Goal: Task Accomplishment & Management: Use online tool/utility

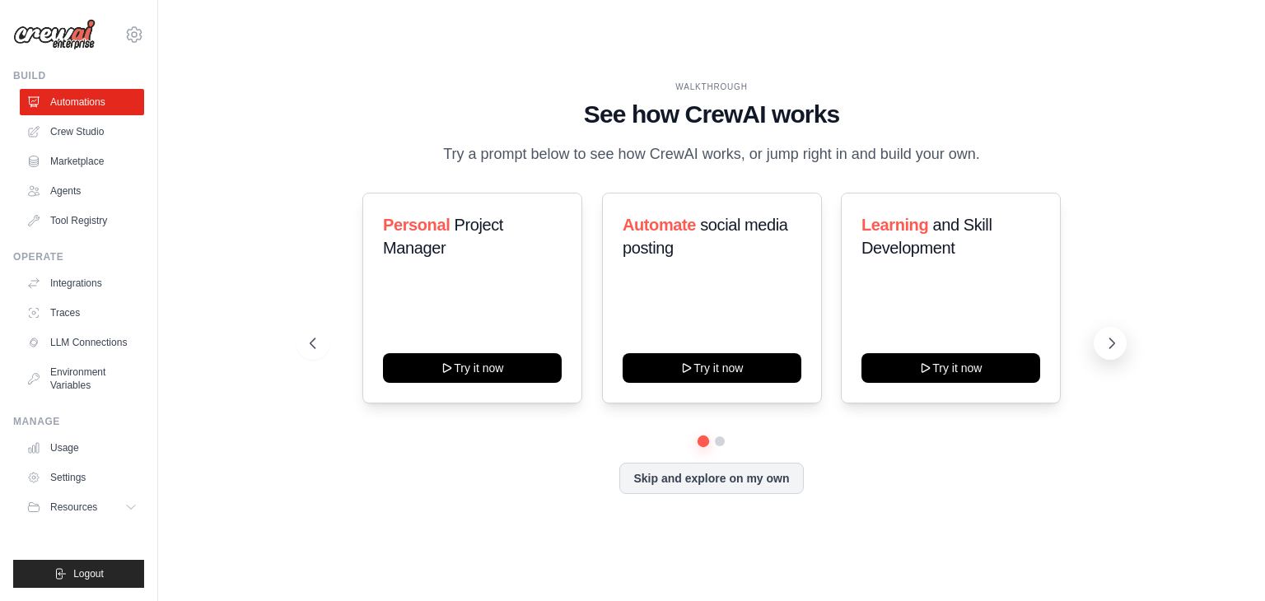
click at [1117, 343] on icon at bounding box center [1111, 343] width 16 height 16
click at [313, 341] on icon at bounding box center [311, 343] width 16 height 16
click at [102, 105] on link "Automations" at bounding box center [83, 102] width 124 height 26
click at [104, 123] on link "Crew Studio" at bounding box center [83, 132] width 124 height 26
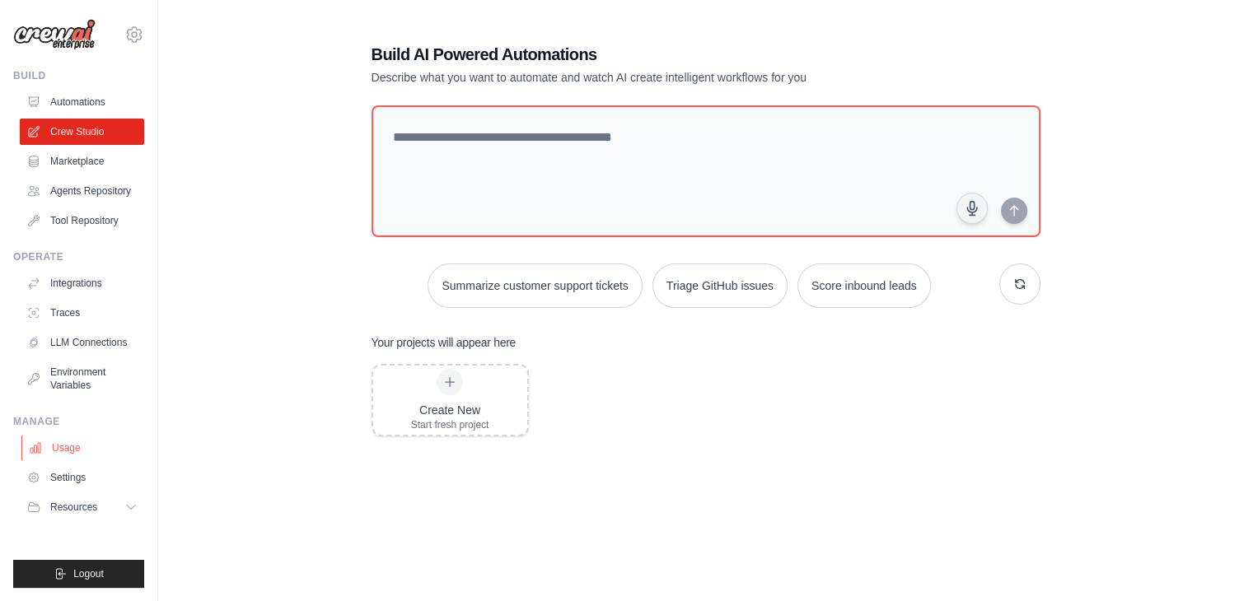
click at [82, 460] on link "Usage" at bounding box center [83, 448] width 124 height 26
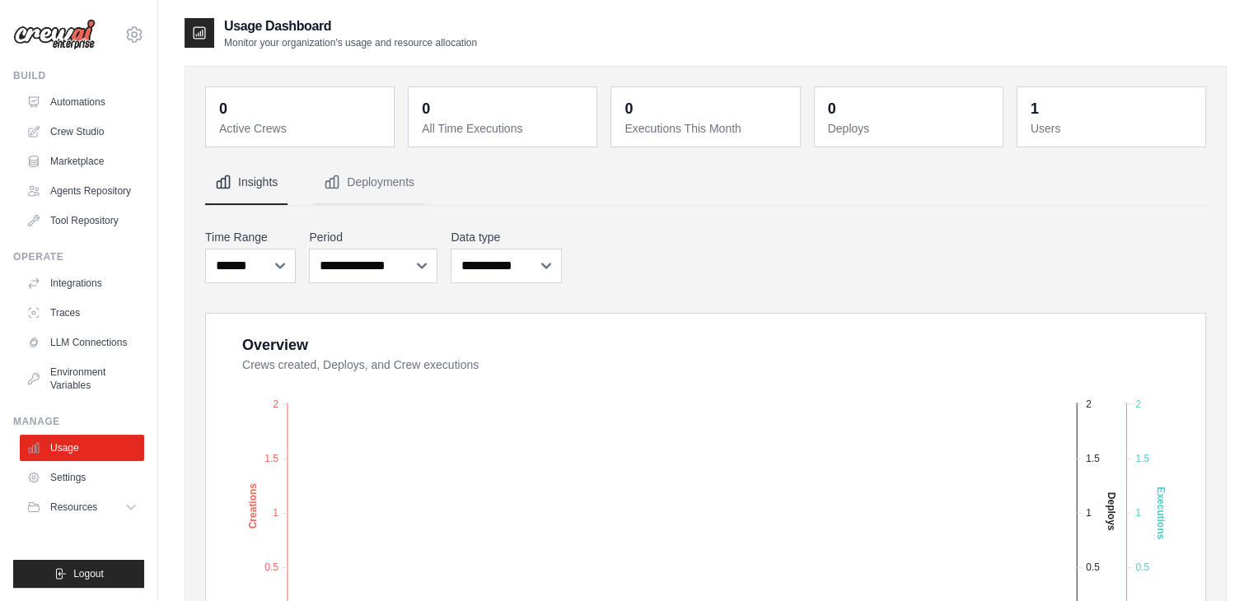
scroll to position [329, 0]
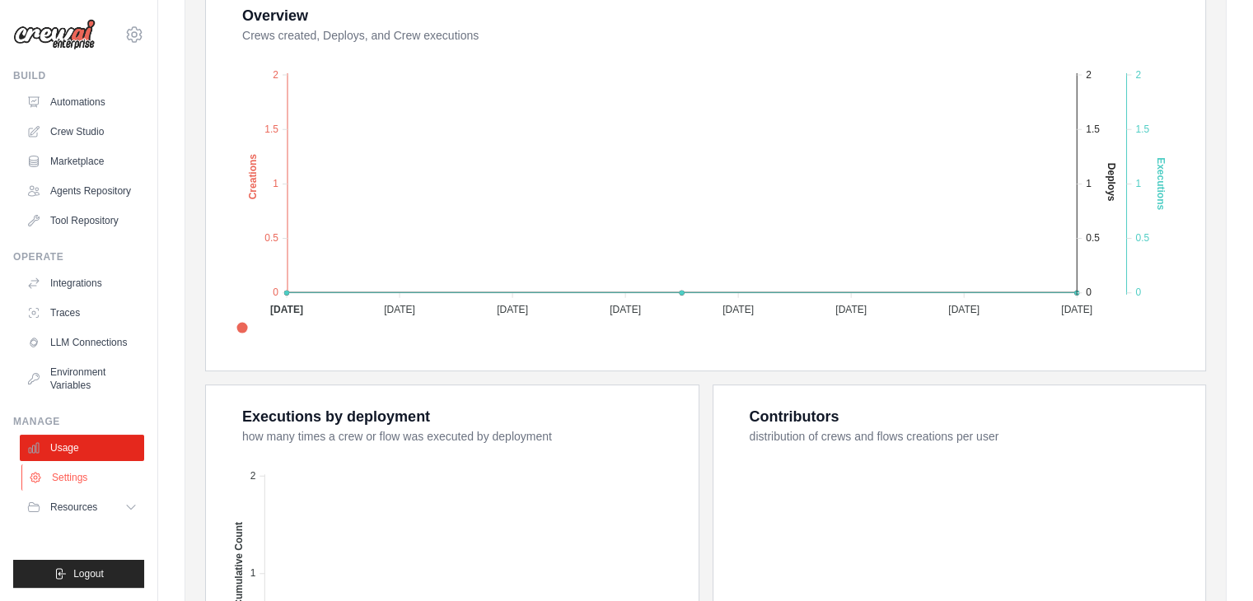
click at [69, 480] on link "Settings" at bounding box center [83, 477] width 124 height 26
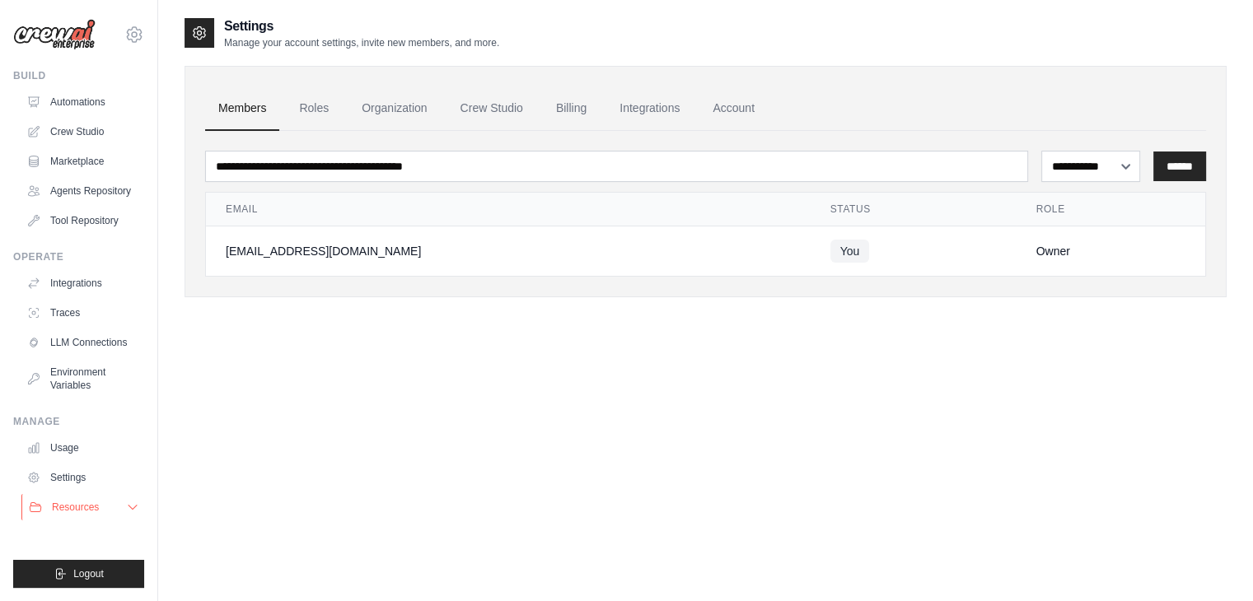
click at [72, 513] on span "Resources" at bounding box center [75, 507] width 47 height 13
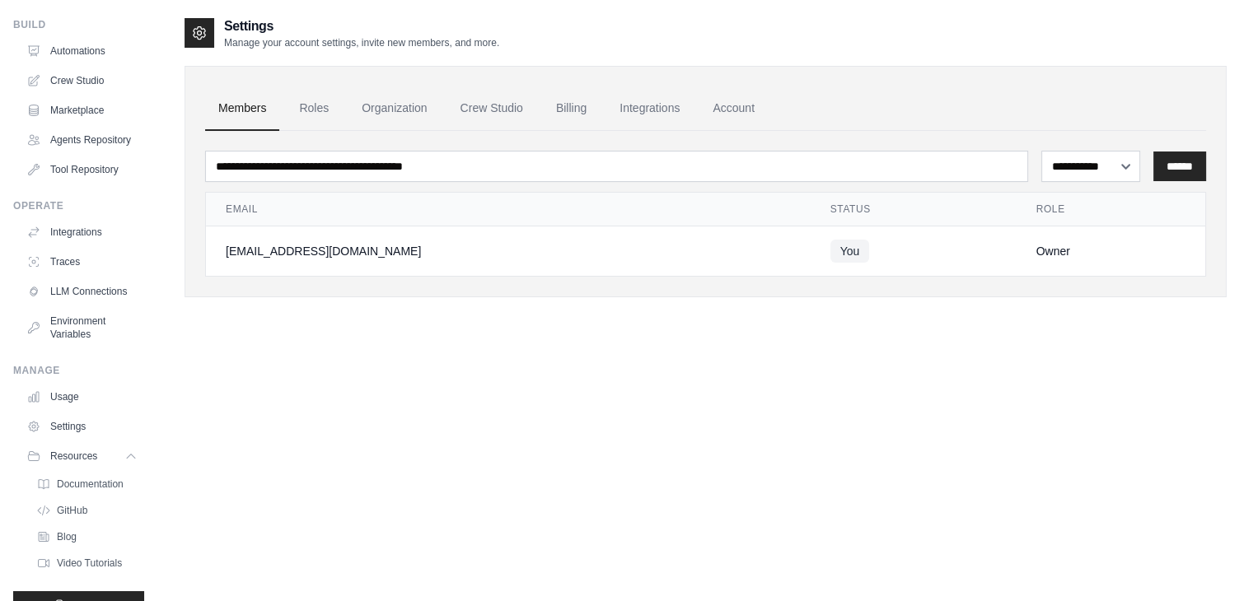
scroll to position [109, 0]
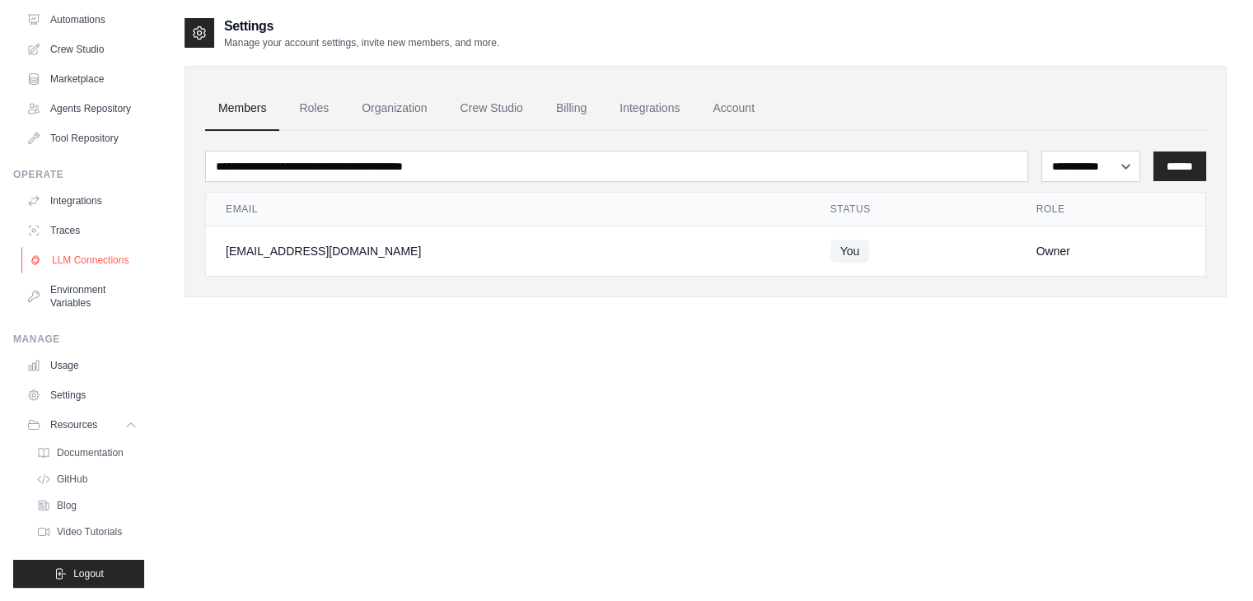
click at [76, 251] on link "LLM Connections" at bounding box center [83, 260] width 124 height 26
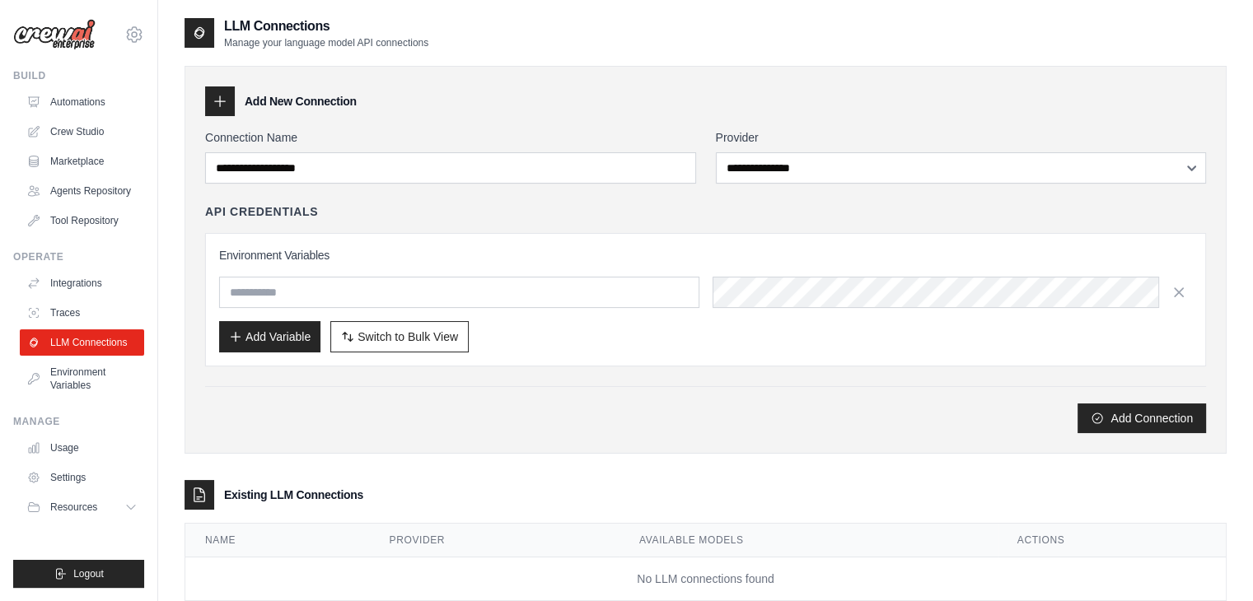
click at [756, 148] on div "**********" at bounding box center [961, 156] width 491 height 54
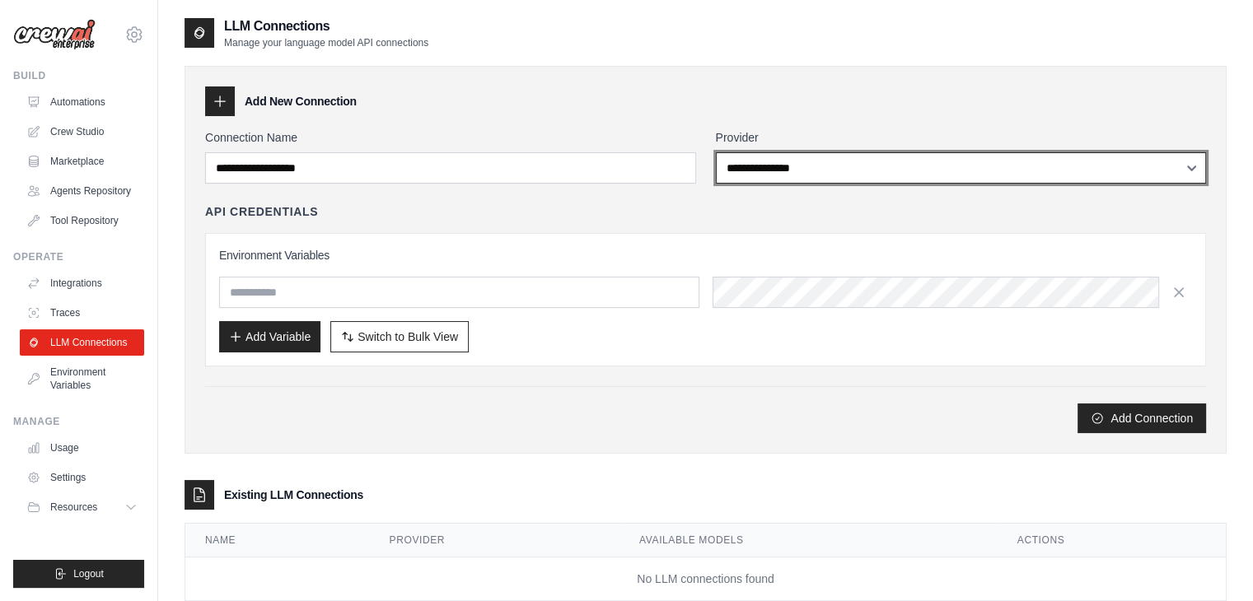
click at [757, 160] on select "**********" at bounding box center [961, 167] width 491 height 31
select select "*****"
click at [716, 152] on select "**********" at bounding box center [961, 167] width 491 height 31
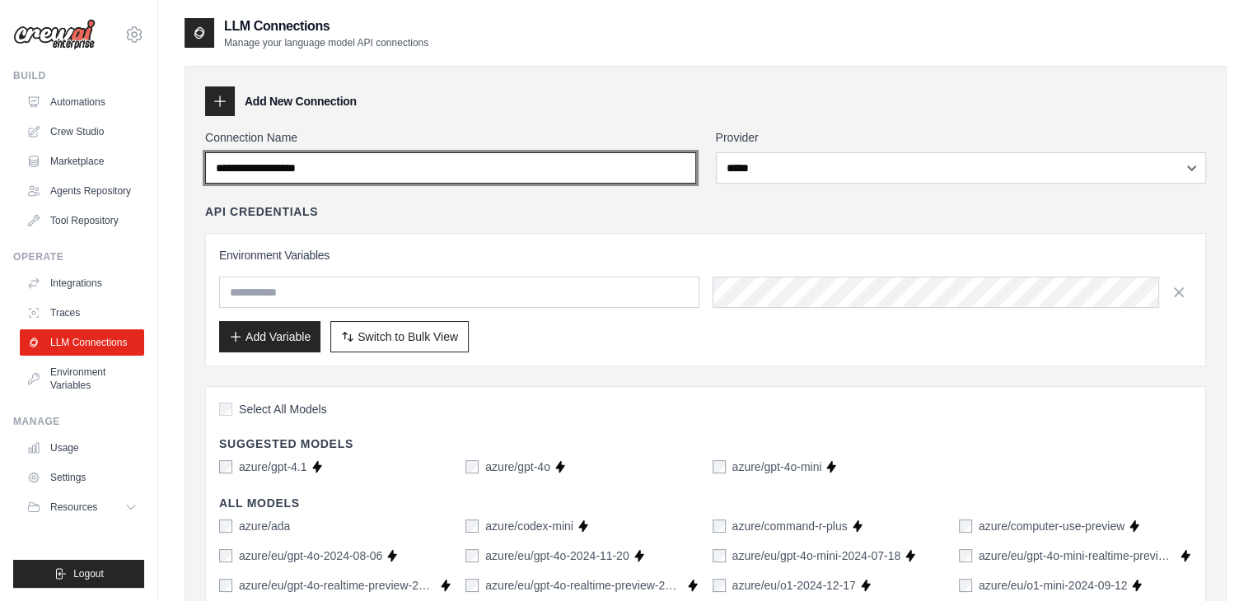
click at [507, 172] on input "Connection Name" at bounding box center [450, 167] width 491 height 31
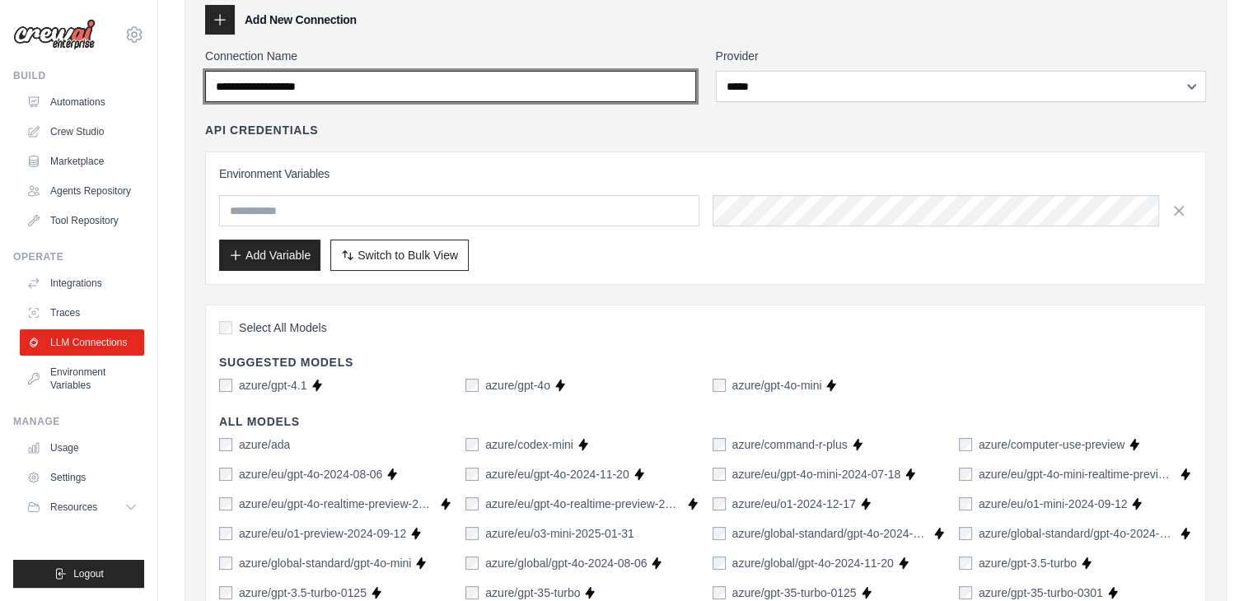
scroll to position [82, 0]
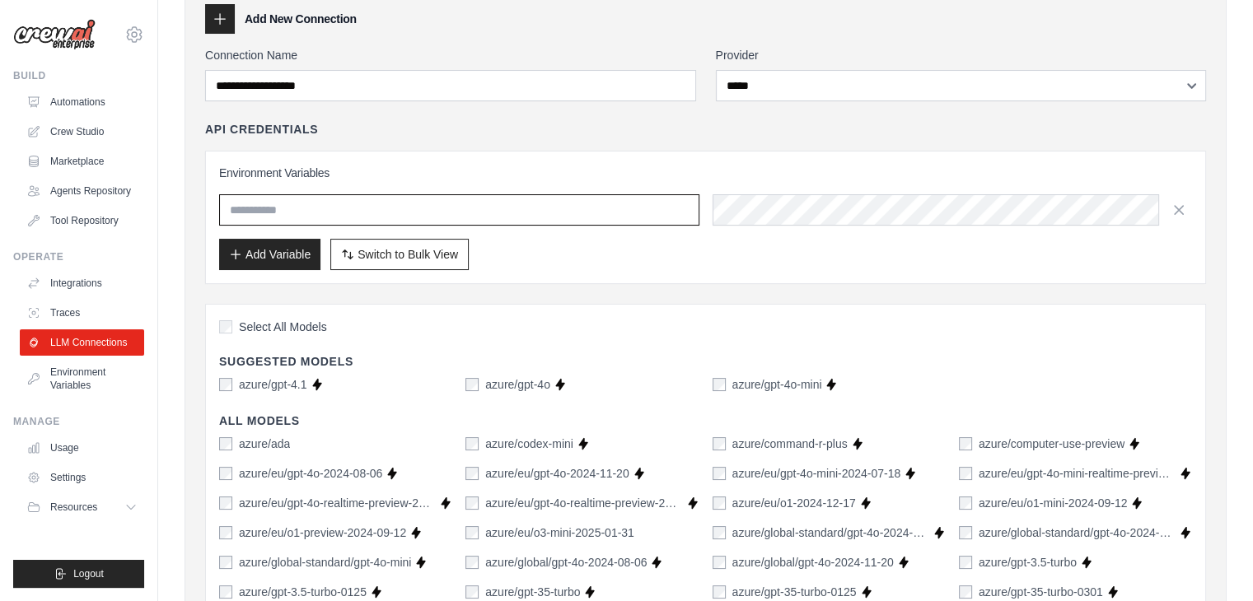
click at [305, 216] on input "text" at bounding box center [459, 209] width 480 height 31
click at [565, 204] on input "text" at bounding box center [459, 209] width 480 height 31
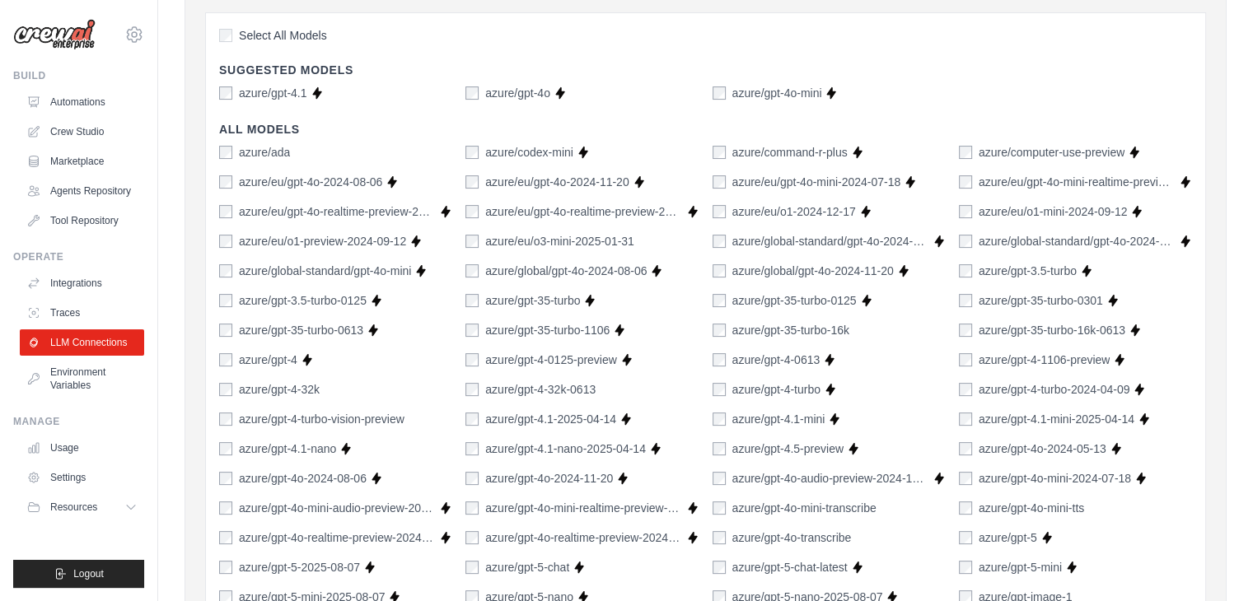
scroll to position [412, 0]
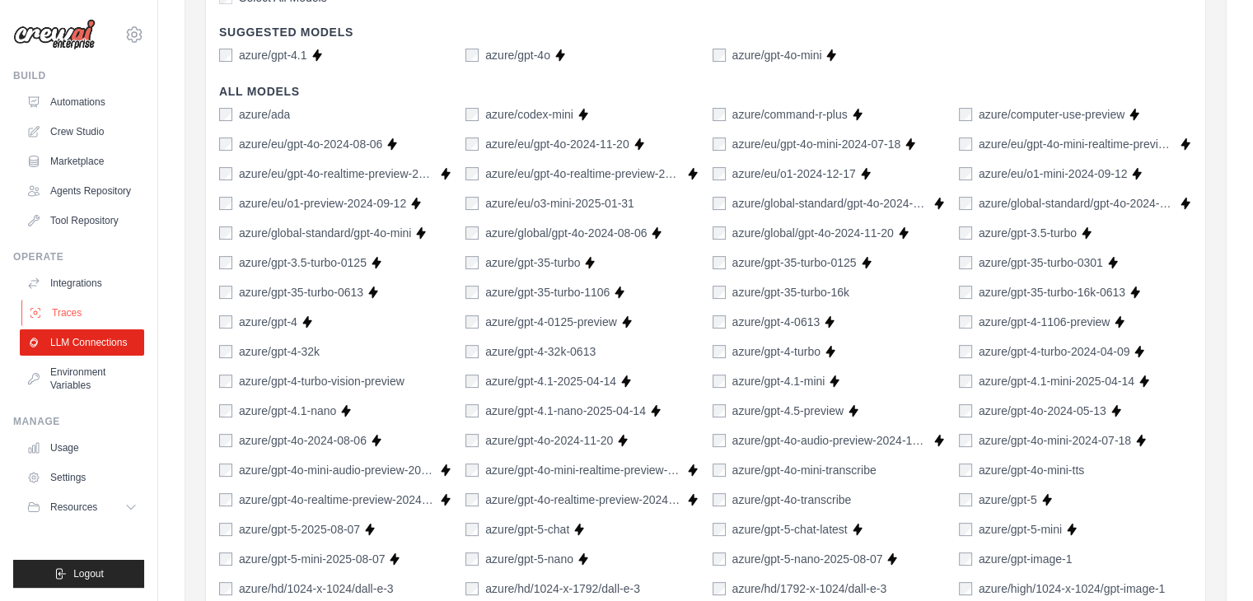
click at [56, 316] on link "Traces" at bounding box center [83, 313] width 124 height 26
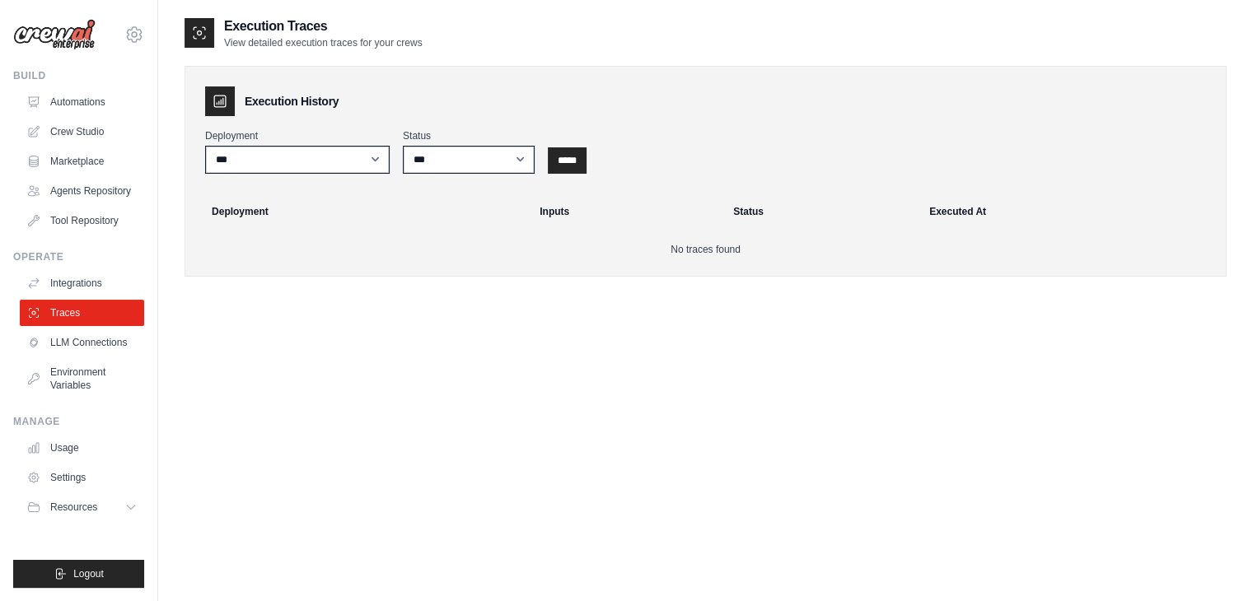
click at [88, 287] on link "Integrations" at bounding box center [82, 283] width 124 height 26
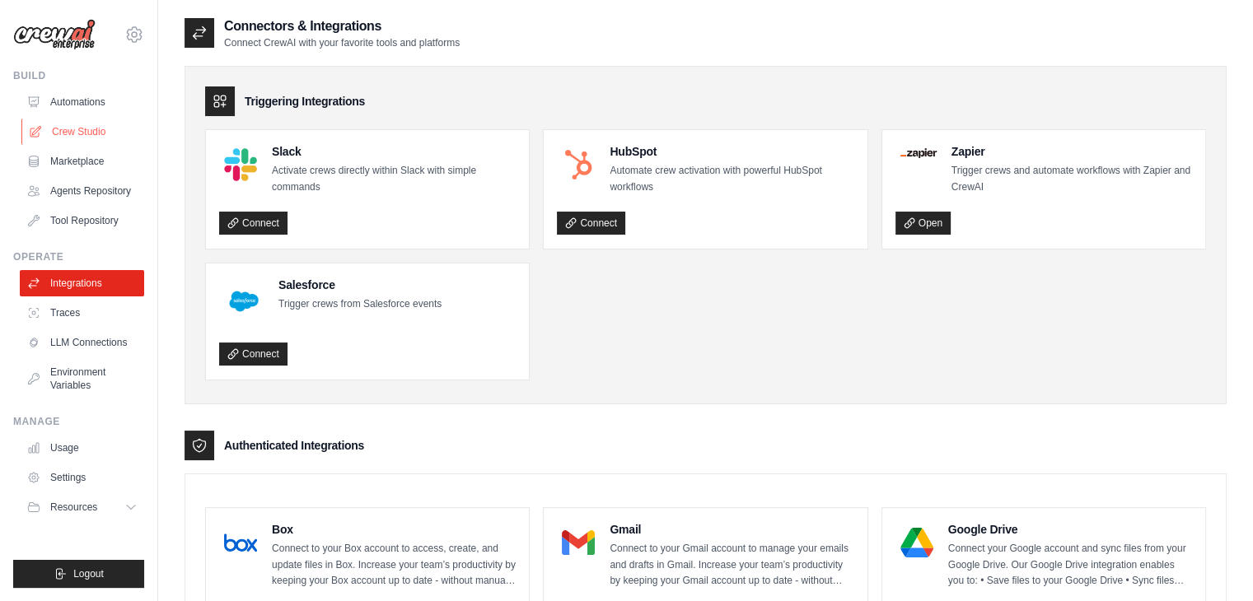
click at [85, 133] on link "Crew Studio" at bounding box center [83, 132] width 124 height 26
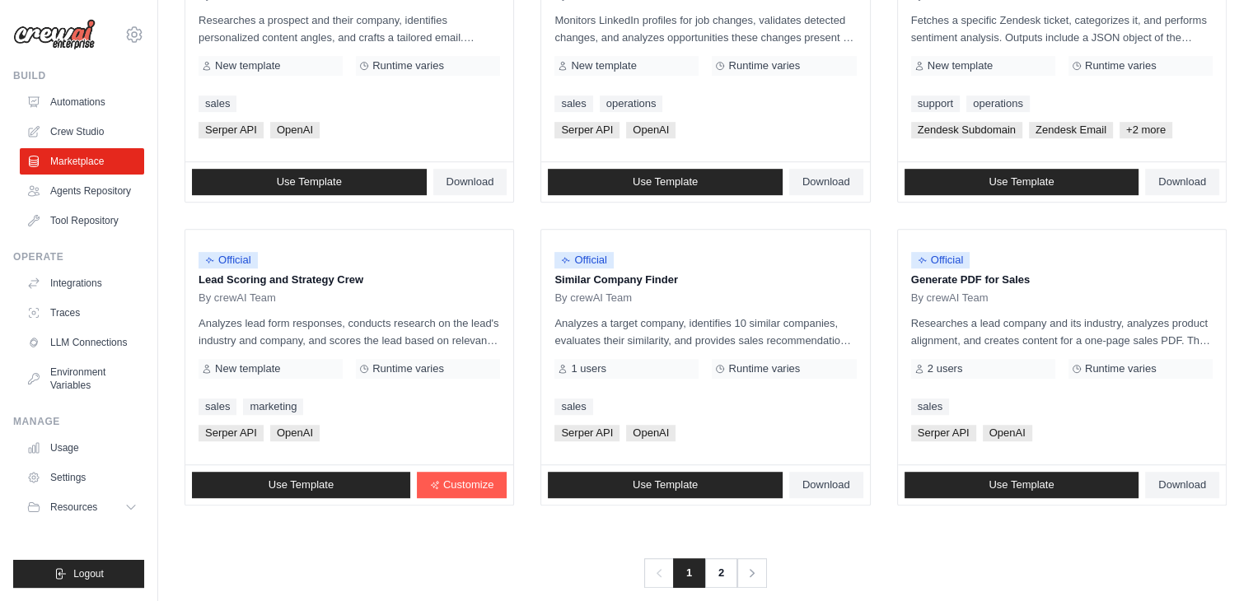
scroll to position [906, 0]
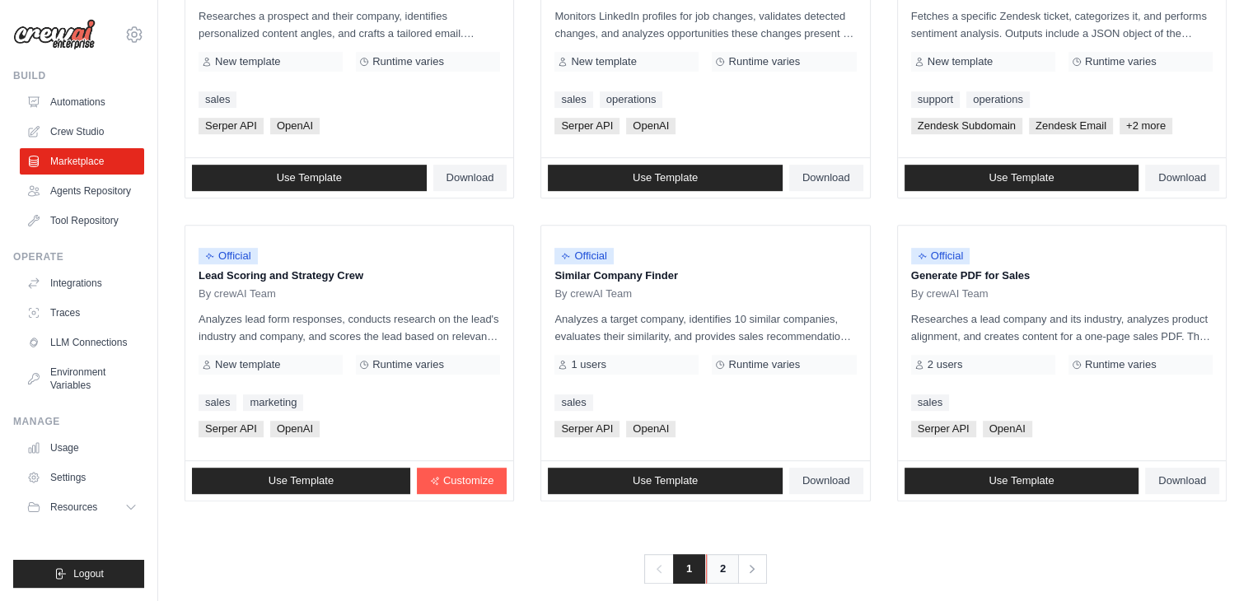
click at [717, 578] on link "2" at bounding box center [722, 569] width 33 height 30
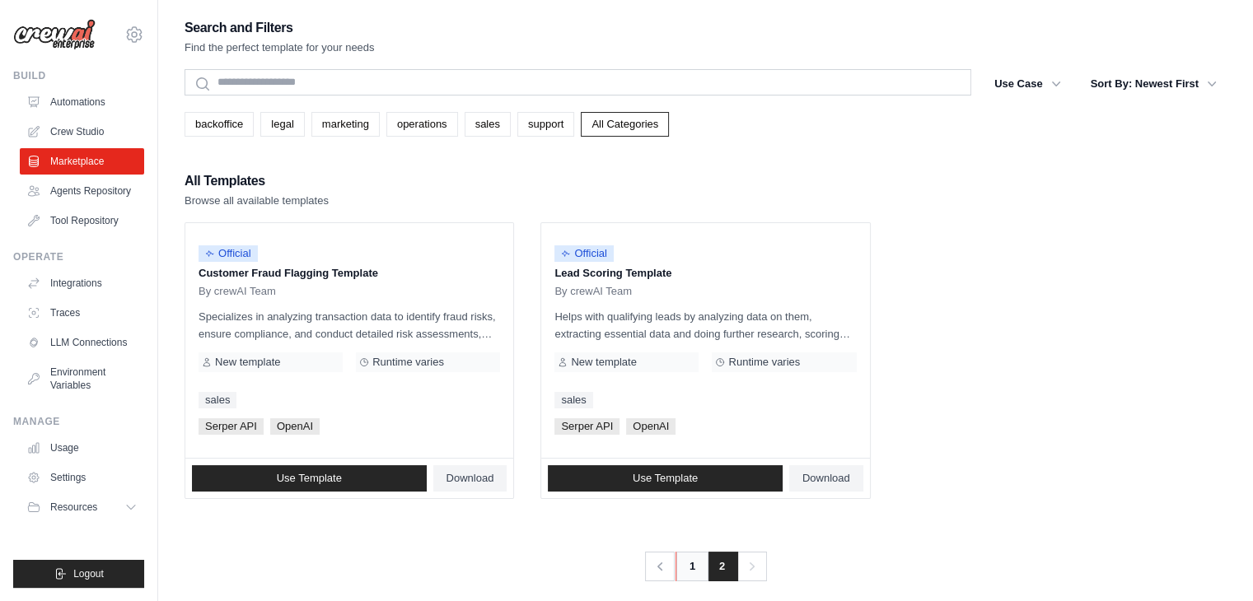
click at [679, 564] on link "1" at bounding box center [691, 567] width 33 height 30
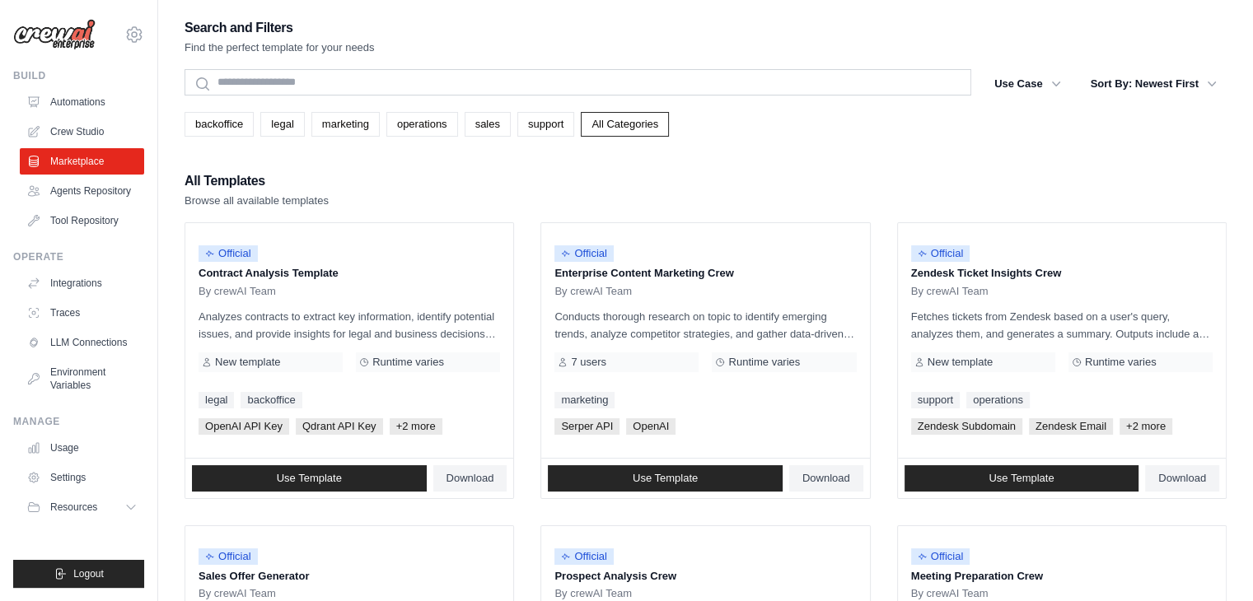
click at [66, 204] on ul "Automations Crew Studio Marketplace Agents Repository Tool Repository" at bounding box center [82, 161] width 124 height 145
click at [65, 196] on link "Agents Repository" at bounding box center [83, 191] width 124 height 26
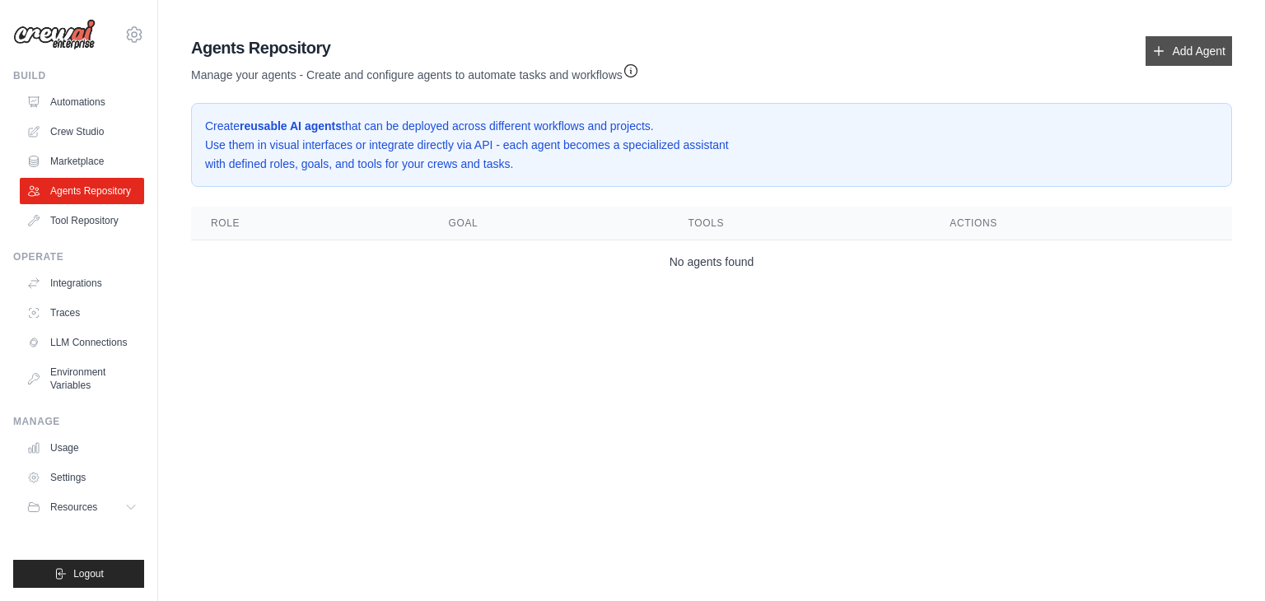
click at [1192, 63] on link "Add Agent" at bounding box center [1188, 51] width 86 height 30
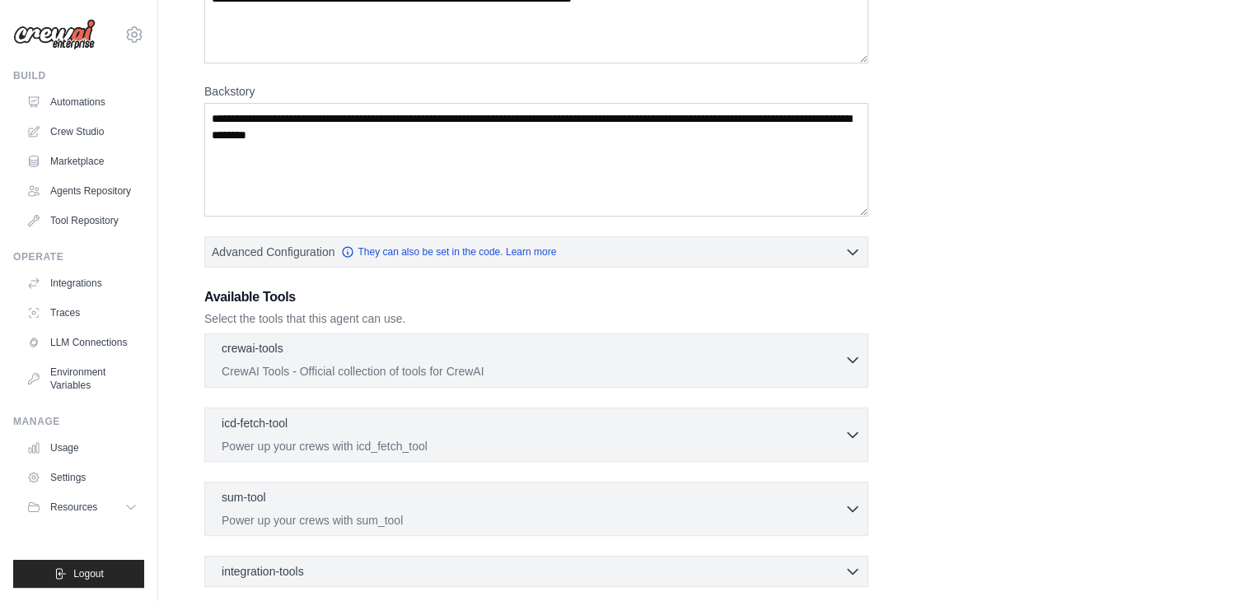
scroll to position [353, 0]
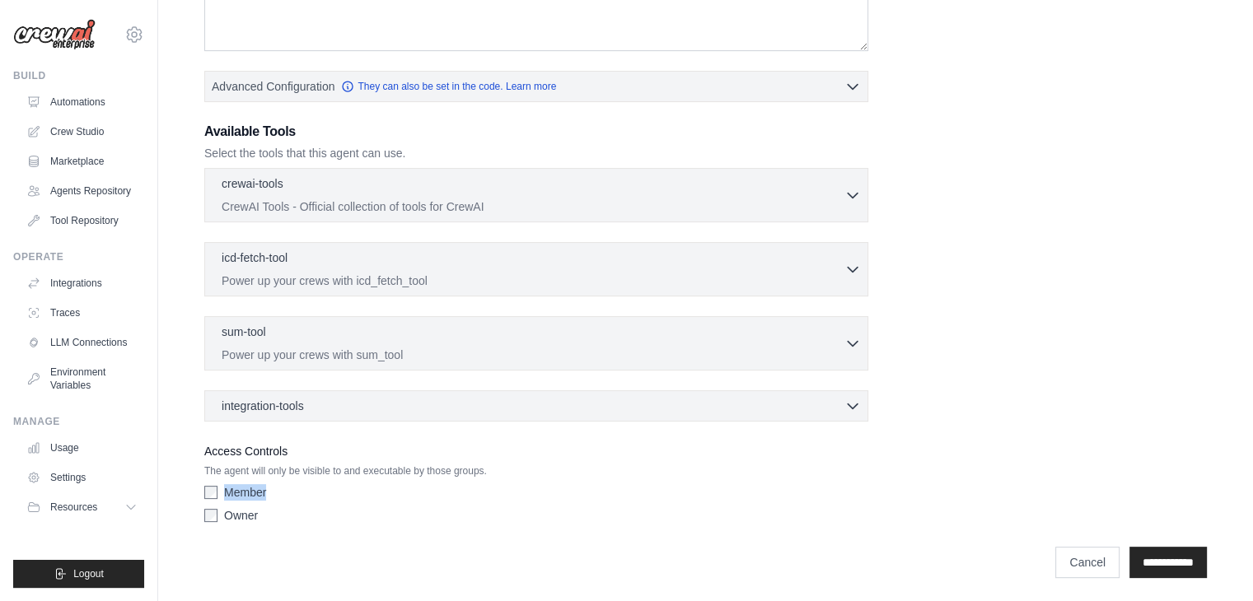
click at [208, 501] on div "Member Owner" at bounding box center [536, 507] width 664 height 46
click at [73, 218] on link "Tool Repository" at bounding box center [83, 221] width 124 height 26
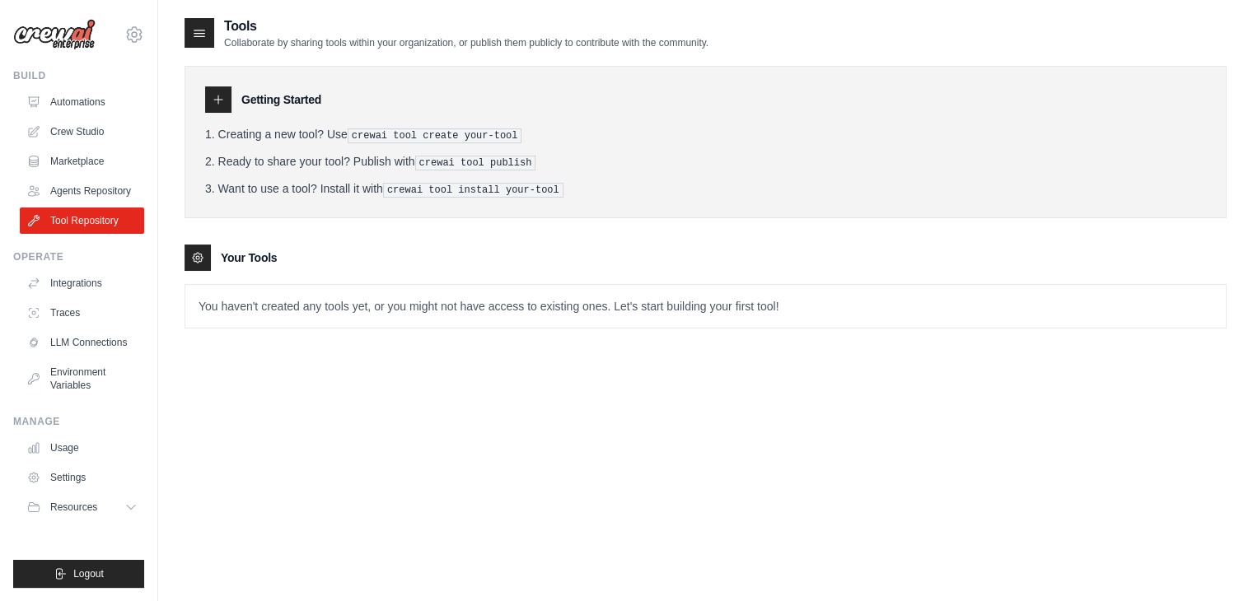
click at [280, 299] on p "You haven't created any tools yet, or you might not have access to existing one…" at bounding box center [705, 306] width 1040 height 43
click at [236, 100] on div "Getting Started" at bounding box center [705, 99] width 1001 height 26
click at [212, 100] on icon at bounding box center [218, 99] width 13 height 13
click at [207, 260] on div at bounding box center [197, 258] width 26 height 26
click at [205, 259] on div at bounding box center [197, 258] width 26 height 26
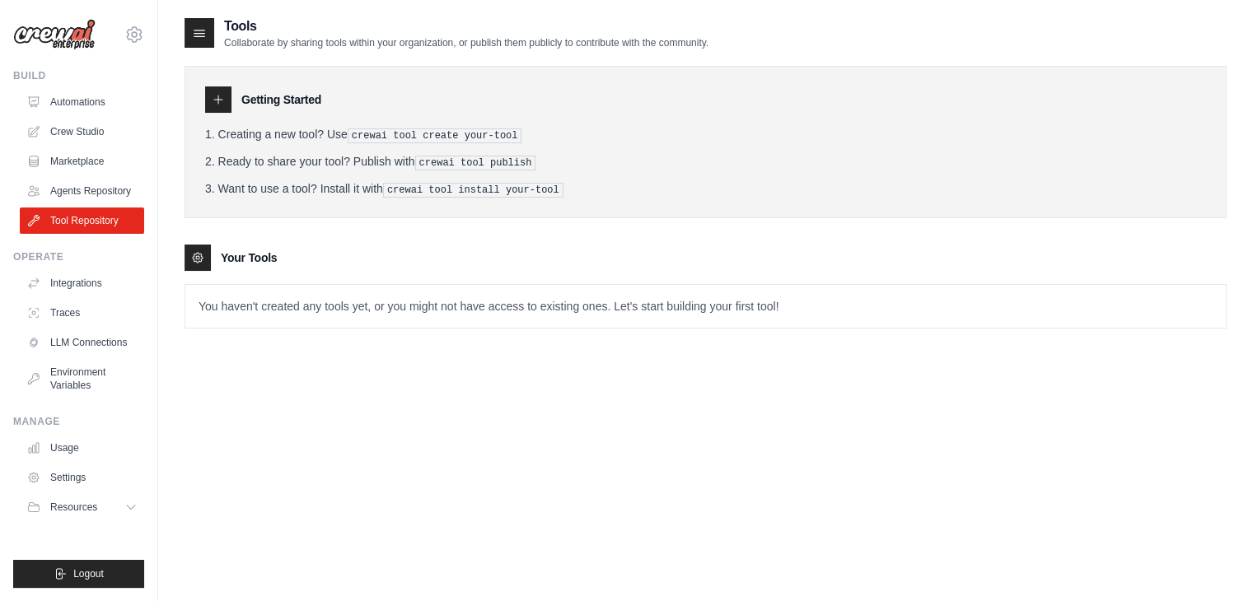
click at [686, 366] on div "Tools Collaborate by sharing tools within your organization, or publish them pu…" at bounding box center [705, 316] width 1042 height 601
drag, startPoint x: 147, startPoint y: 231, endPoint x: 86, endPoint y: 226, distance: 62.0
drag, startPoint x: 86, startPoint y: 226, endPoint x: 411, endPoint y: 480, distance: 412.5
click at [417, 488] on div "Tools Collaborate by sharing tools within your organization, or publish them pu…" at bounding box center [705, 316] width 1042 height 601
click at [88, 475] on link "Settings" at bounding box center [83, 477] width 124 height 26
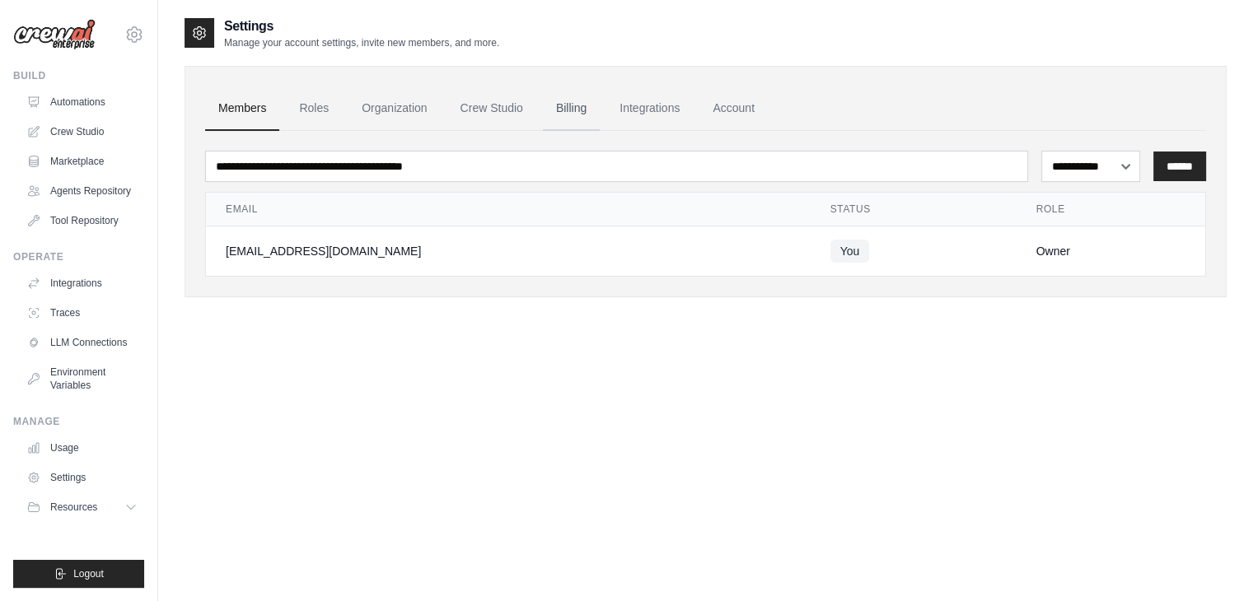
click at [583, 110] on link "Billing" at bounding box center [571, 108] width 57 height 44
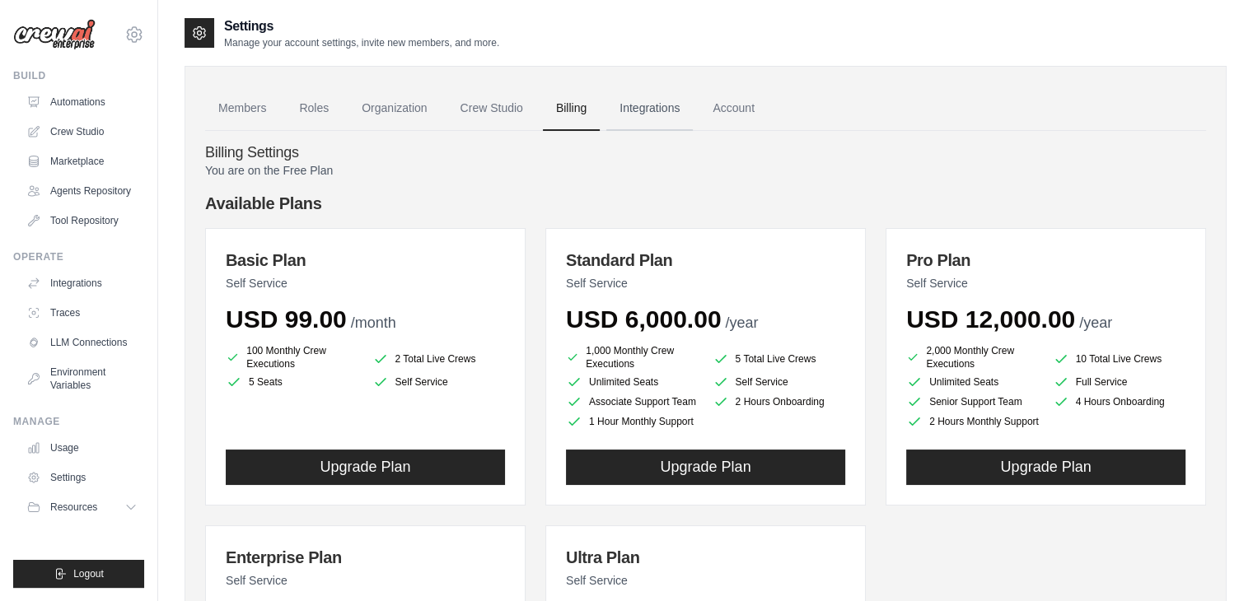
click at [669, 110] on link "Integrations" at bounding box center [649, 108] width 86 height 44
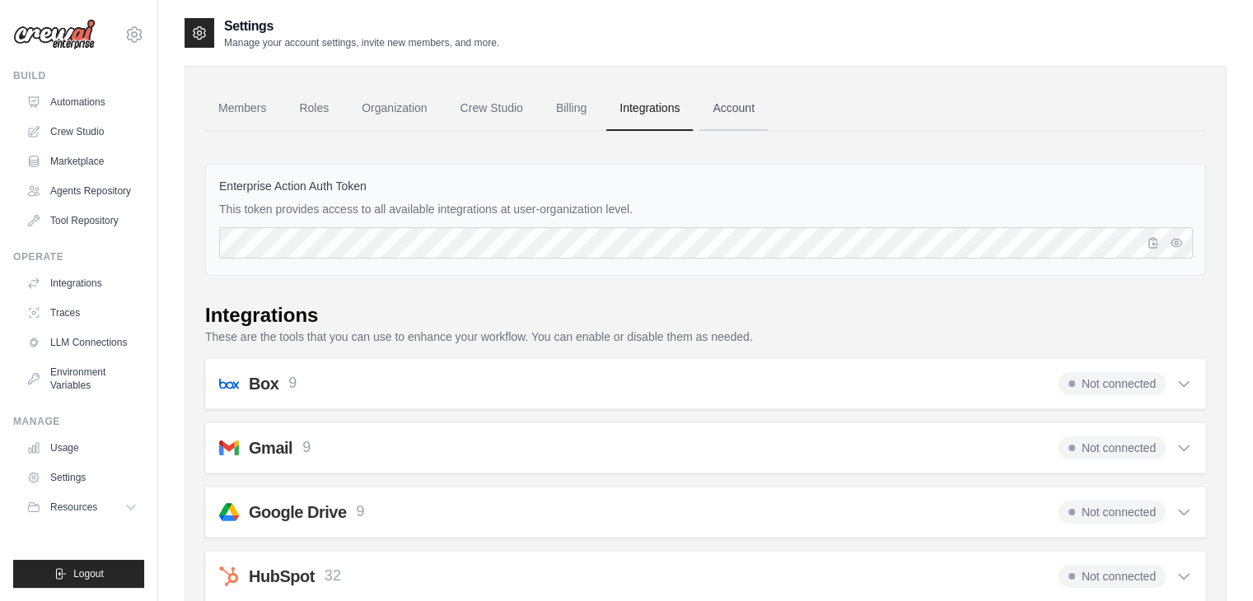
click at [744, 114] on link "Account" at bounding box center [733, 108] width 68 height 44
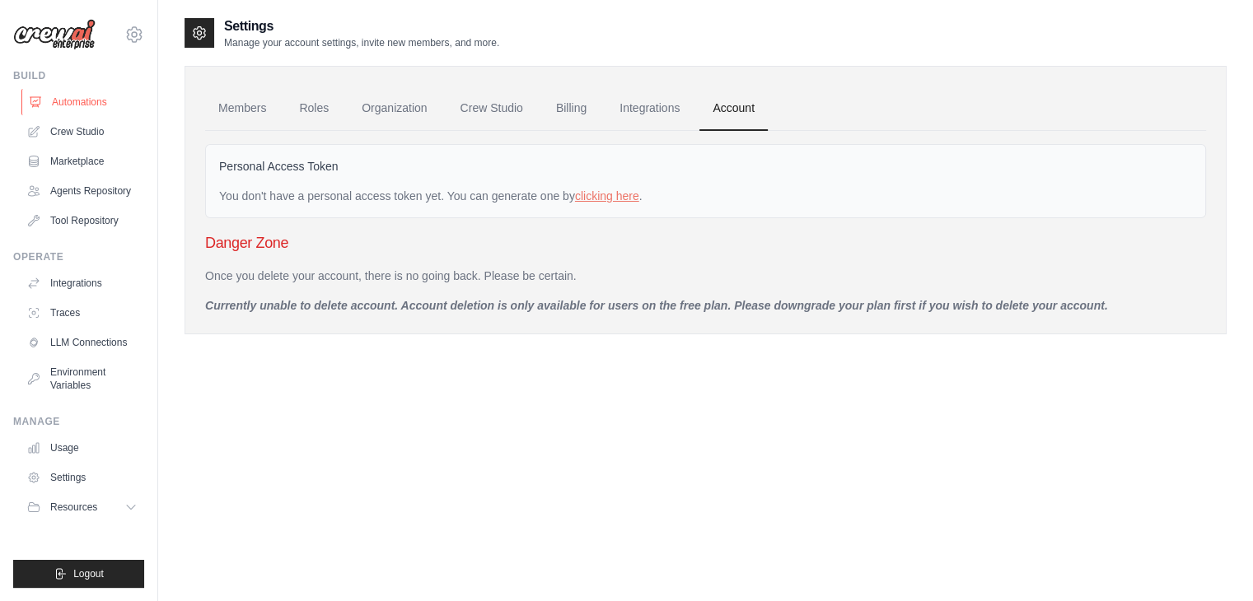
click at [63, 110] on link "Automations" at bounding box center [83, 102] width 124 height 26
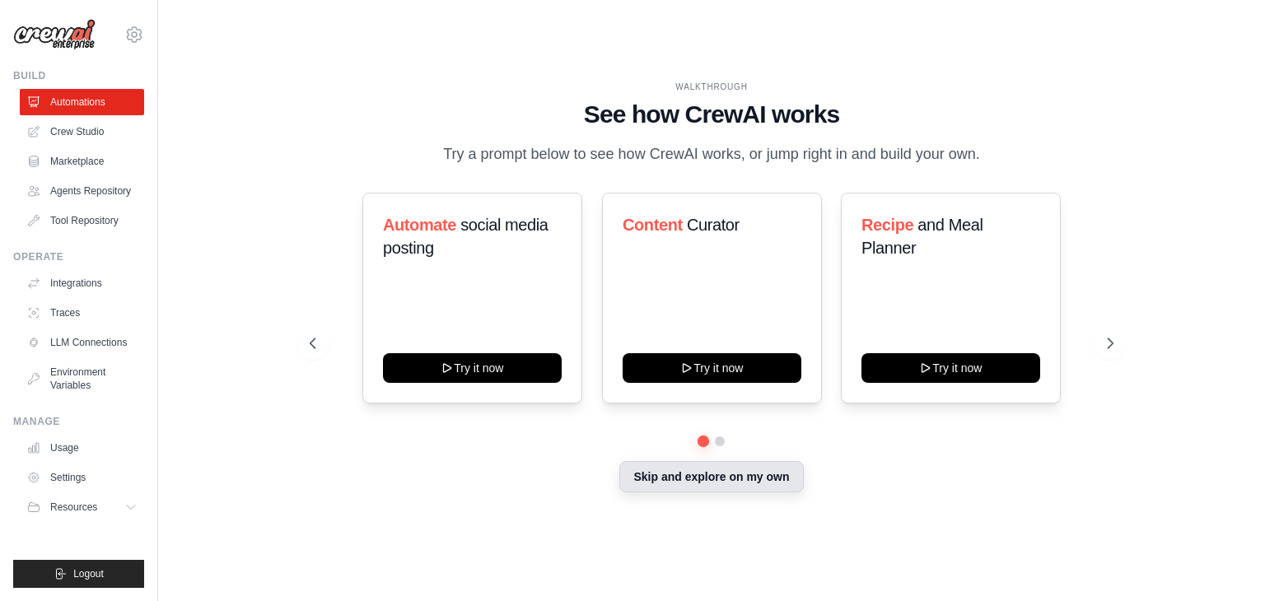
click at [672, 478] on button "Skip and explore on my own" at bounding box center [711, 476] width 184 height 31
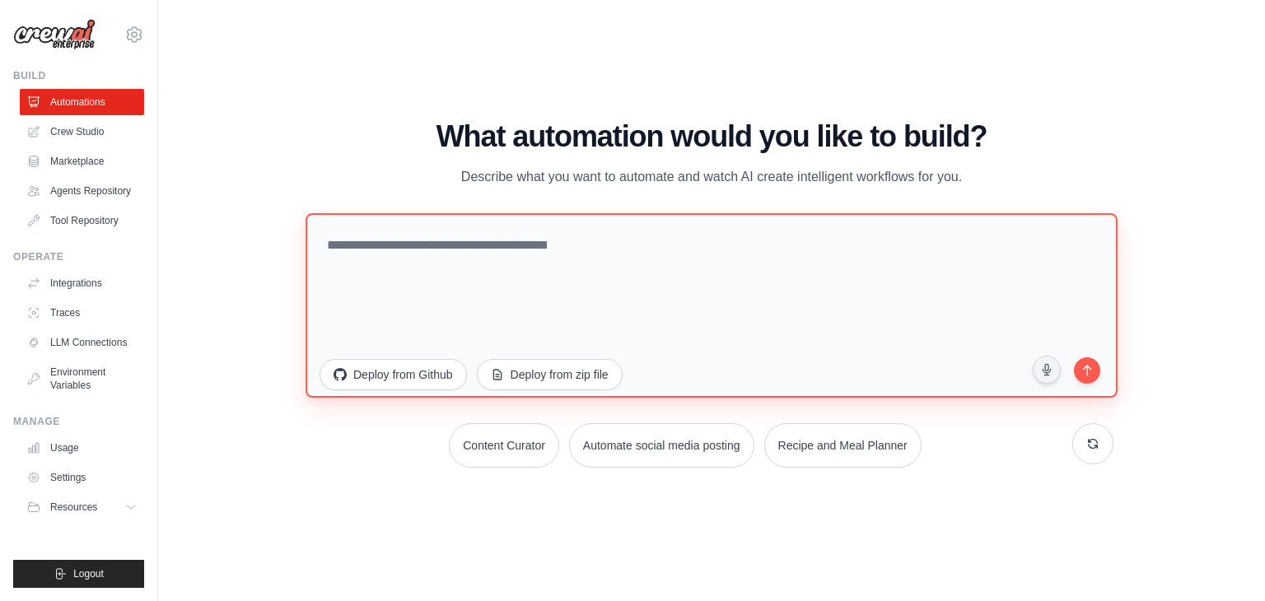
click at [557, 301] on textarea at bounding box center [712, 305] width 812 height 184
click at [616, 253] on textarea at bounding box center [712, 305] width 812 height 184
paste textarea "**********"
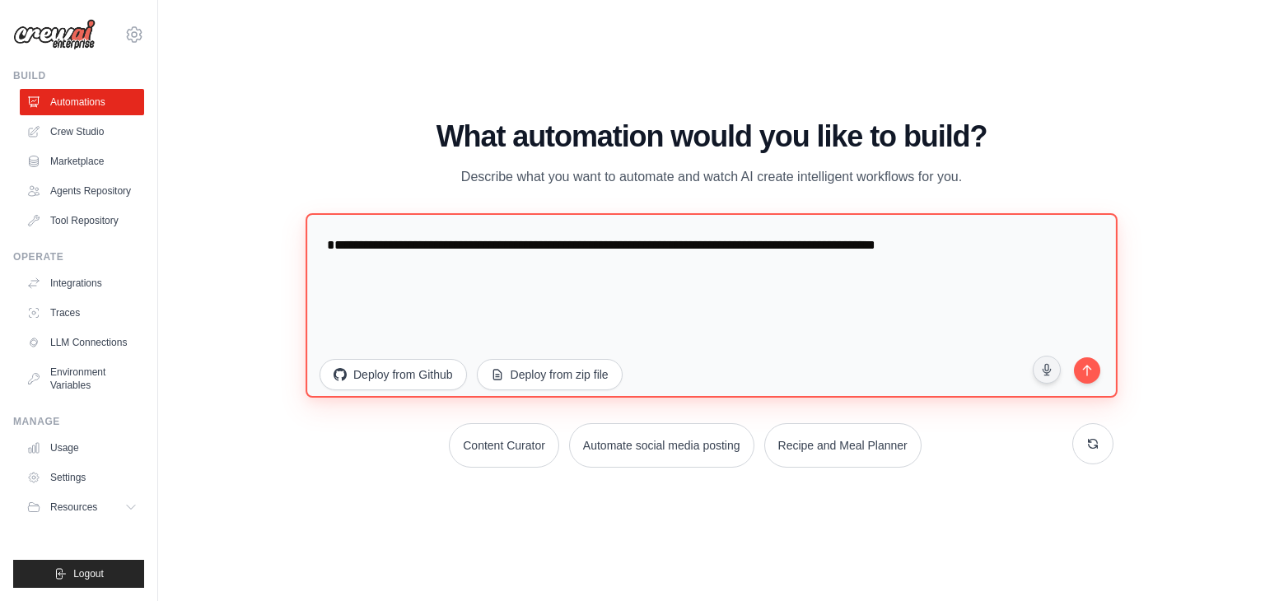
click at [339, 245] on textarea "**********" at bounding box center [712, 305] width 812 height 184
type textarea "**********"
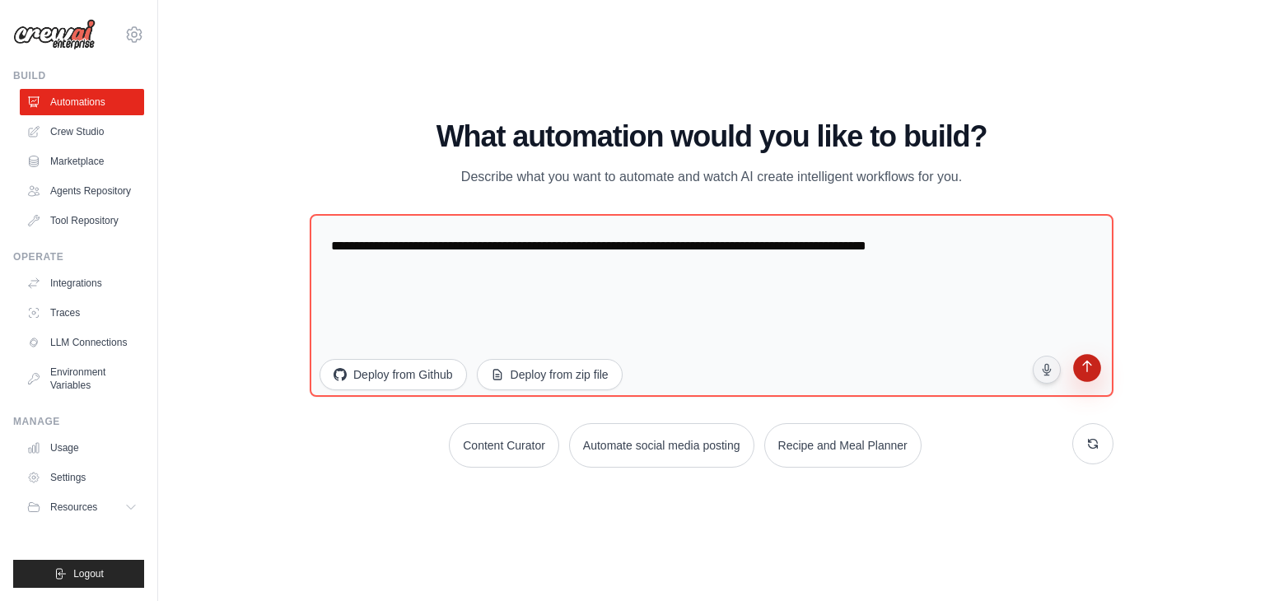
click at [1075, 376] on button "submit" at bounding box center [1086, 370] width 31 height 31
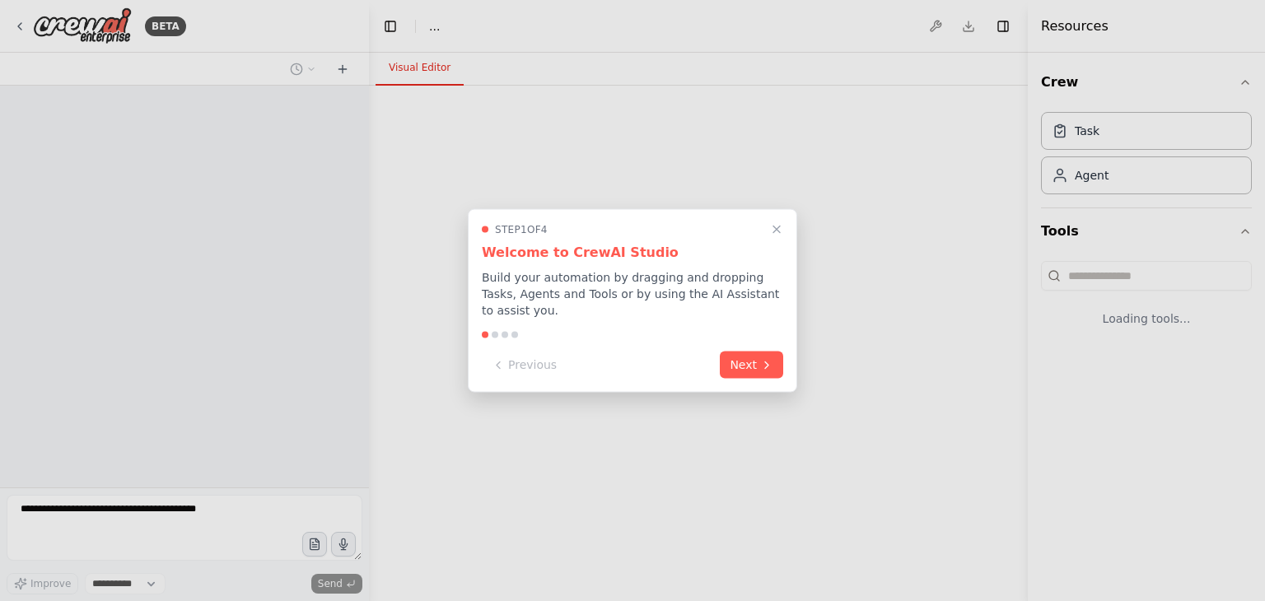
select select "****"
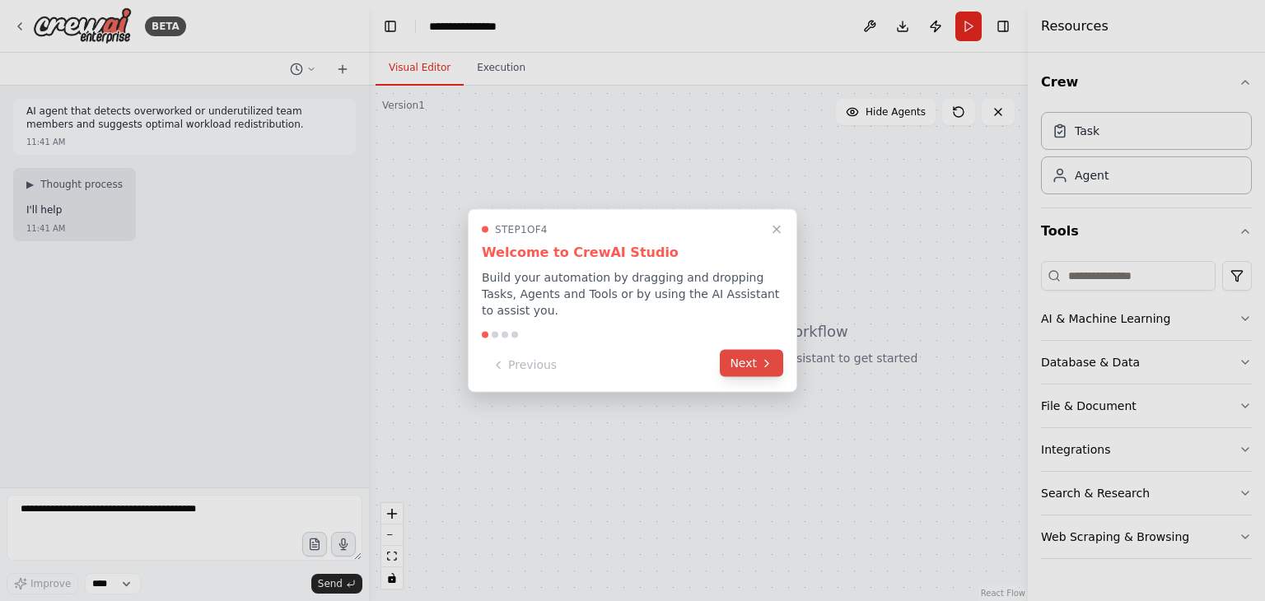
click at [731, 356] on button "Next" at bounding box center [751, 363] width 63 height 27
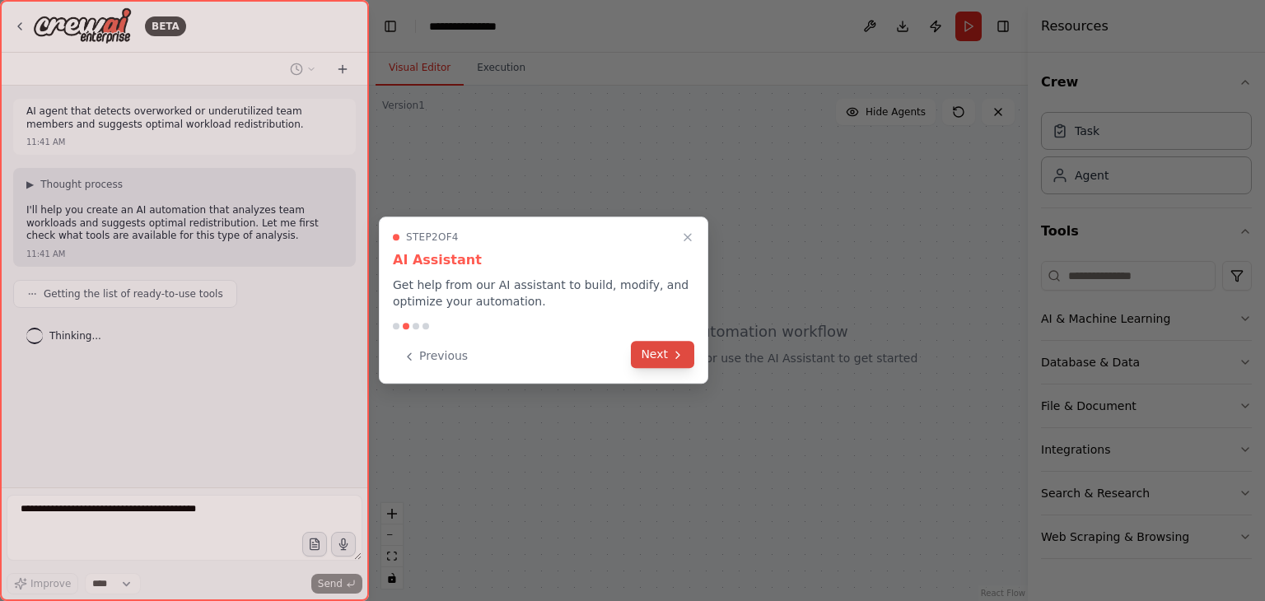
click at [654, 353] on button "Next" at bounding box center [662, 354] width 63 height 27
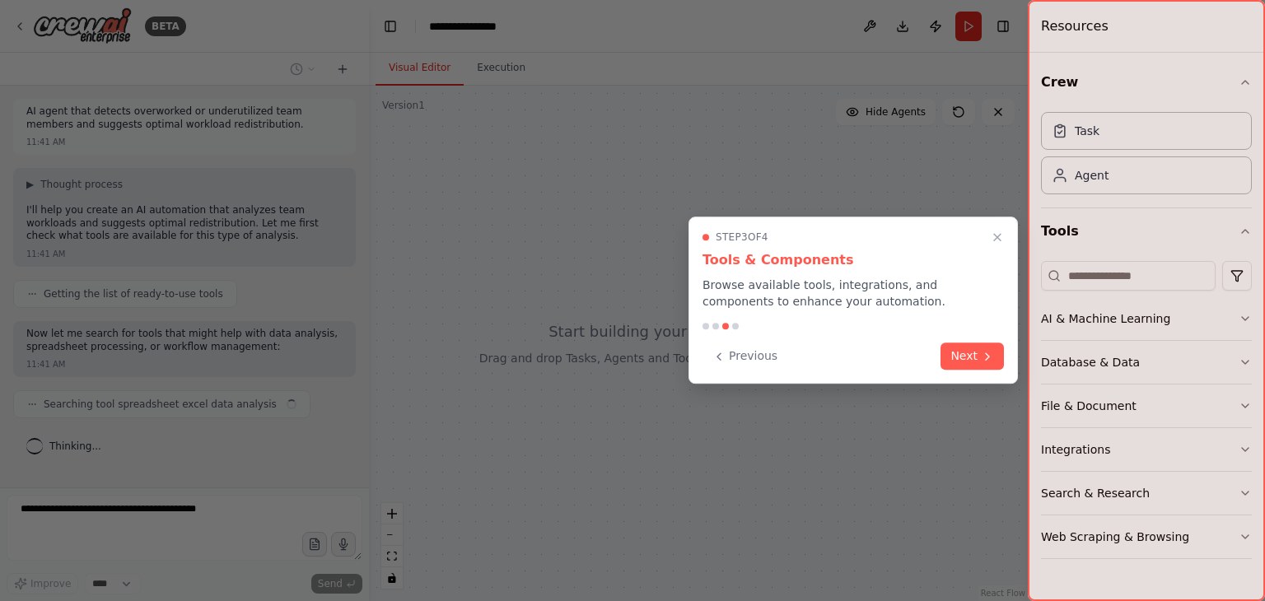
click at [940, 364] on div "Previous Next" at bounding box center [852, 356] width 301 height 27
click at [945, 363] on button "Next" at bounding box center [971, 354] width 63 height 27
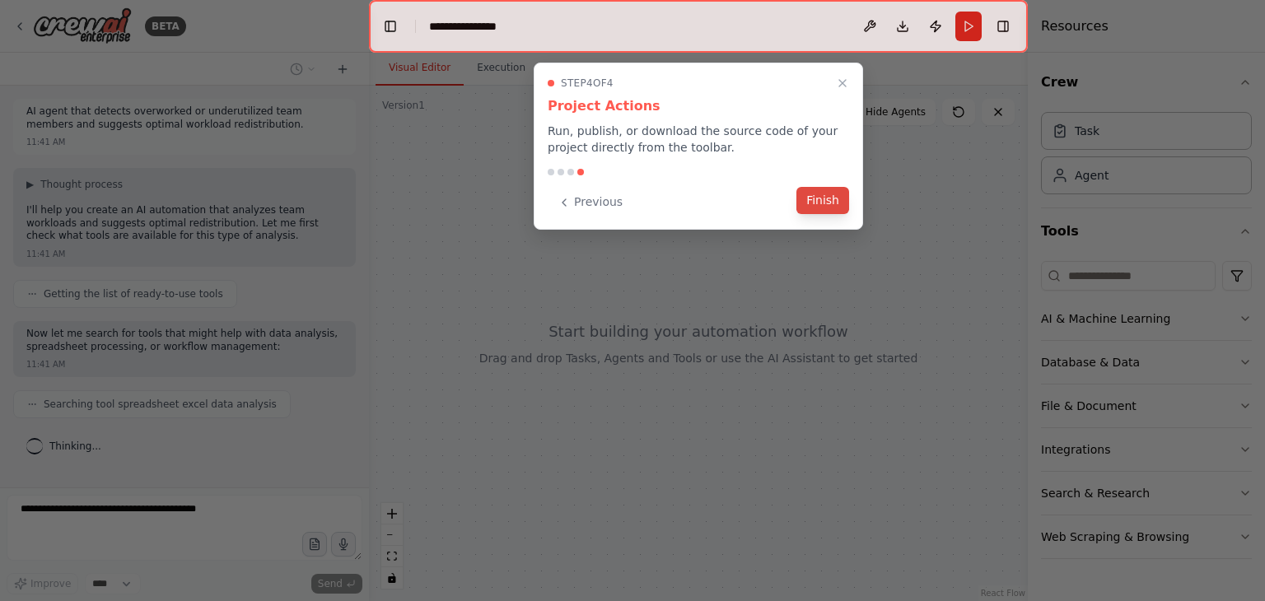
scroll to position [26, 0]
click at [807, 203] on button "Finish" at bounding box center [822, 200] width 53 height 27
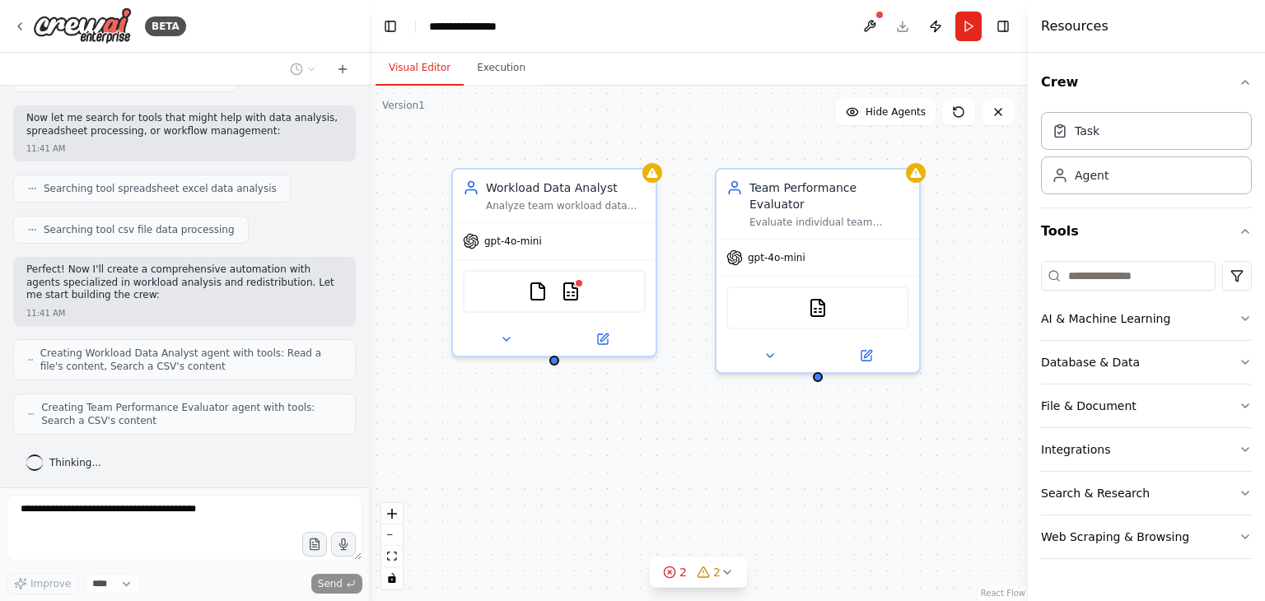
scroll to position [270, 0]
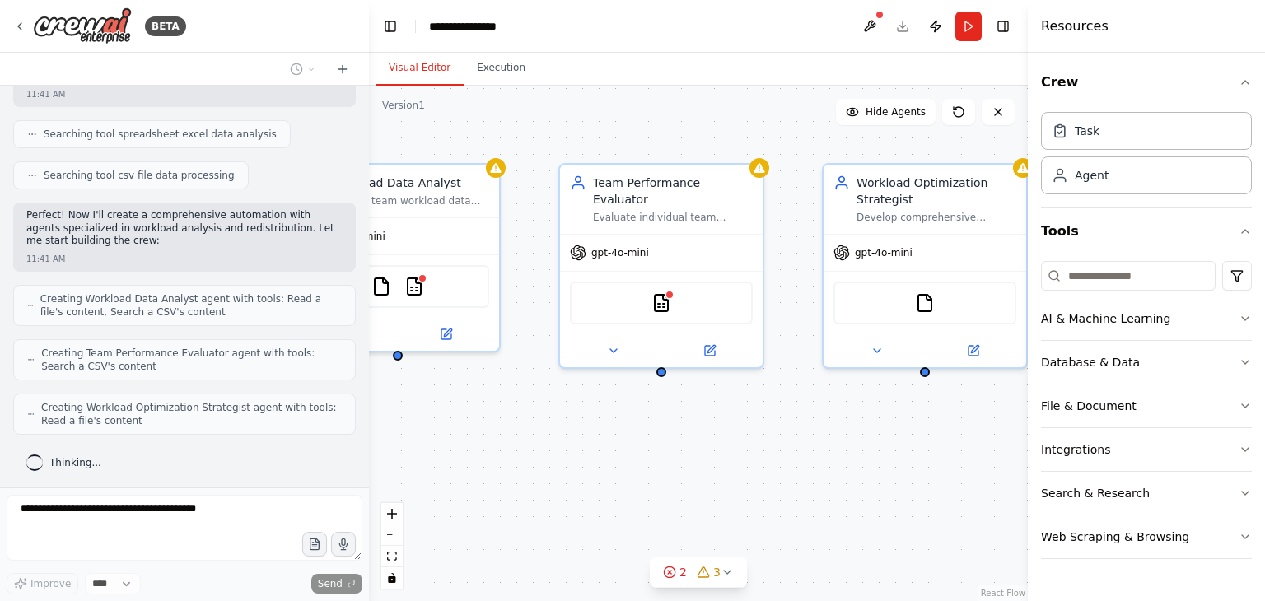
drag, startPoint x: 776, startPoint y: 414, endPoint x: 619, endPoint y: 409, distance: 156.5
click at [619, 409] on div "Workload Data Analyst Analyze team workload data from various sources (CSV file…" at bounding box center [698, 344] width 659 height 516
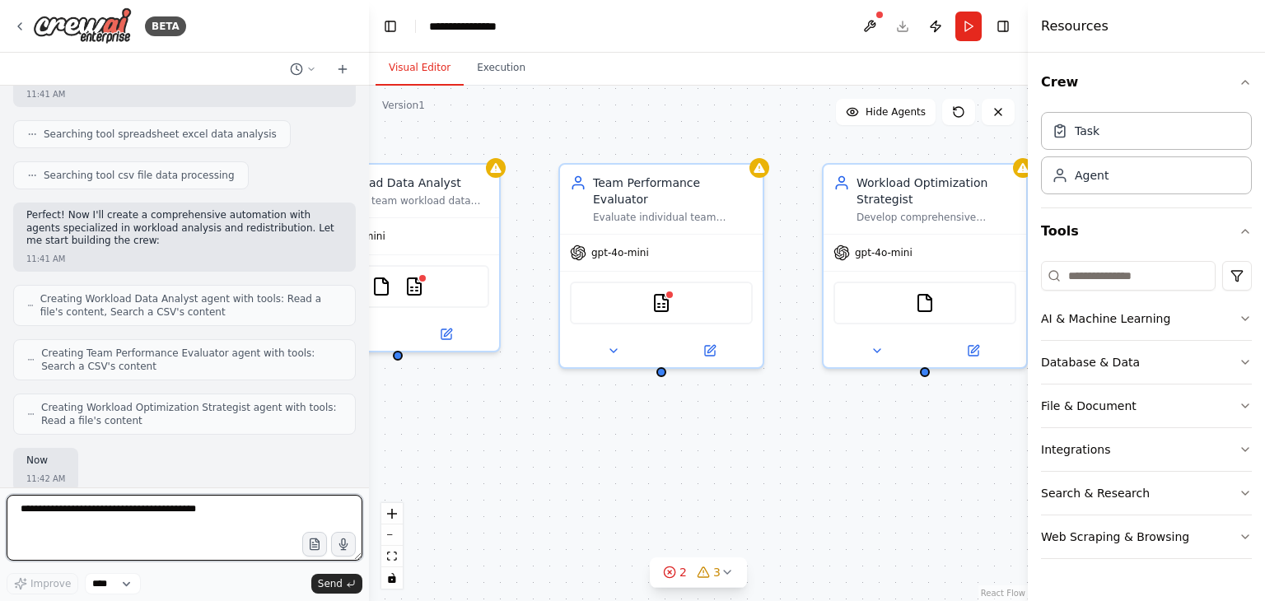
scroll to position [367, 0]
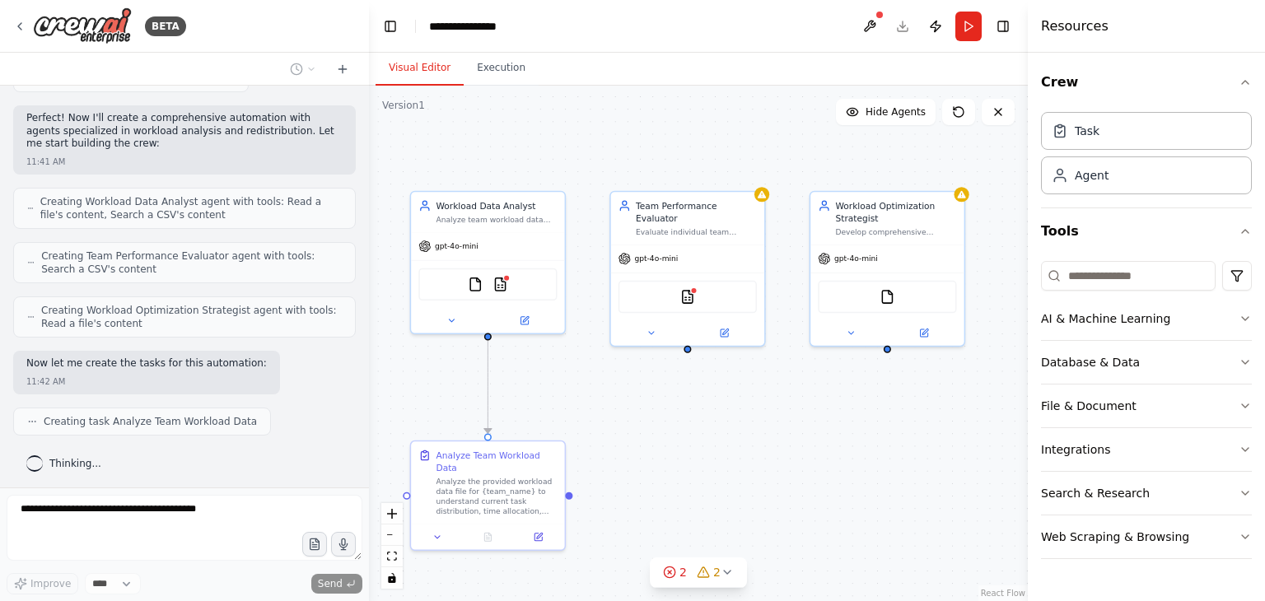
drag, startPoint x: 524, startPoint y: 443, endPoint x: 560, endPoint y: 413, distance: 47.3
click at [560, 413] on div ".deletable-edge-delete-btn { width: 20px; height: 20px; border: 0px solid #ffff…" at bounding box center [698, 344] width 659 height 516
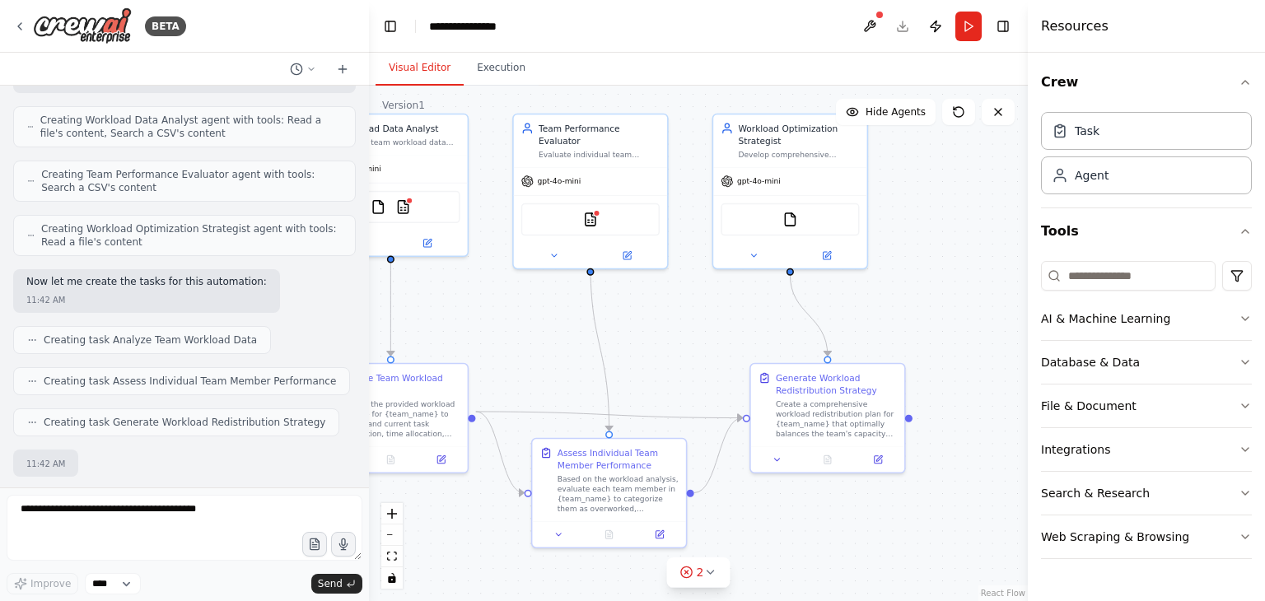
scroll to position [547, 0]
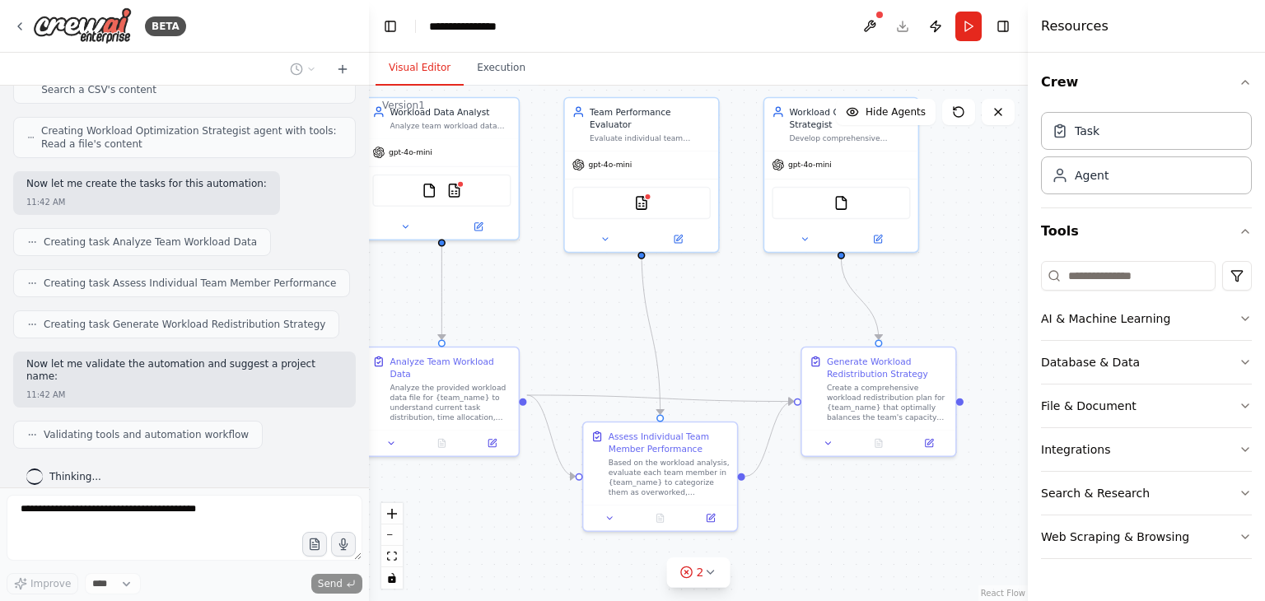
drag, startPoint x: 777, startPoint y: 415, endPoint x: 731, endPoint y: 321, distance: 104.6
click at [731, 321] on div ".deletable-edge-delete-btn { width: 20px; height: 20px; border: 0px solid #ffff…" at bounding box center [698, 344] width 659 height 516
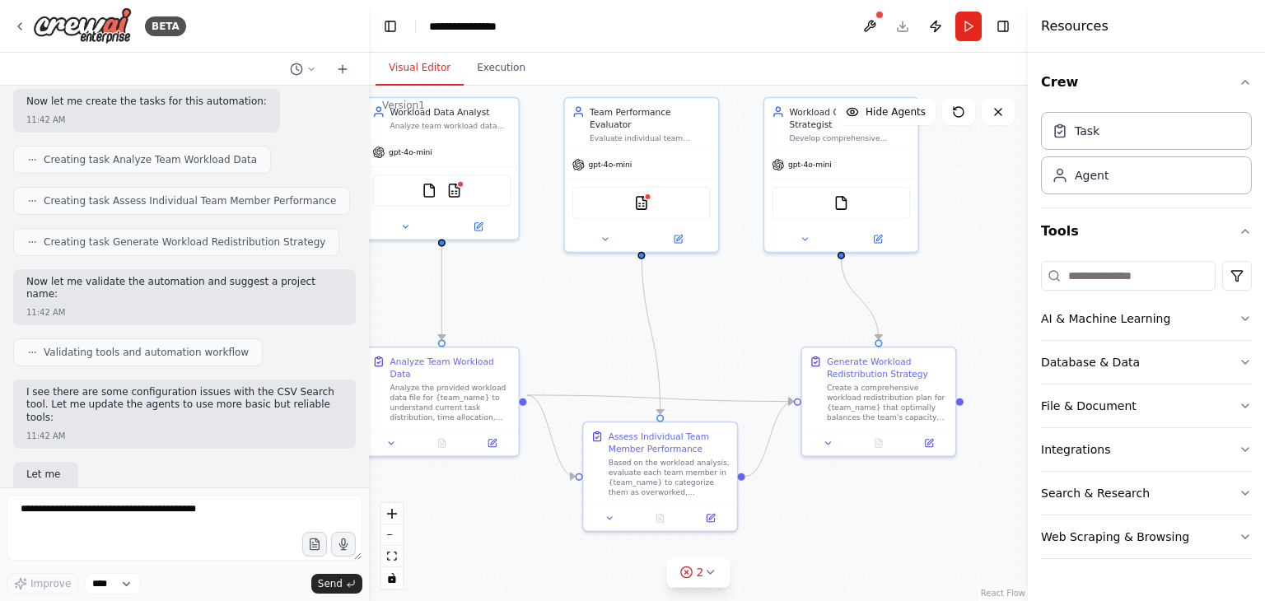
scroll to position [713, 0]
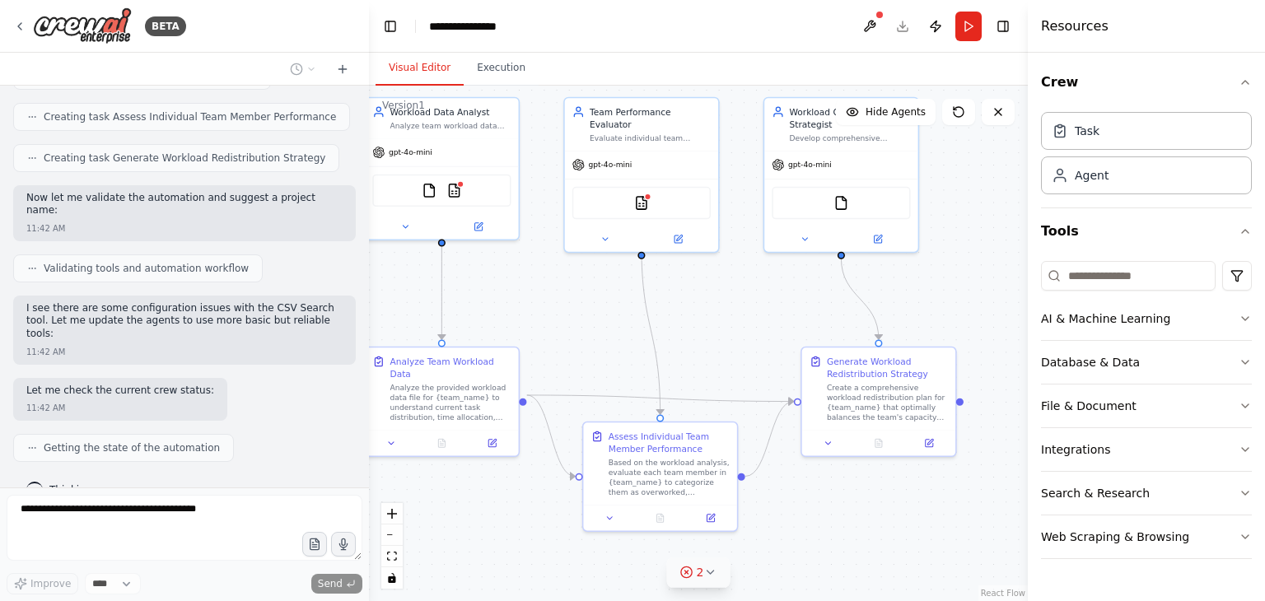
click at [705, 583] on button "2" at bounding box center [698, 572] width 63 height 30
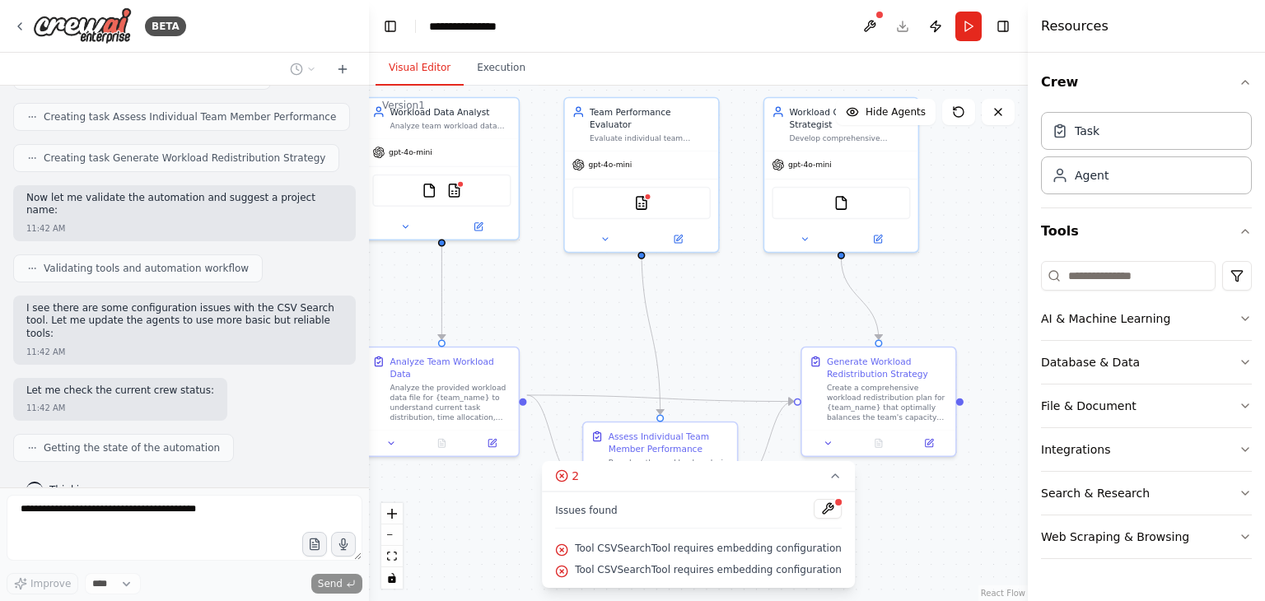
click at [876, 545] on div ".deletable-edge-delete-btn { width: 20px; height: 20px; border: 0px solid #ffff…" at bounding box center [698, 344] width 659 height 516
click at [814, 506] on button at bounding box center [828, 509] width 28 height 20
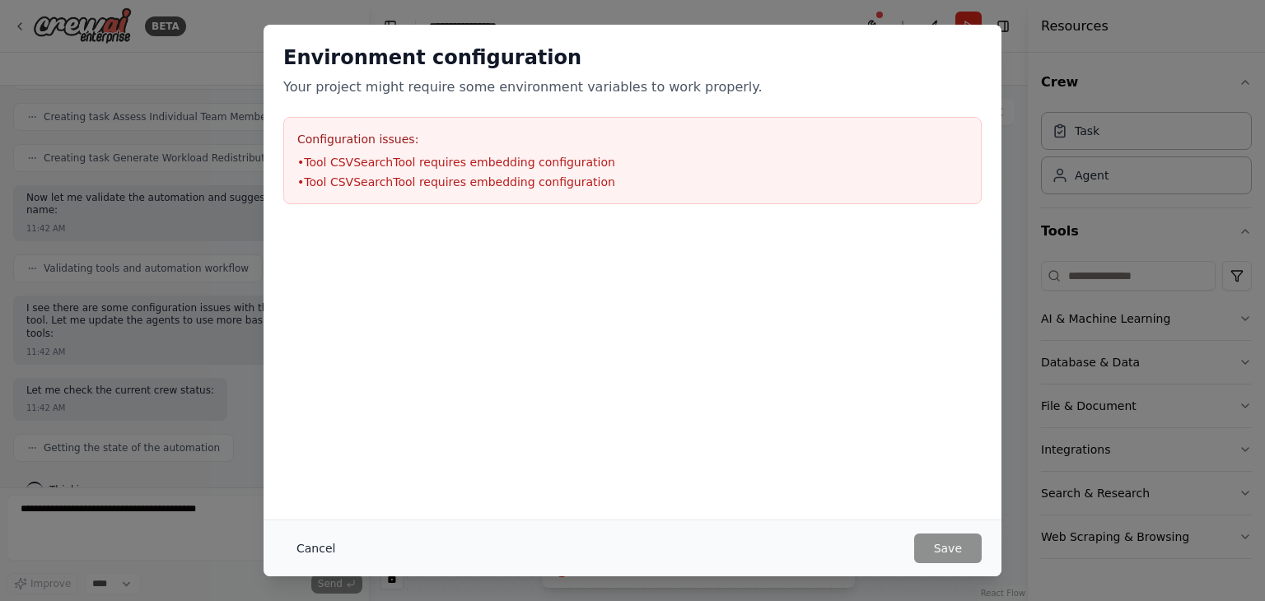
click at [307, 553] on button "Cancel" at bounding box center [315, 549] width 65 height 30
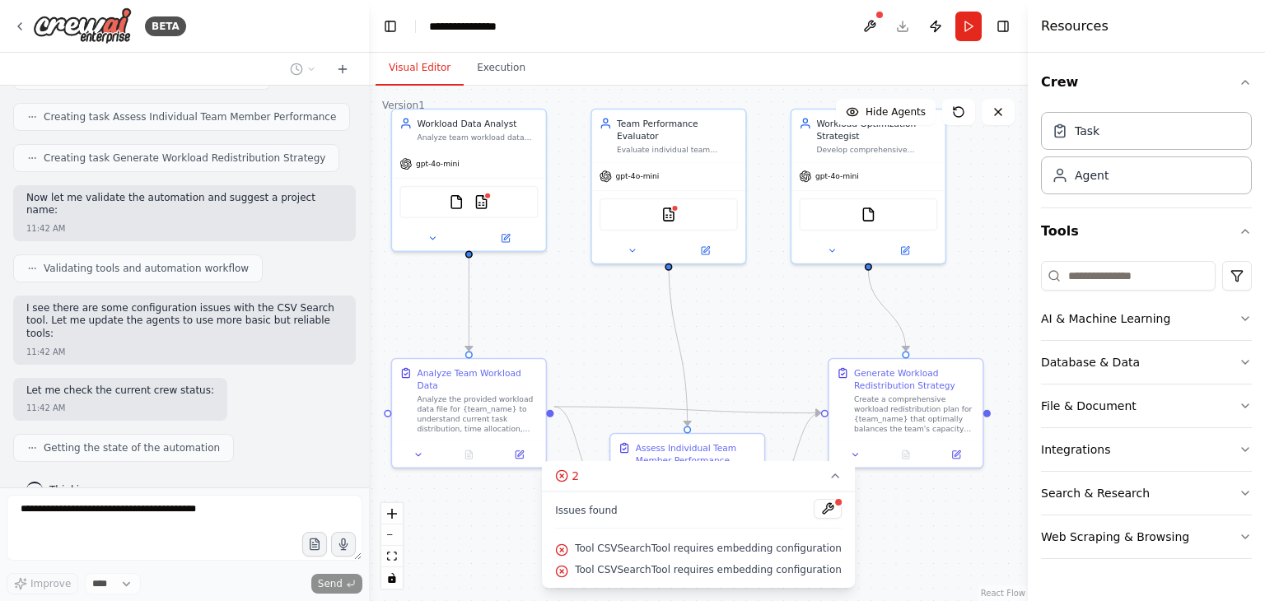
drag, startPoint x: 587, startPoint y: 299, endPoint x: 614, endPoint y: 310, distance: 29.5
click at [614, 310] on div ".deletable-edge-delete-btn { width: 20px; height: 20px; border: 0px solid #ffff…" at bounding box center [698, 344] width 659 height 516
click at [474, 208] on div "FileReadTool CSVSearchTool" at bounding box center [468, 200] width 138 height 32
click at [479, 205] on img at bounding box center [481, 199] width 15 height 15
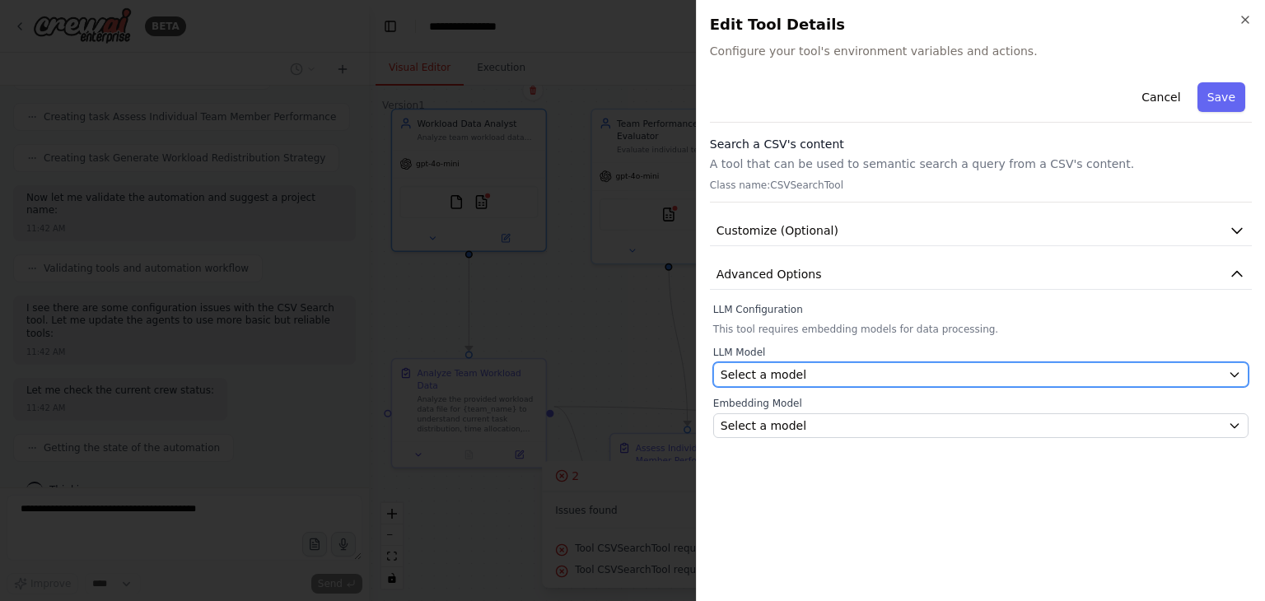
click at [791, 372] on span "Select a model" at bounding box center [764, 374] width 86 height 16
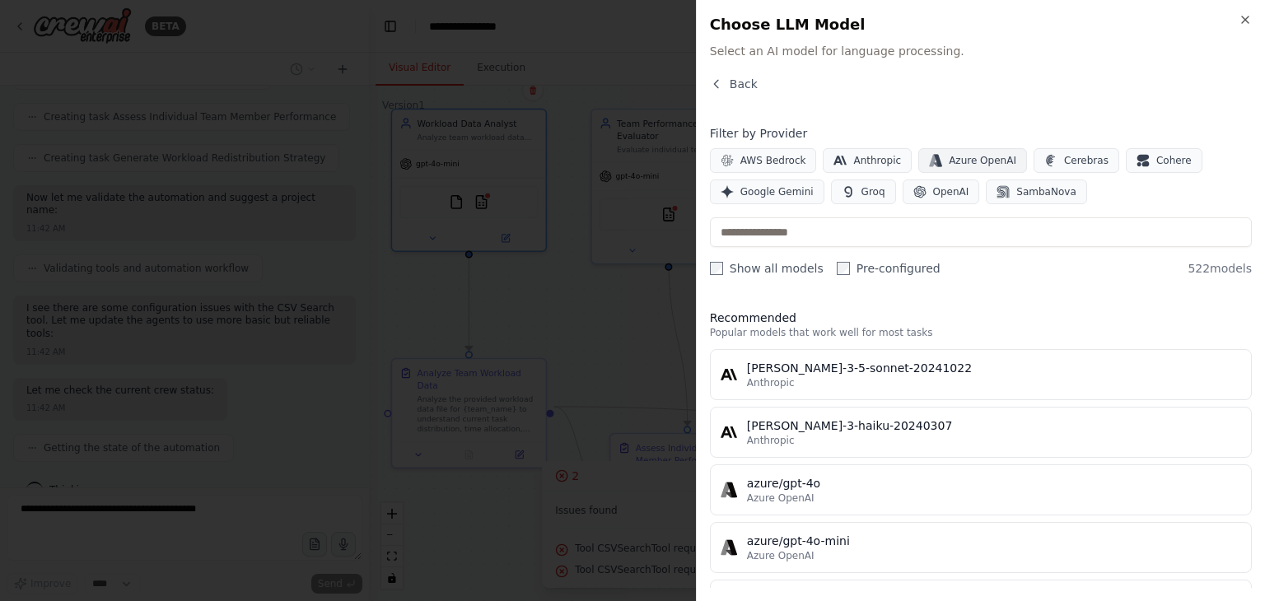
click at [934, 156] on icon "button" at bounding box center [938, 161] width 8 height 12
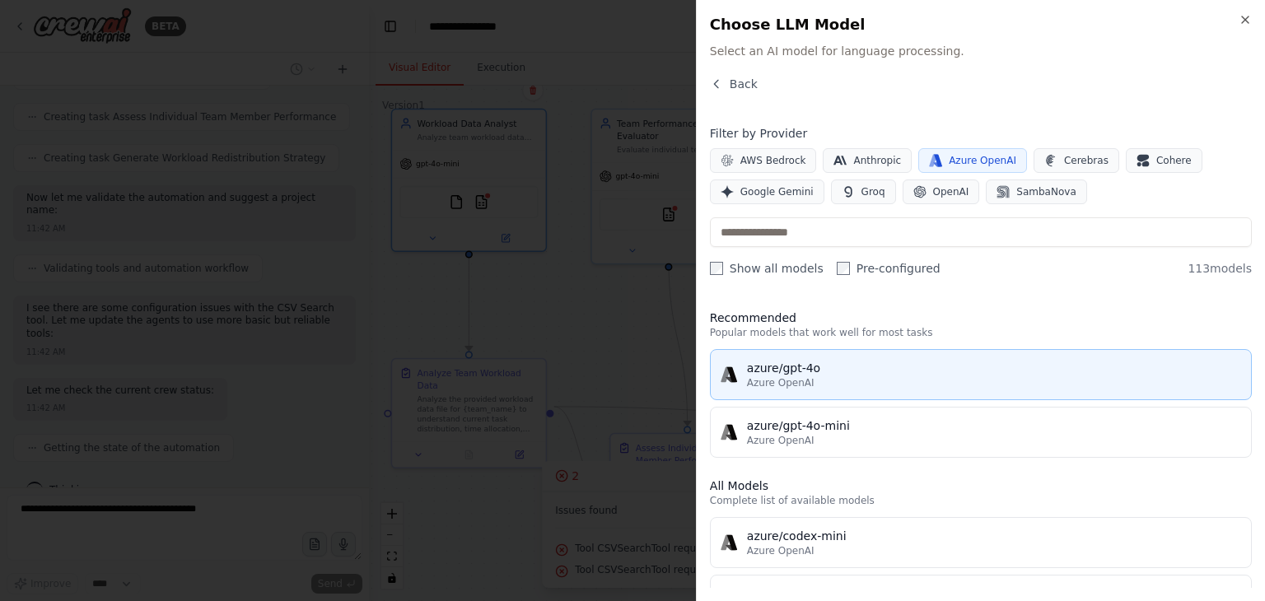
click at [840, 360] on div "azure/gpt-4o" at bounding box center [994, 368] width 494 height 16
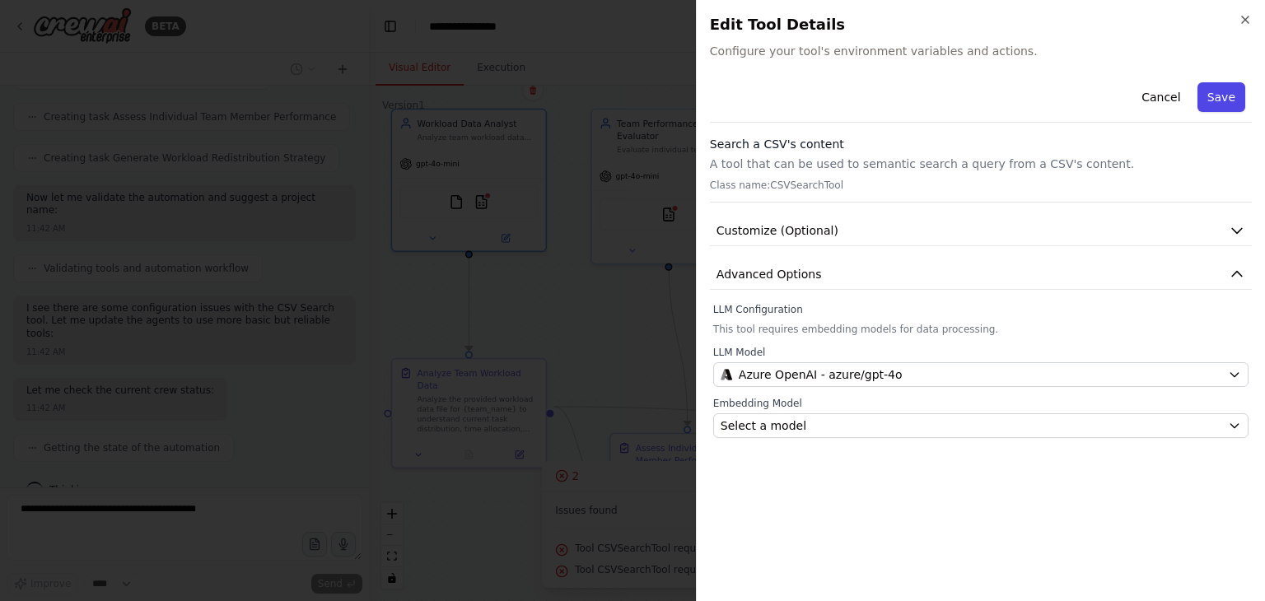
click at [1224, 93] on button "Save" at bounding box center [1221, 97] width 48 height 30
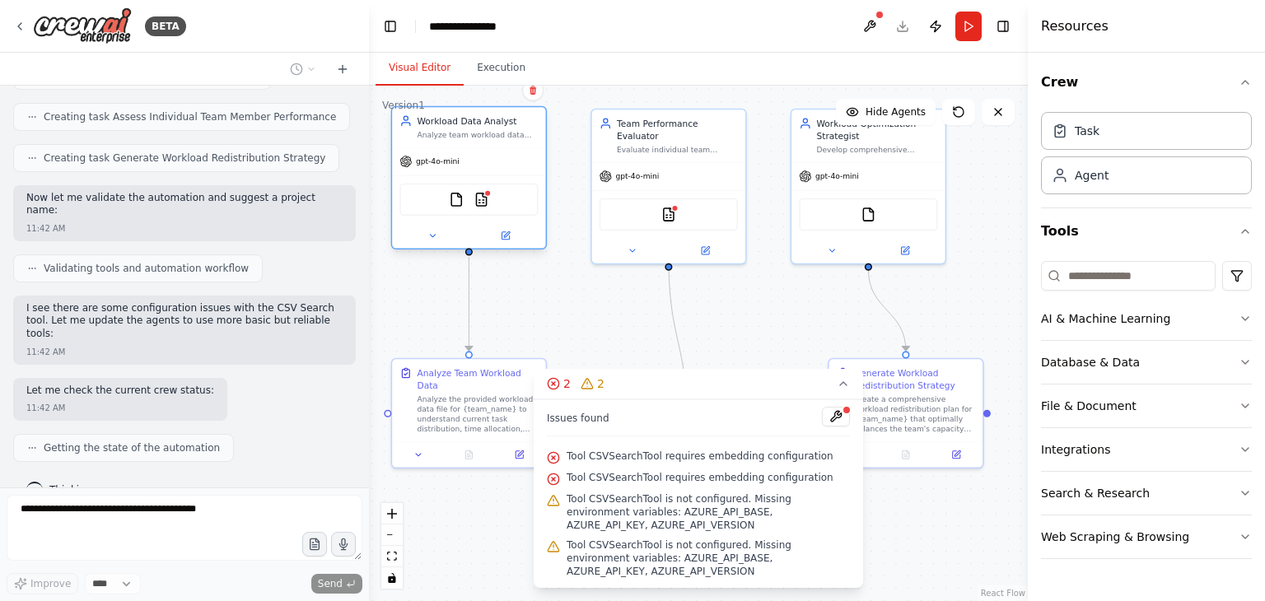
click at [499, 170] on div "gpt-4o-mini" at bounding box center [468, 160] width 153 height 27
click at [1082, 180] on div "Agent" at bounding box center [1092, 174] width 34 height 16
drag, startPoint x: 1082, startPoint y: 180, endPoint x: 1093, endPoint y: 173, distance: 12.6
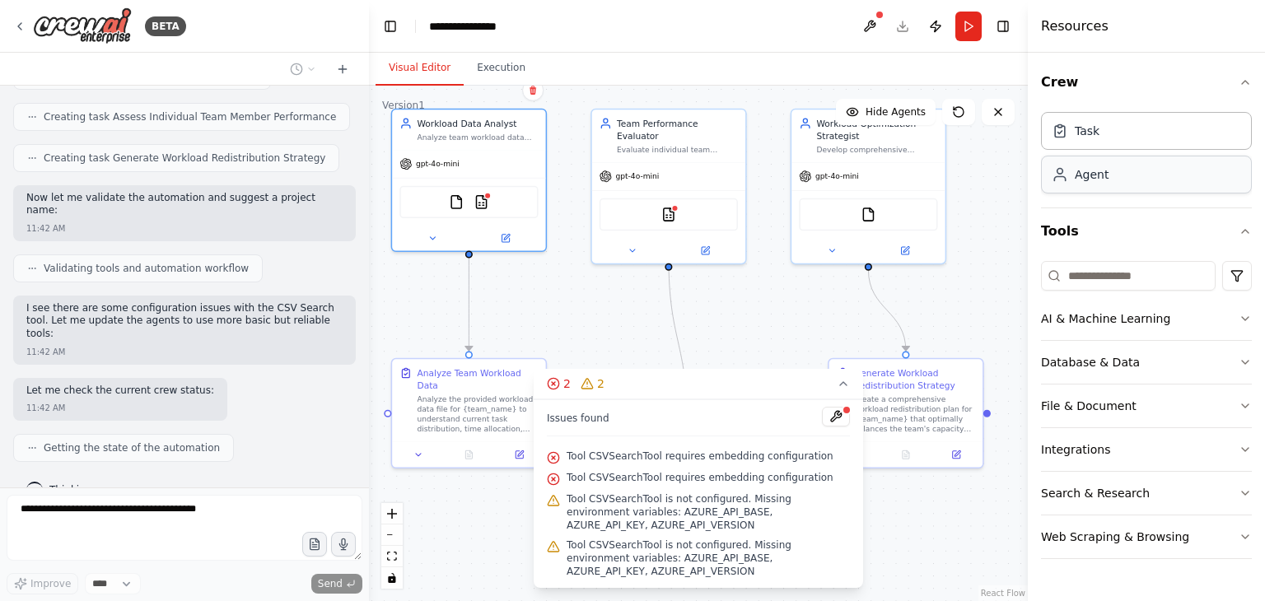
click at [1090, 212] on div "Crew Task Agent Tools AI & Machine Learning Database & Data File & Document Int…" at bounding box center [1146, 315] width 211 height 513
click at [499, 171] on div "gpt-4o-mini" at bounding box center [468, 160] width 153 height 27
click at [511, 238] on button at bounding box center [505, 235] width 71 height 15
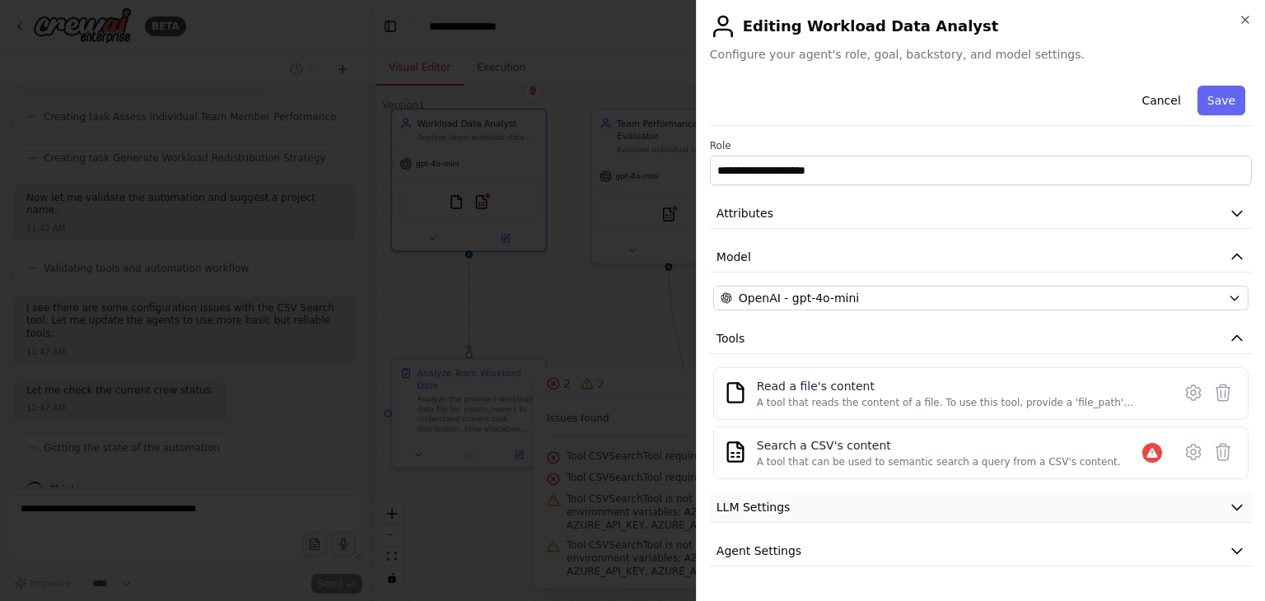
scroll to position [33, 0]
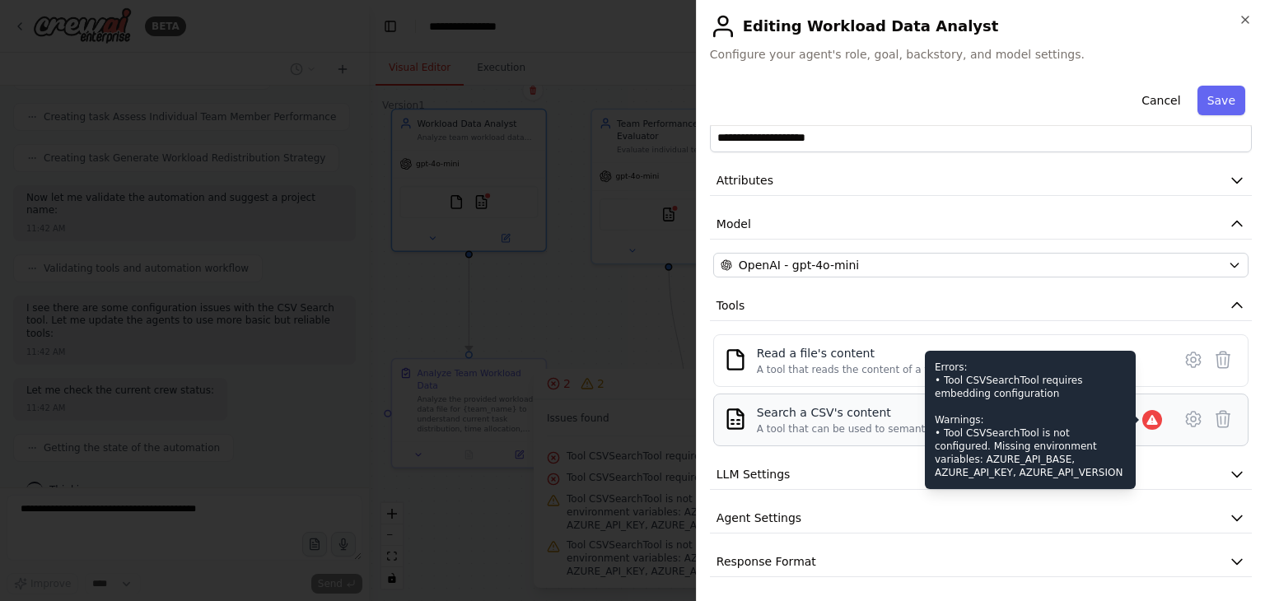
click at [1146, 415] on icon at bounding box center [1151, 420] width 11 height 10
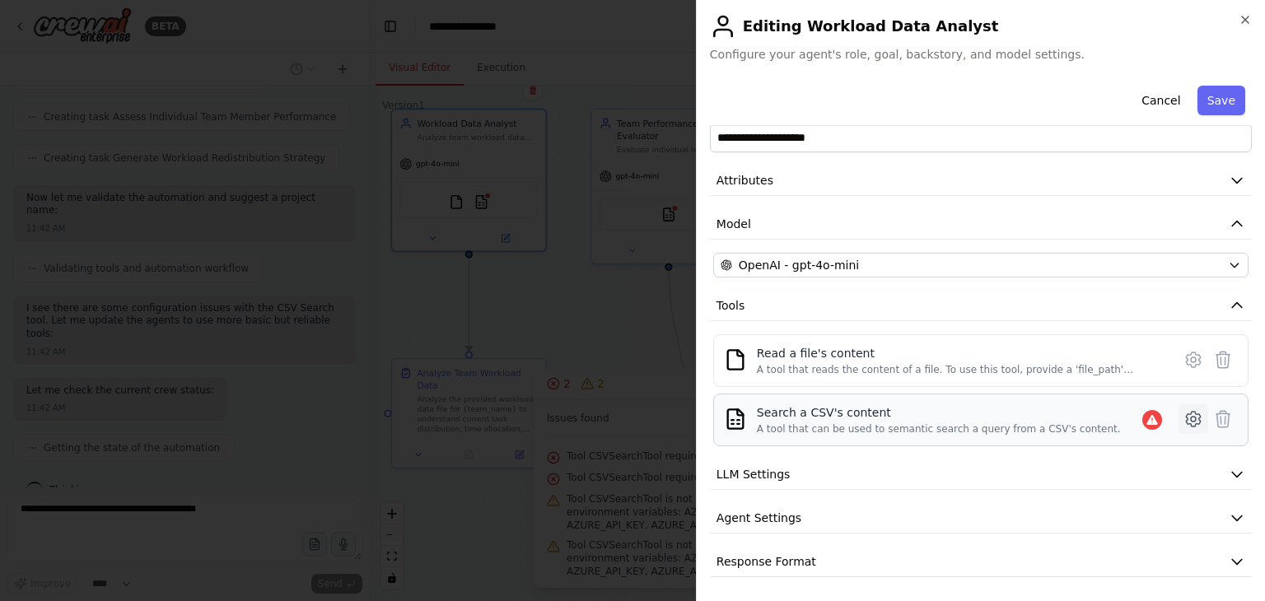
click at [1183, 417] on icon at bounding box center [1193, 419] width 20 height 20
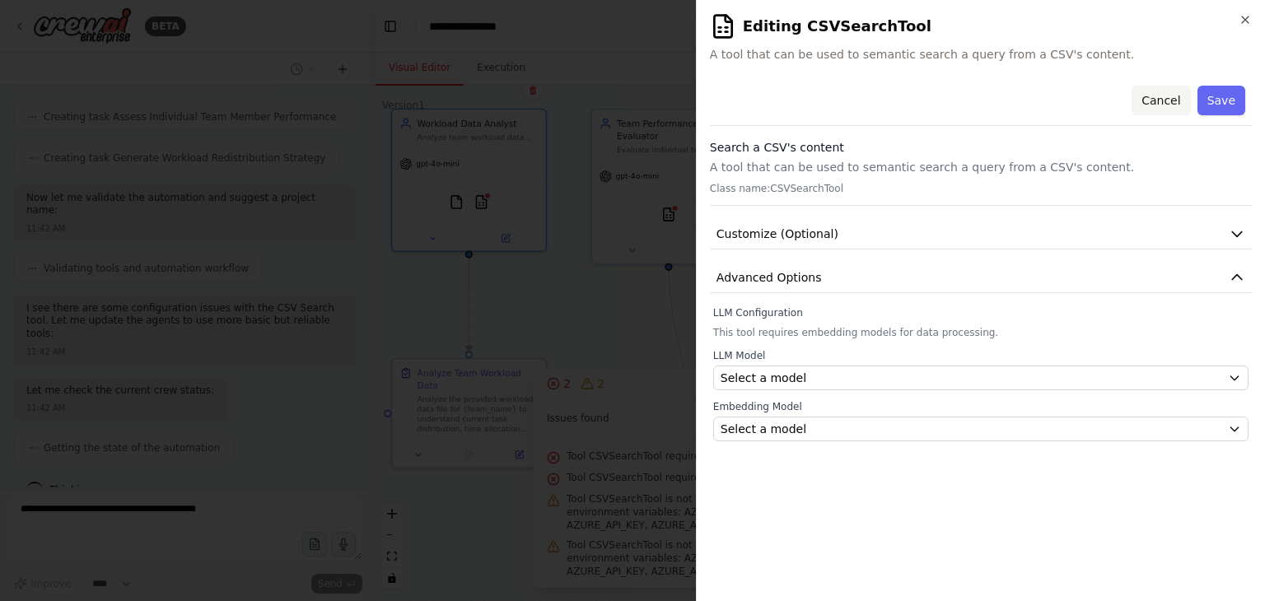
click at [1174, 107] on button "Cancel" at bounding box center [1160, 101] width 58 height 30
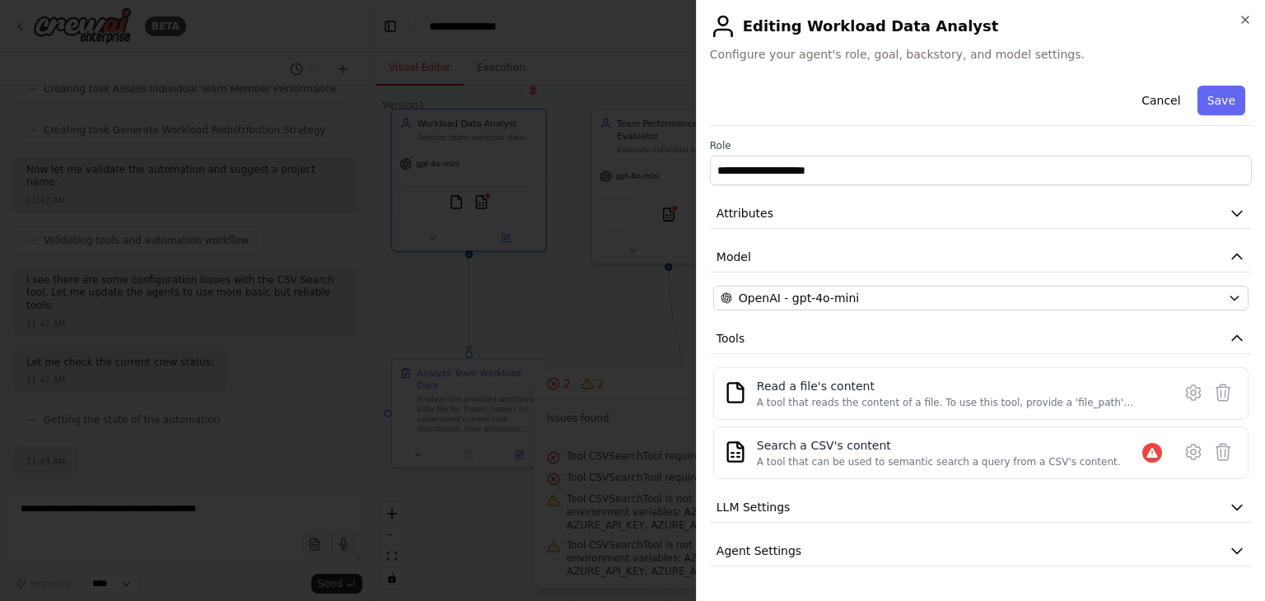
click at [1236, 21] on h2 "Editing Workload Data Analyst" at bounding box center [981, 26] width 542 height 26
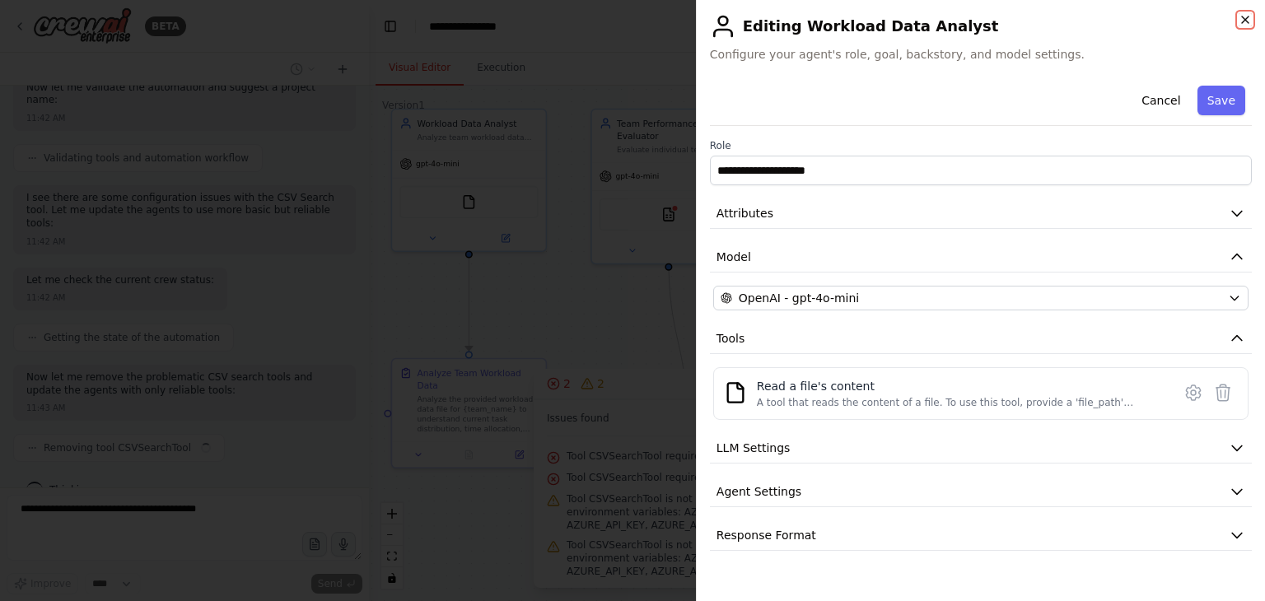
click at [1241, 25] on icon "button" at bounding box center [1245, 19] width 13 height 13
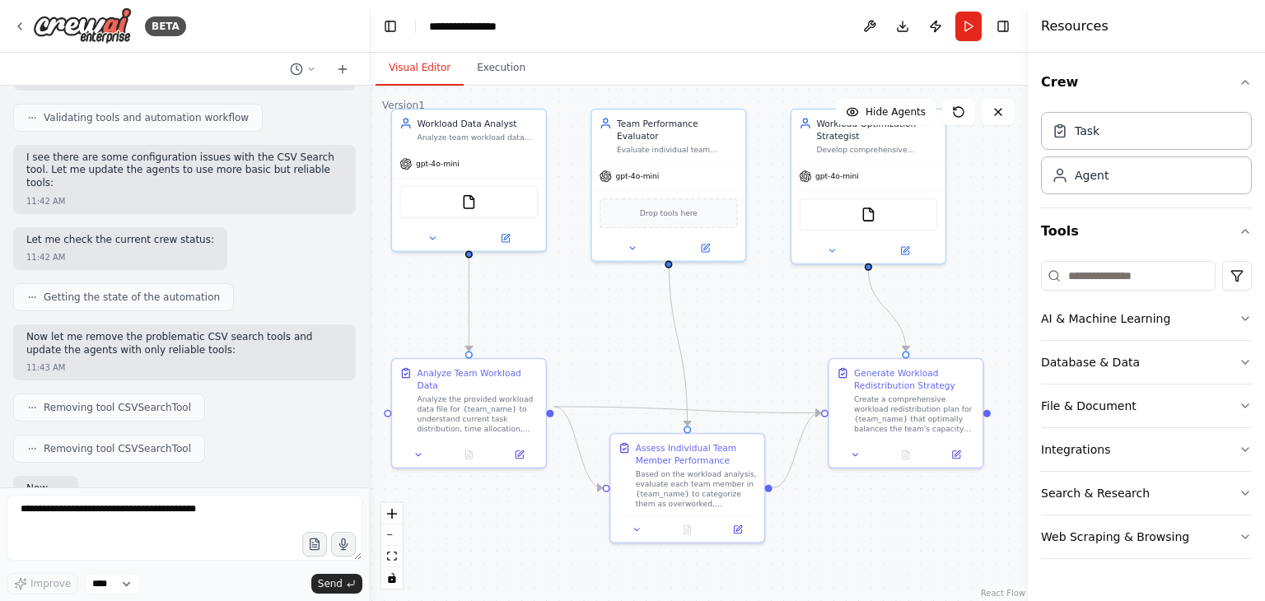
scroll to position [975, 0]
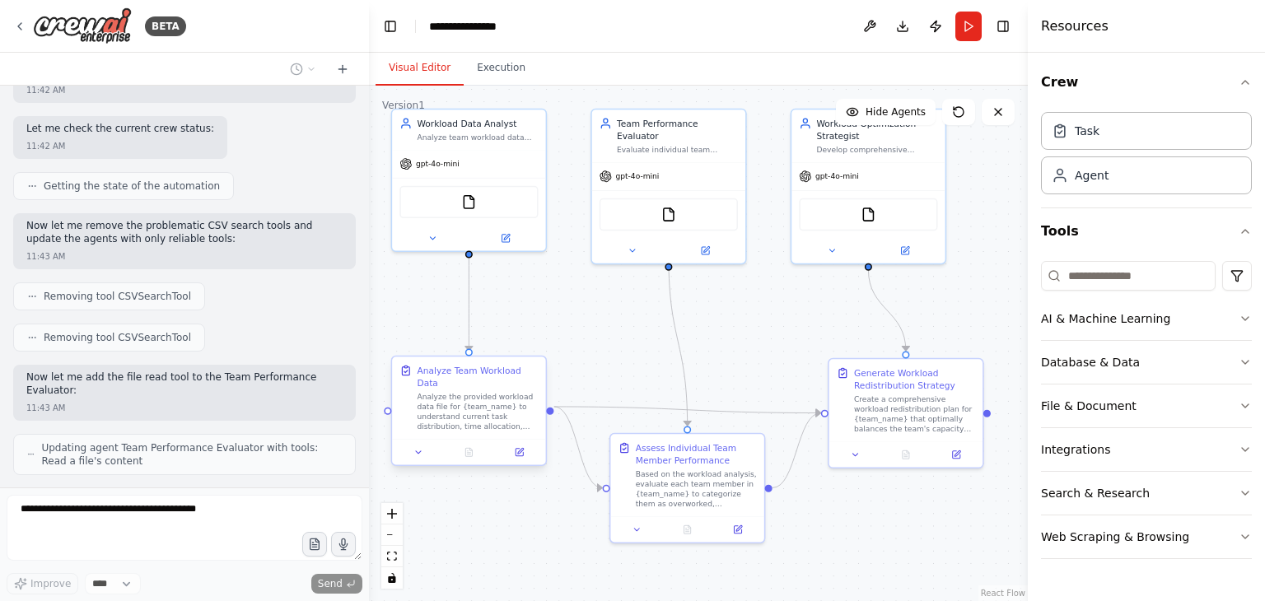
click at [515, 392] on div "Analyze the provided workload data file for {team_name} to understand current t…" at bounding box center [477, 412] width 121 height 40
click at [478, 392] on div "Analyze the provided workload data file for {team_name} to understand current t…" at bounding box center [477, 412] width 121 height 40
click at [1216, 275] on div at bounding box center [1146, 276] width 211 height 30
click at [1264, 273] on div "Crew Task Agent Tools AI & Machine Learning Database & Data File & Document Int…" at bounding box center [1146, 327] width 237 height 548
click at [1239, 269] on html "BETA AI agent that detects overworked or underutilized team members and suggest…" at bounding box center [632, 300] width 1265 height 601
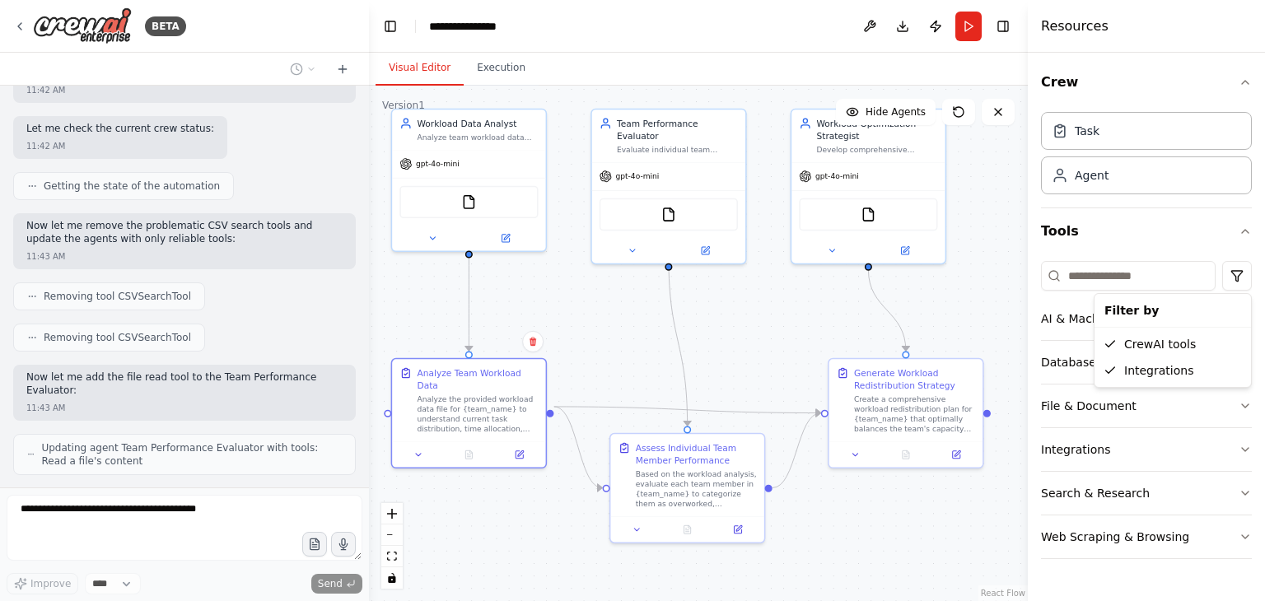
click at [1253, 269] on html "BETA AI agent that detects overworked or underutilized team members and suggest…" at bounding box center [632, 300] width 1265 height 601
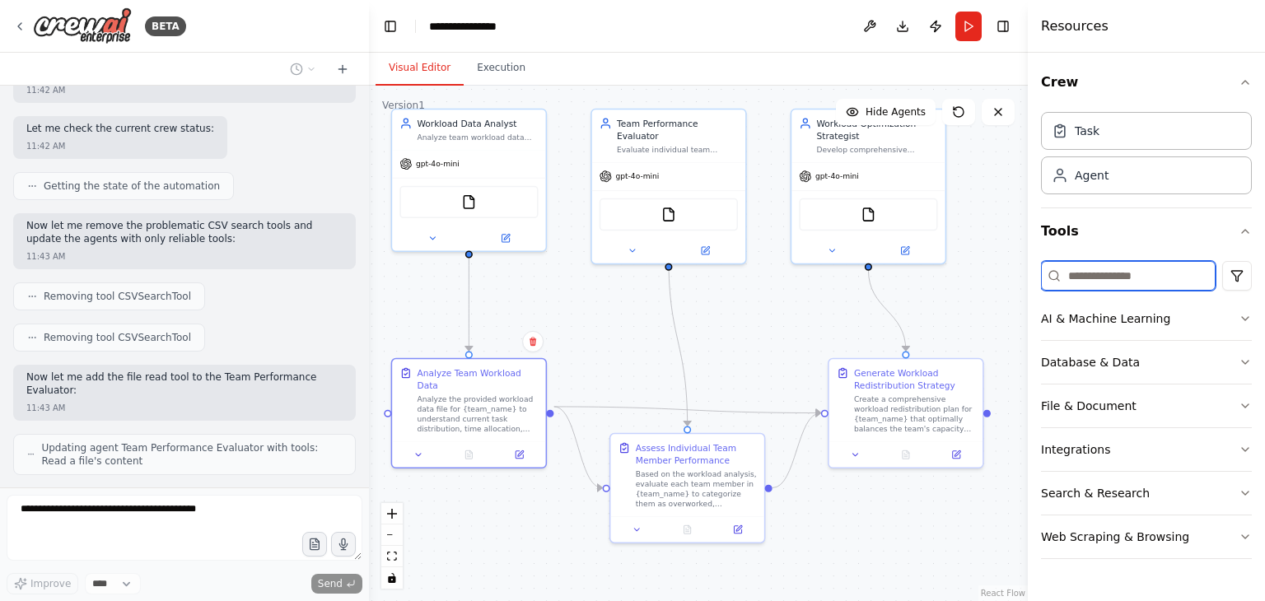
click at [1150, 274] on input at bounding box center [1128, 276] width 175 height 30
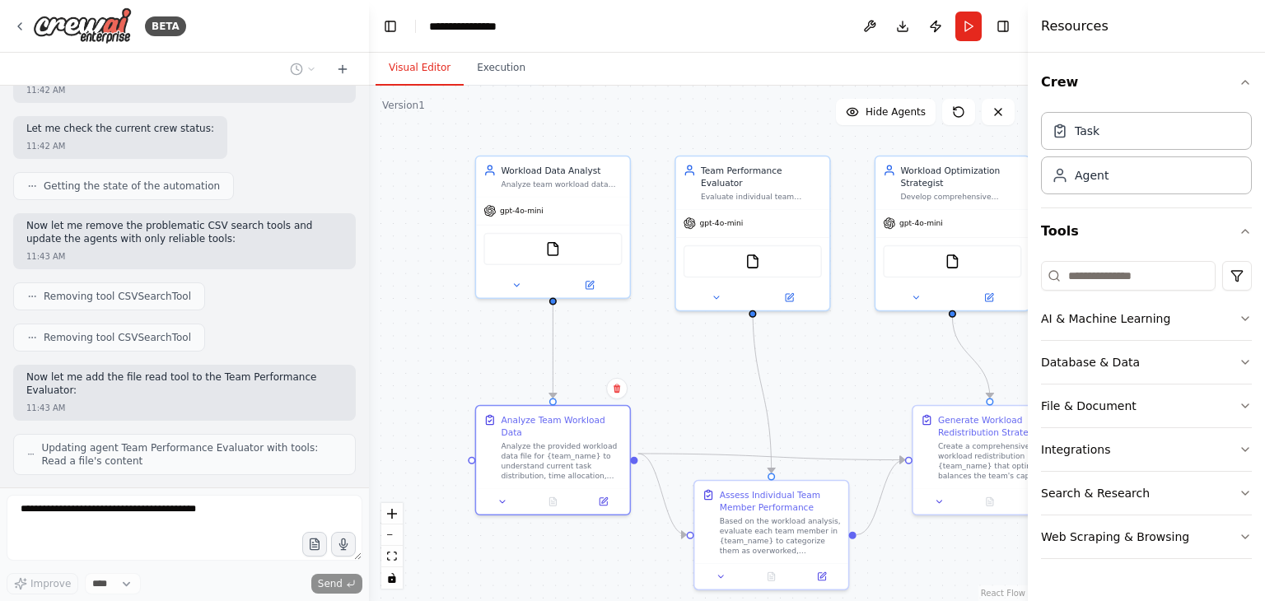
drag, startPoint x: 788, startPoint y: 311, endPoint x: 872, endPoint y: 358, distance: 96.2
click at [872, 358] on div ".deletable-edge-delete-btn { width: 20px; height: 20px; border: 0px solid #ffff…" at bounding box center [698, 344] width 659 height 516
click at [472, 43] on header "**********" at bounding box center [698, 26] width 659 height 53
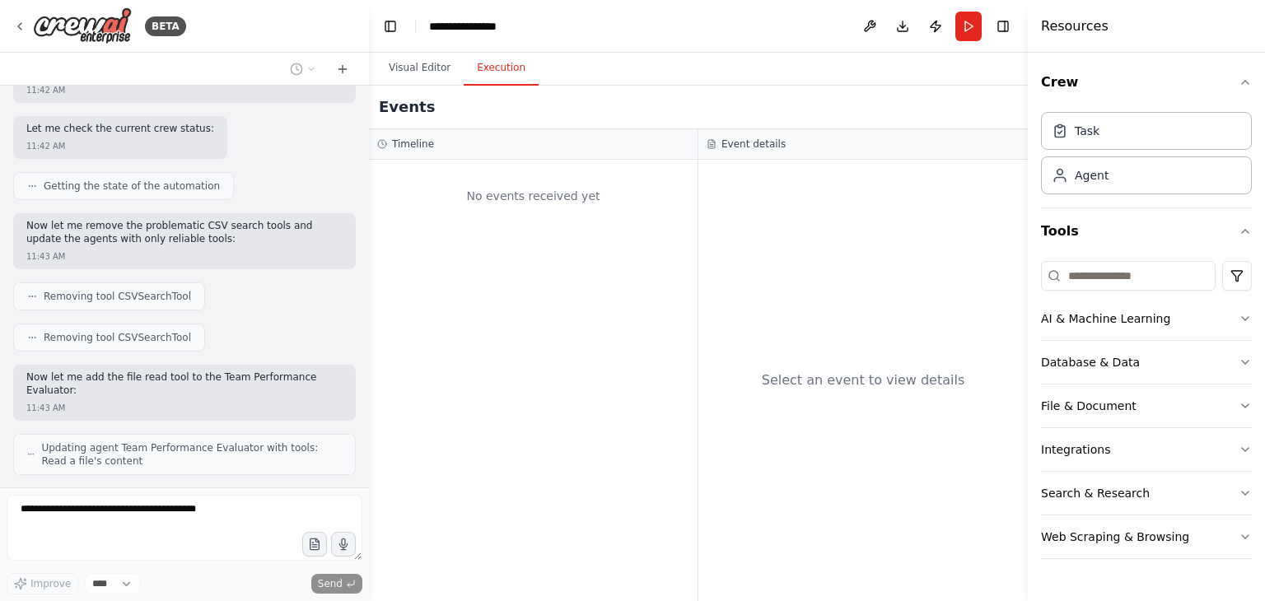
click at [479, 63] on button "Execution" at bounding box center [501, 68] width 75 height 35
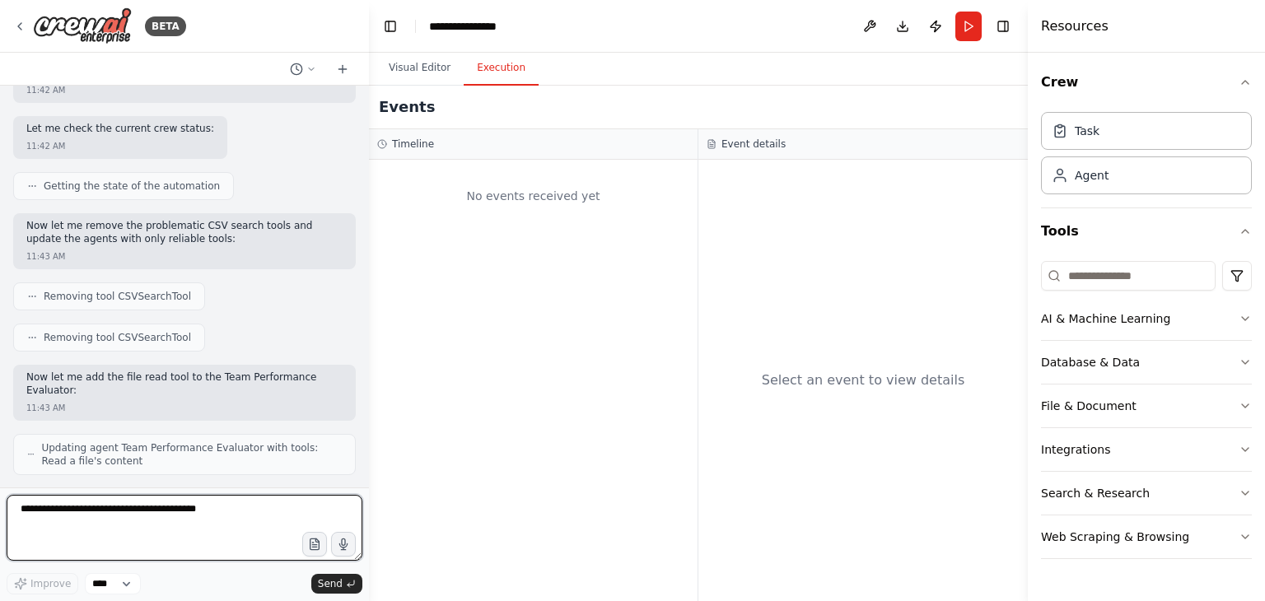
scroll to position [988, 0]
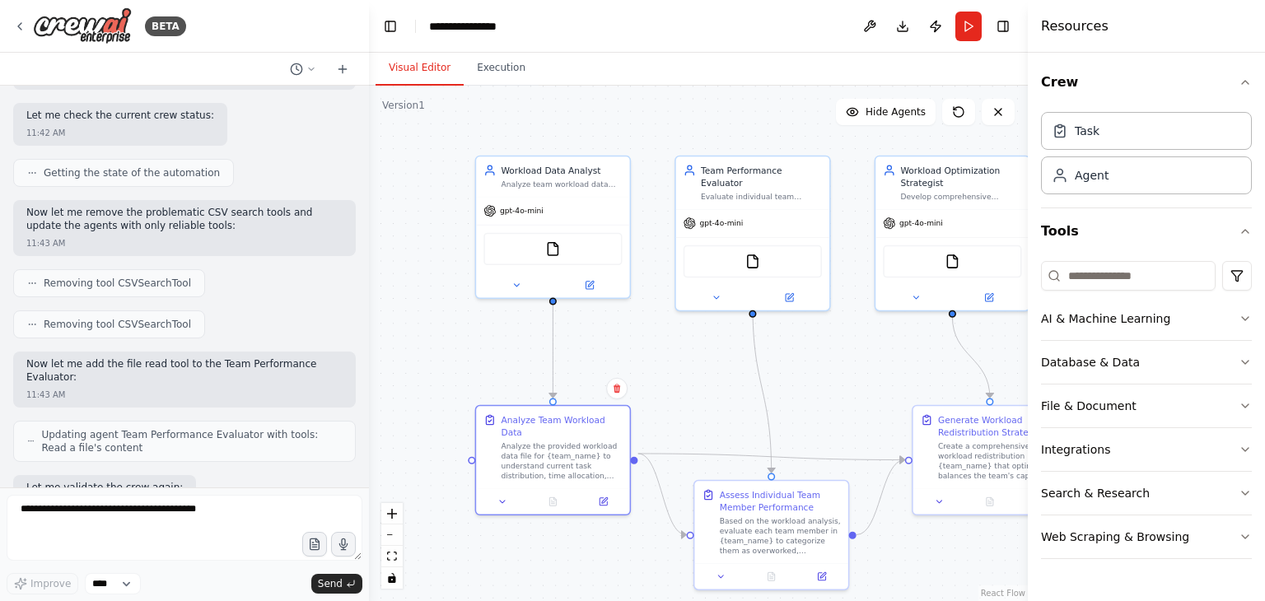
click at [443, 71] on button "Visual Editor" at bounding box center [420, 68] width 88 height 35
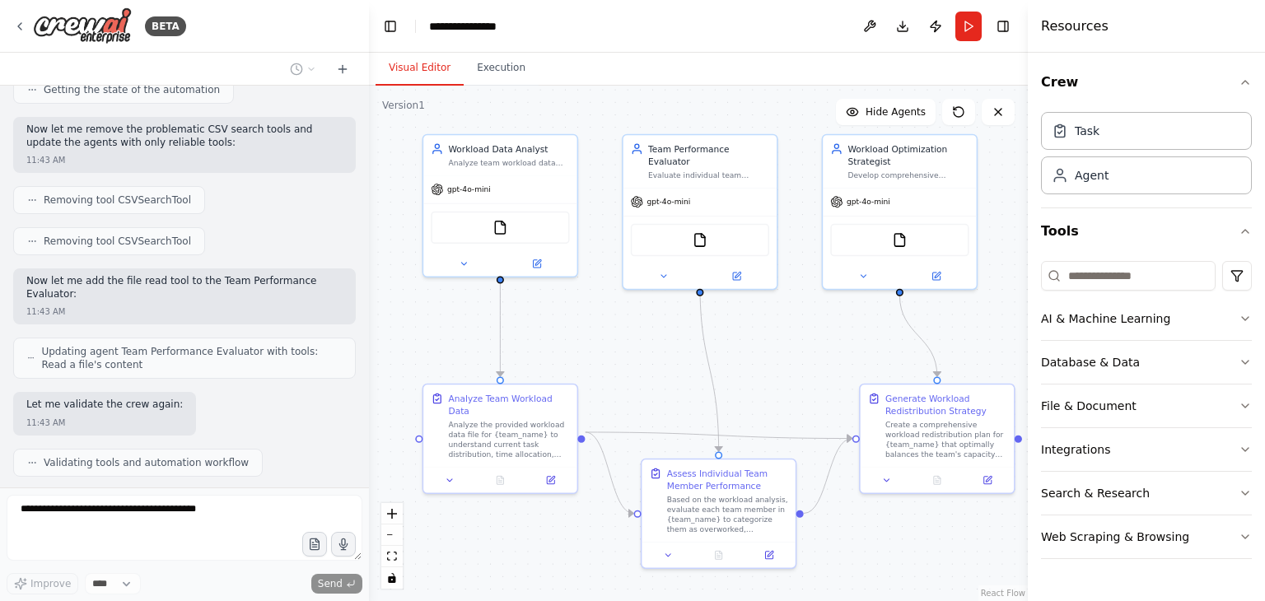
drag, startPoint x: 462, startPoint y: 344, endPoint x: 409, endPoint y: 323, distance: 56.9
click at [409, 323] on div ".deletable-edge-delete-btn { width: 20px; height: 20px; border: 0px solid #ffff…" at bounding box center [698, 344] width 659 height 516
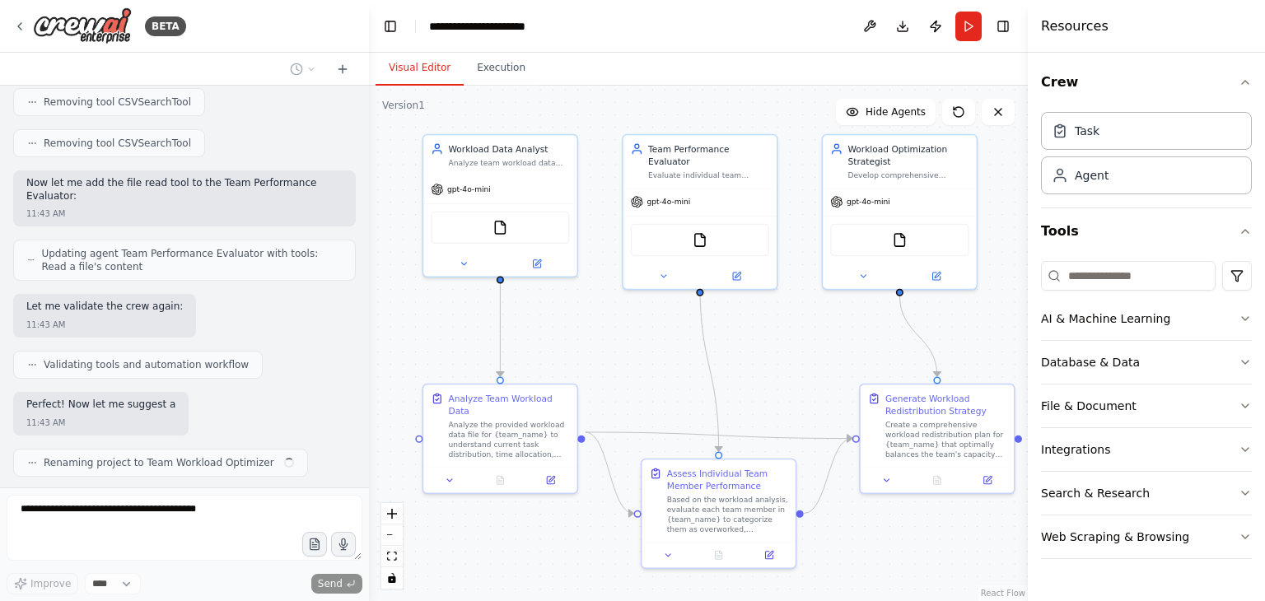
scroll to position [1169, 0]
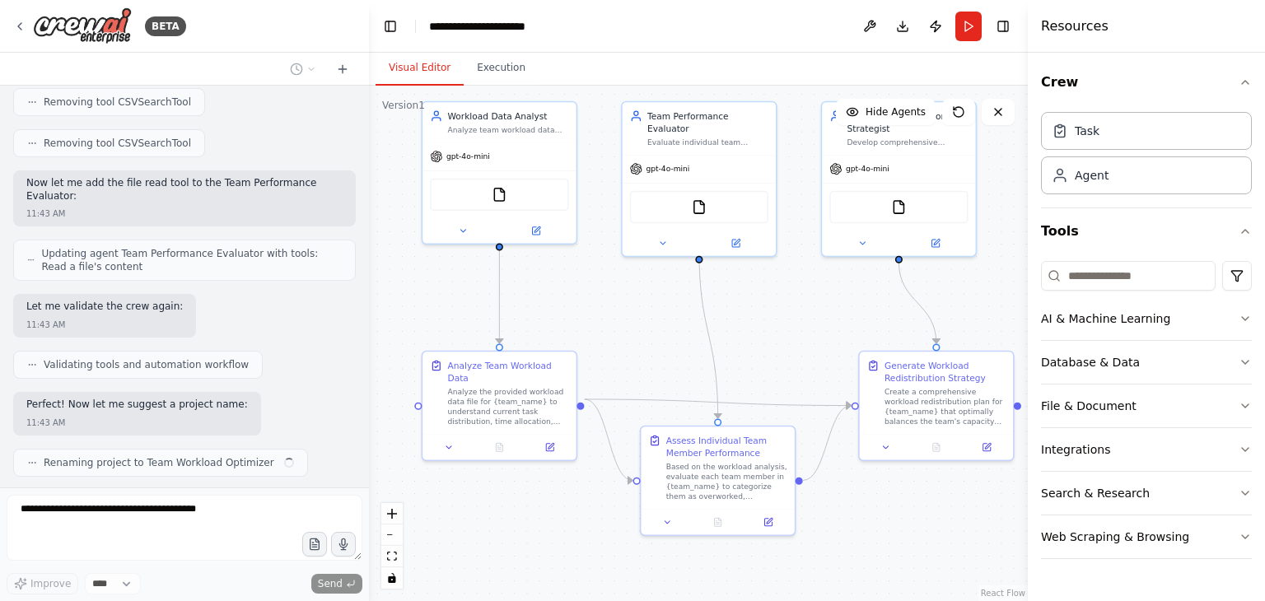
drag, startPoint x: 767, startPoint y: 353, endPoint x: 767, endPoint y: 320, distance: 32.9
click at [767, 320] on div ".deletable-edge-delete-btn { width: 20px; height: 20px; border: 0px solid #ffff…" at bounding box center [698, 344] width 659 height 516
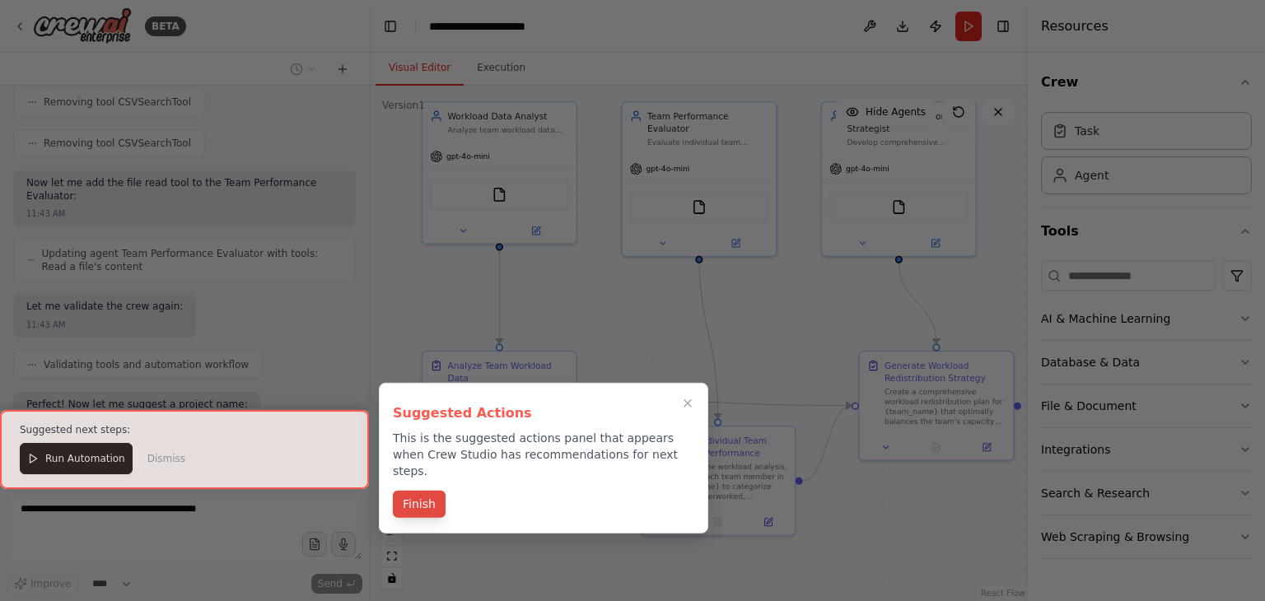
click at [427, 491] on button "Finish" at bounding box center [419, 504] width 53 height 27
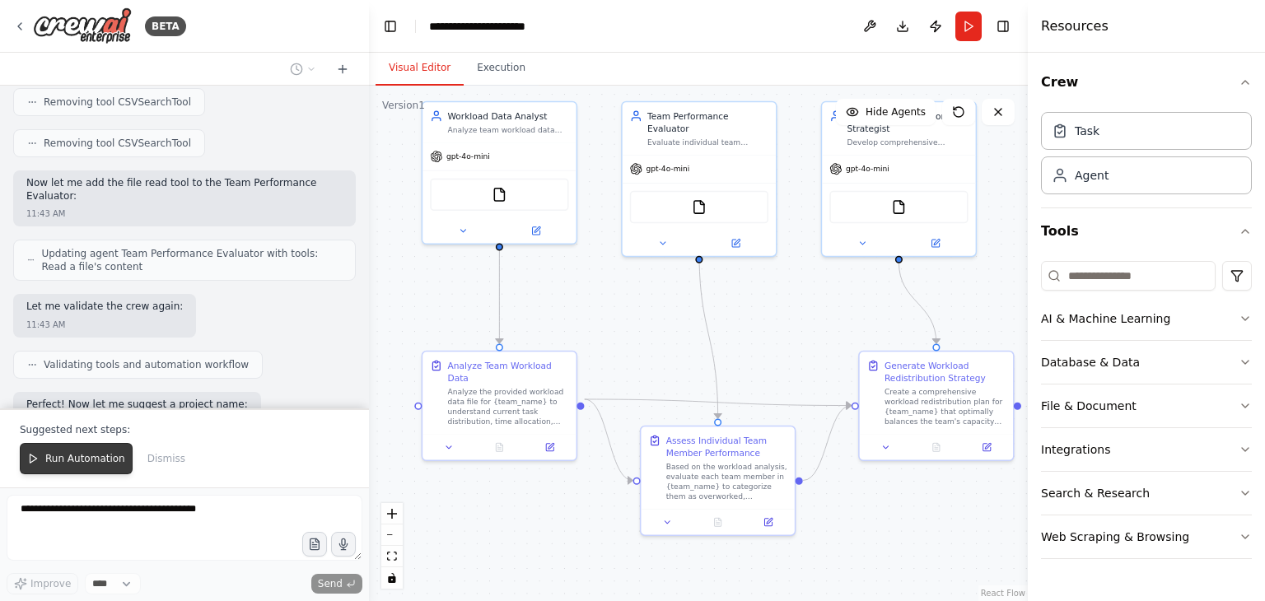
click at [42, 472] on button "Run Automation" at bounding box center [76, 458] width 113 height 31
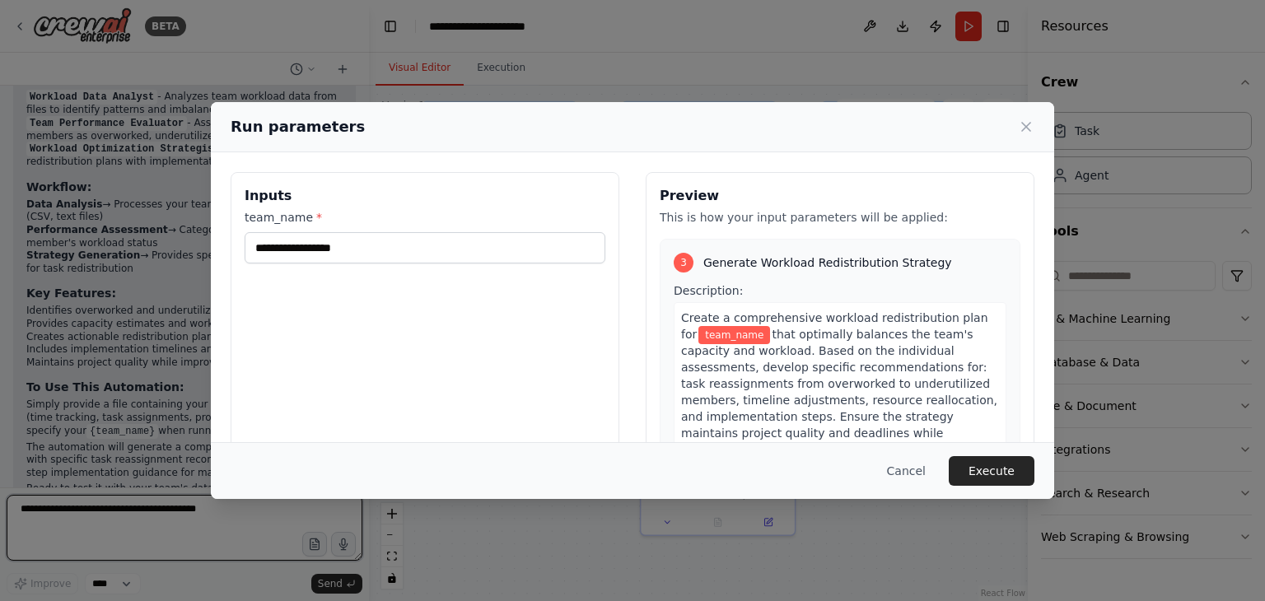
scroll to position [825, 0]
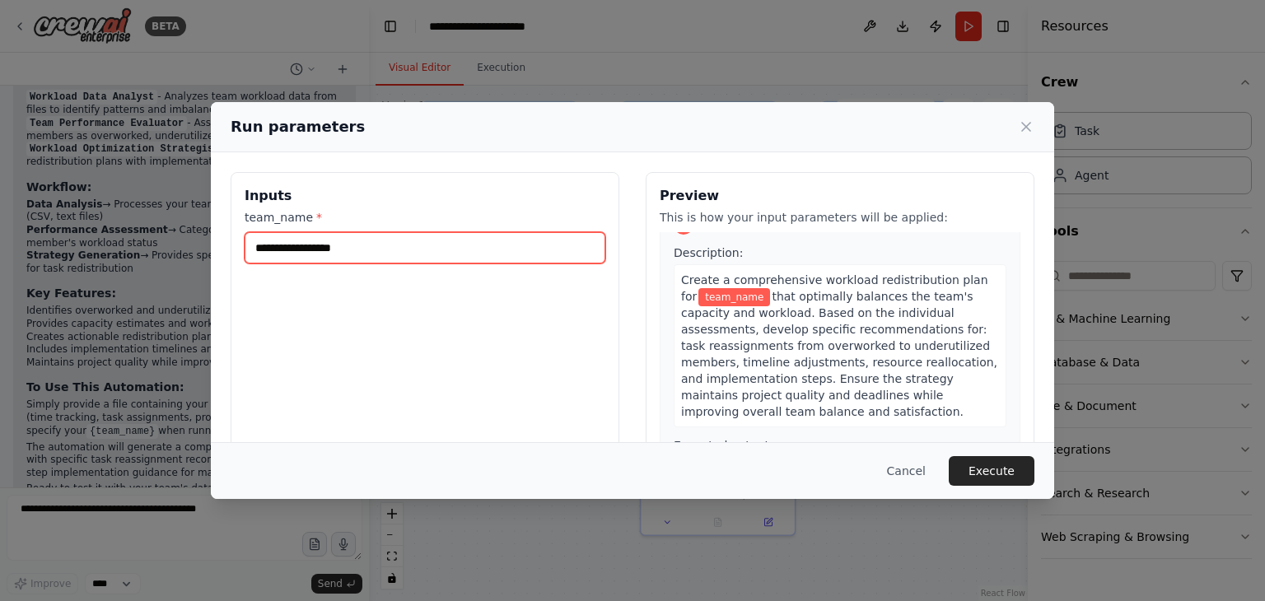
click at [294, 241] on input "team_name *" at bounding box center [425, 247] width 361 height 31
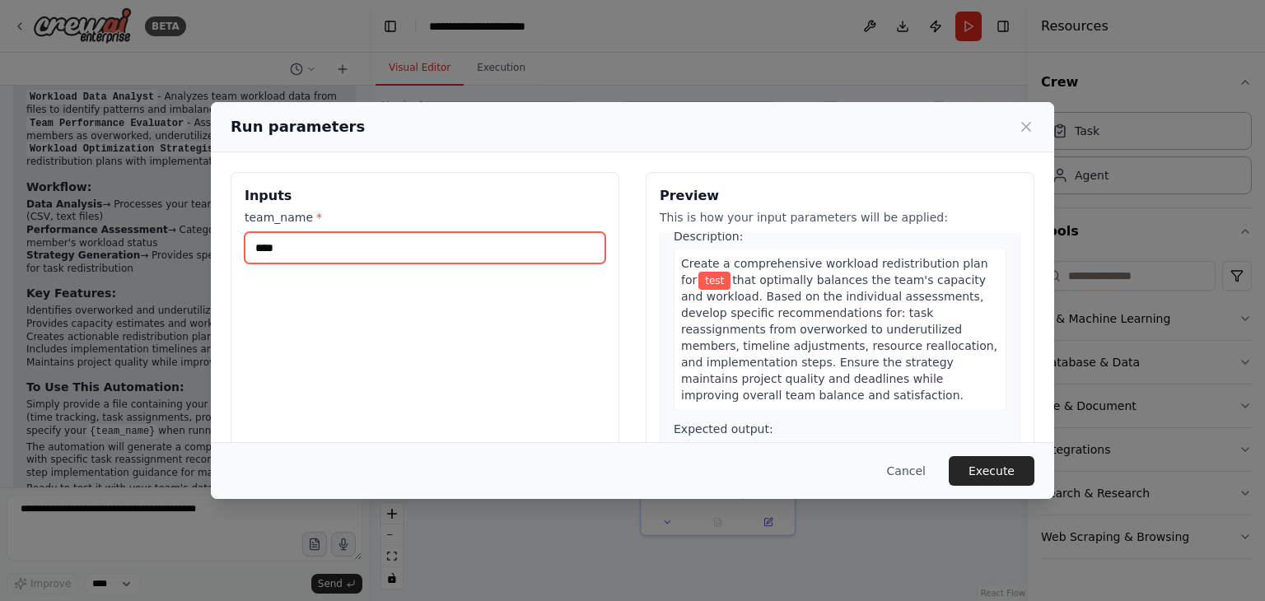
type input "****"
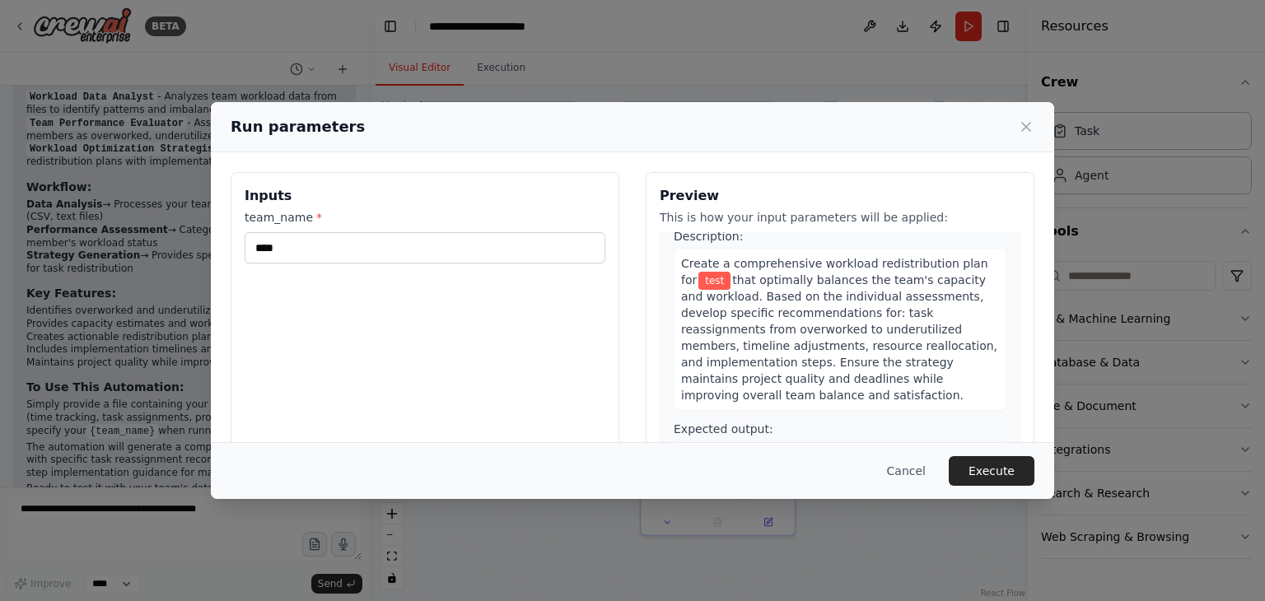
click at [1038, 465] on div "Cancel Execute" at bounding box center [632, 470] width 843 height 57
click at [1031, 469] on button "Execute" at bounding box center [992, 471] width 86 height 30
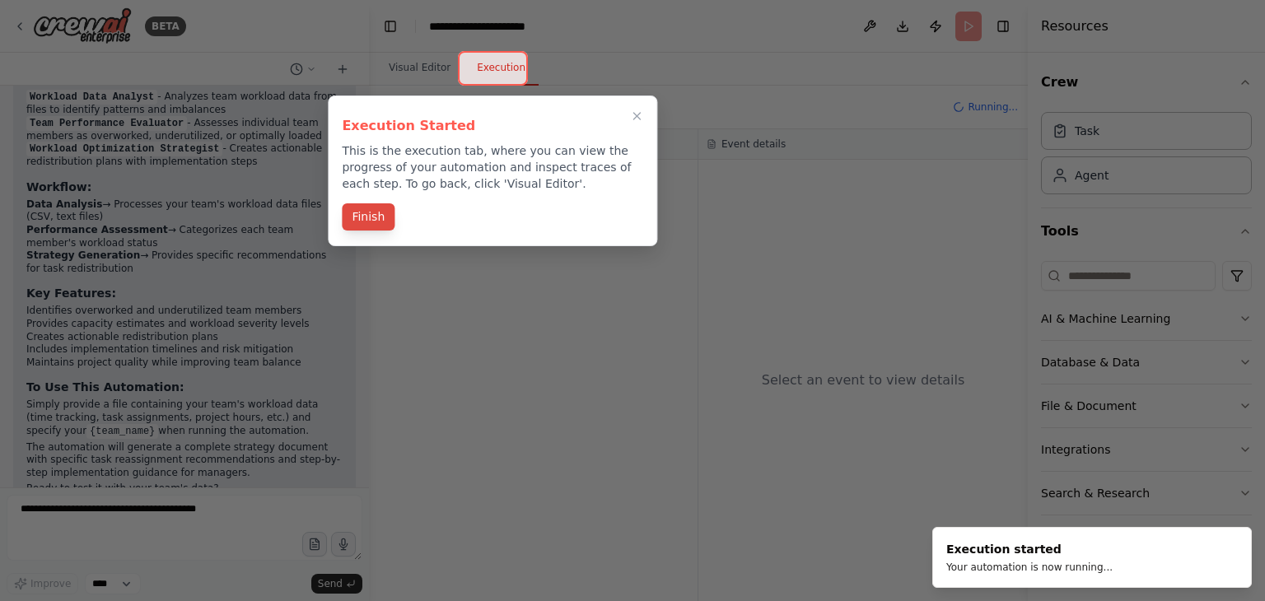
click at [385, 220] on button "Finish" at bounding box center [368, 216] width 53 height 27
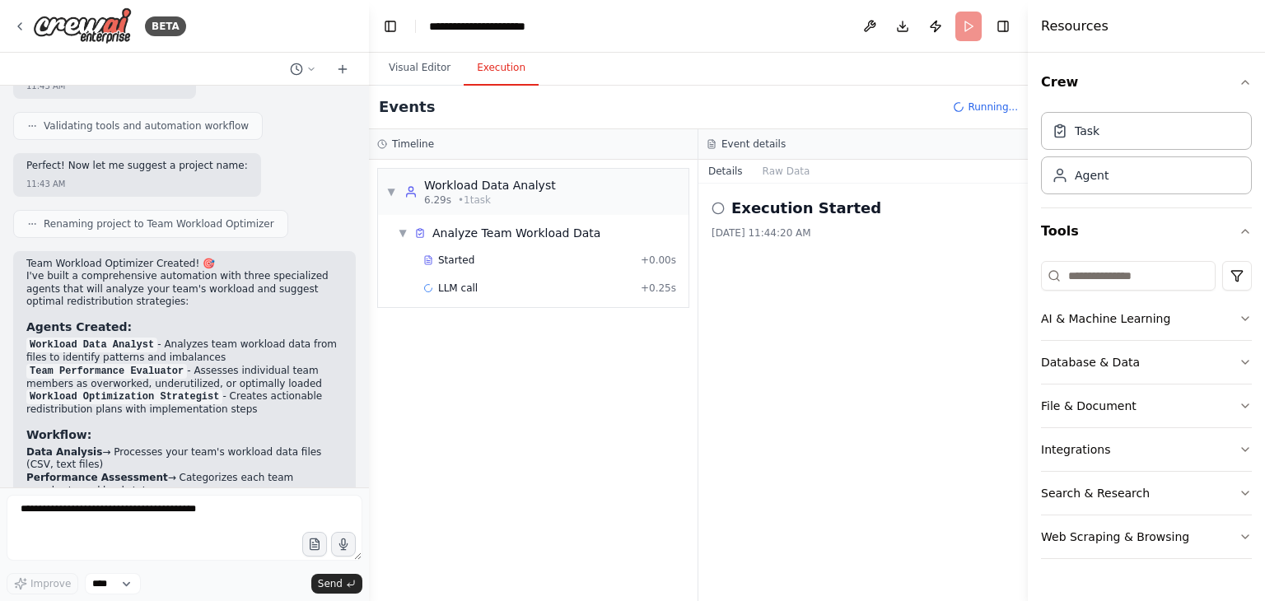
scroll to position [1409, 0]
click at [460, 316] on span "Read a file's content" at bounding box center [488, 316] width 101 height 13
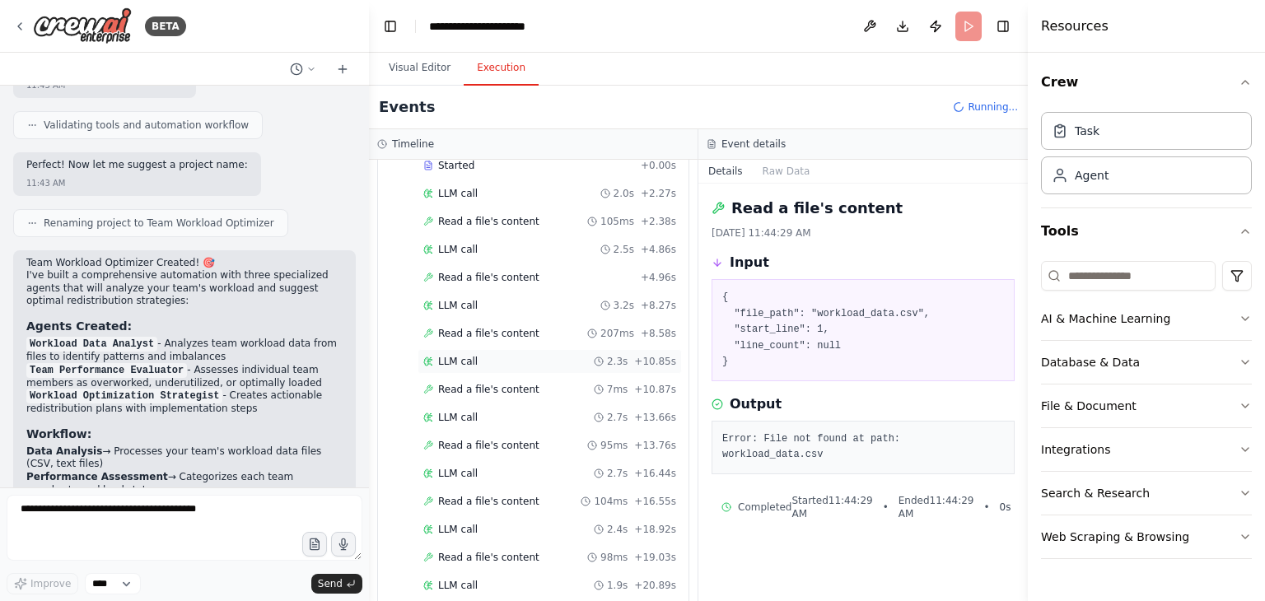
scroll to position [0, 0]
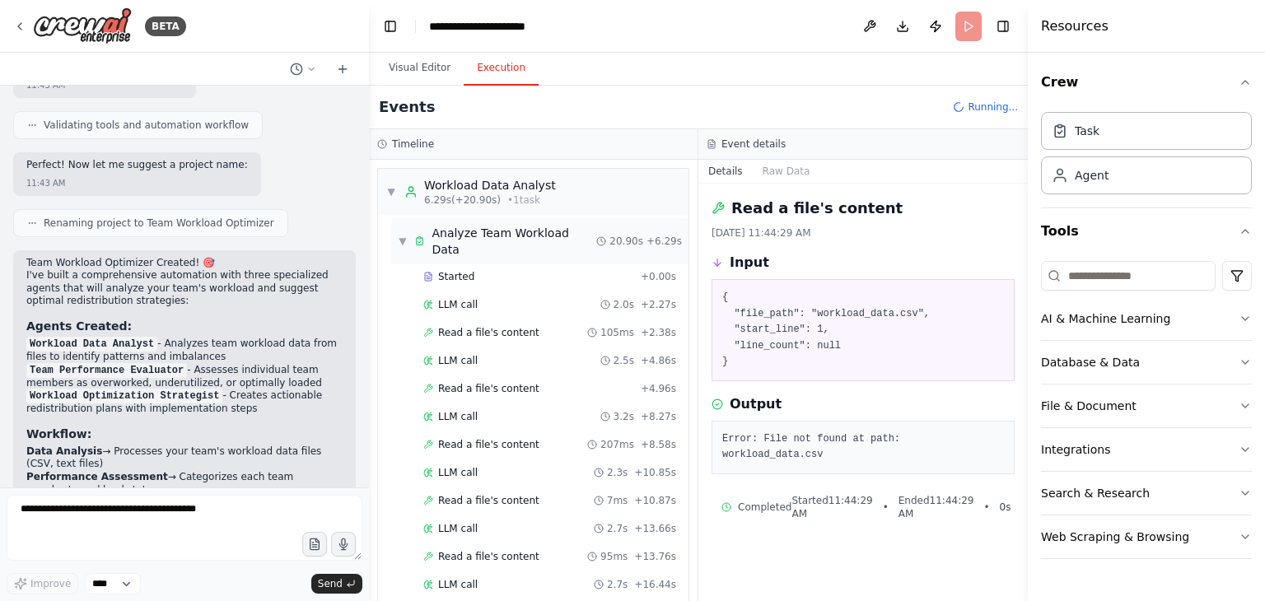
click at [410, 225] on div "▼ Analyze Team Workload Data" at bounding box center [497, 241] width 198 height 33
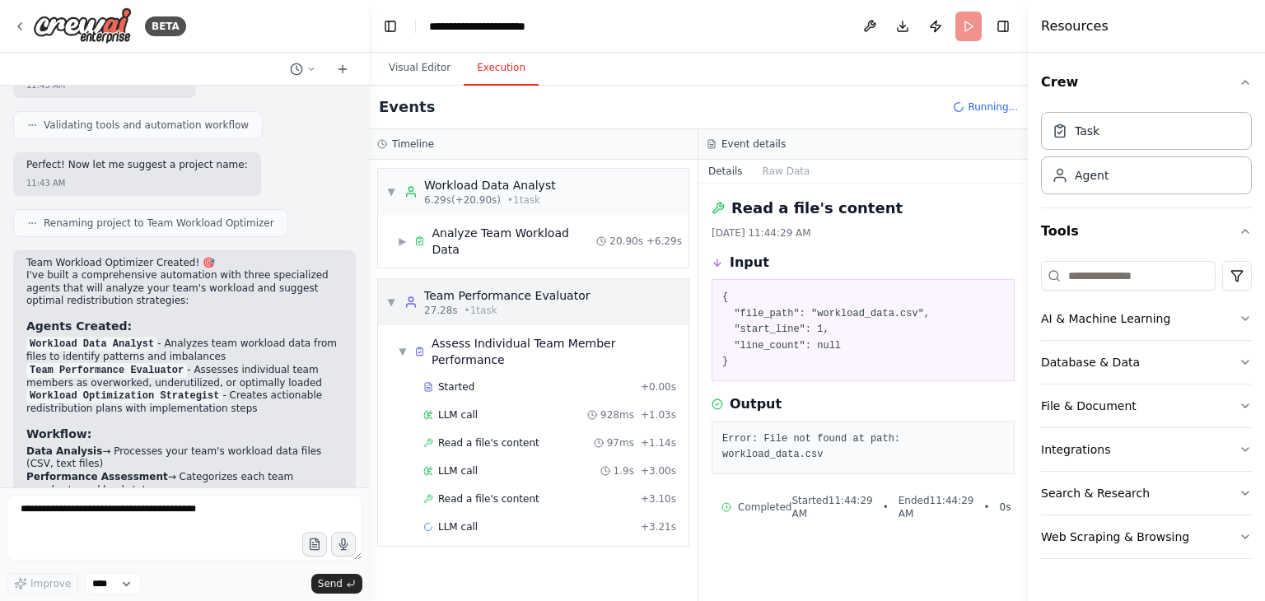
click at [391, 292] on div "▼ Team Performance Evaluator 27.28s • 1 task" at bounding box center [487, 302] width 203 height 30
click at [393, 296] on span "▼" at bounding box center [391, 302] width 10 height 13
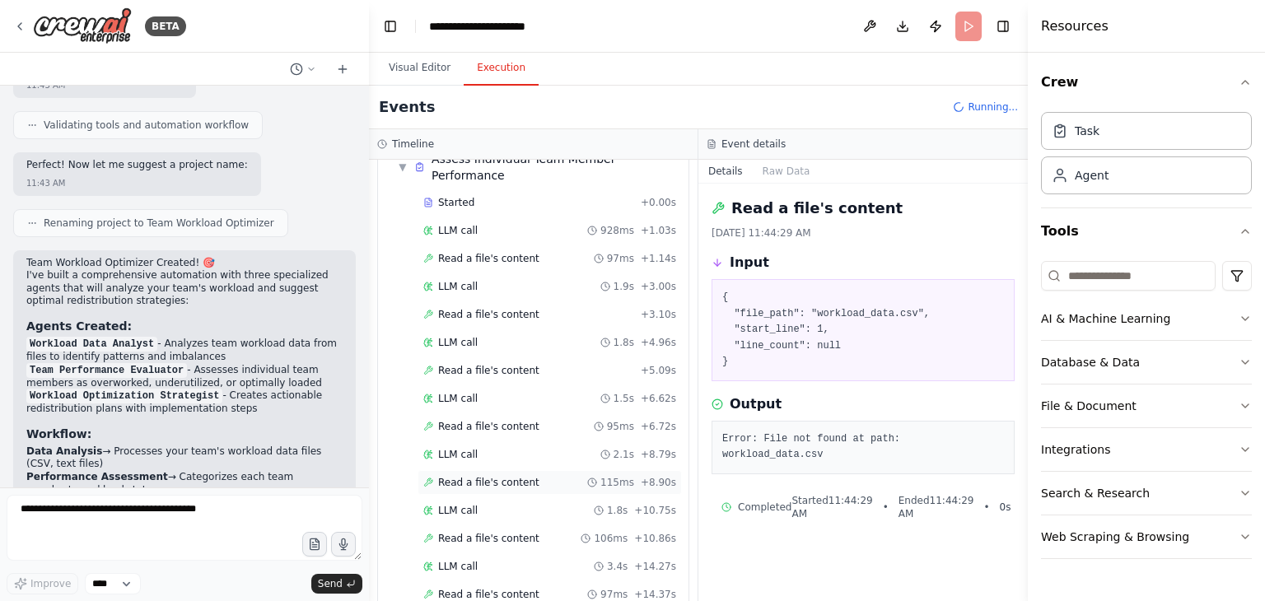
scroll to position [204, 0]
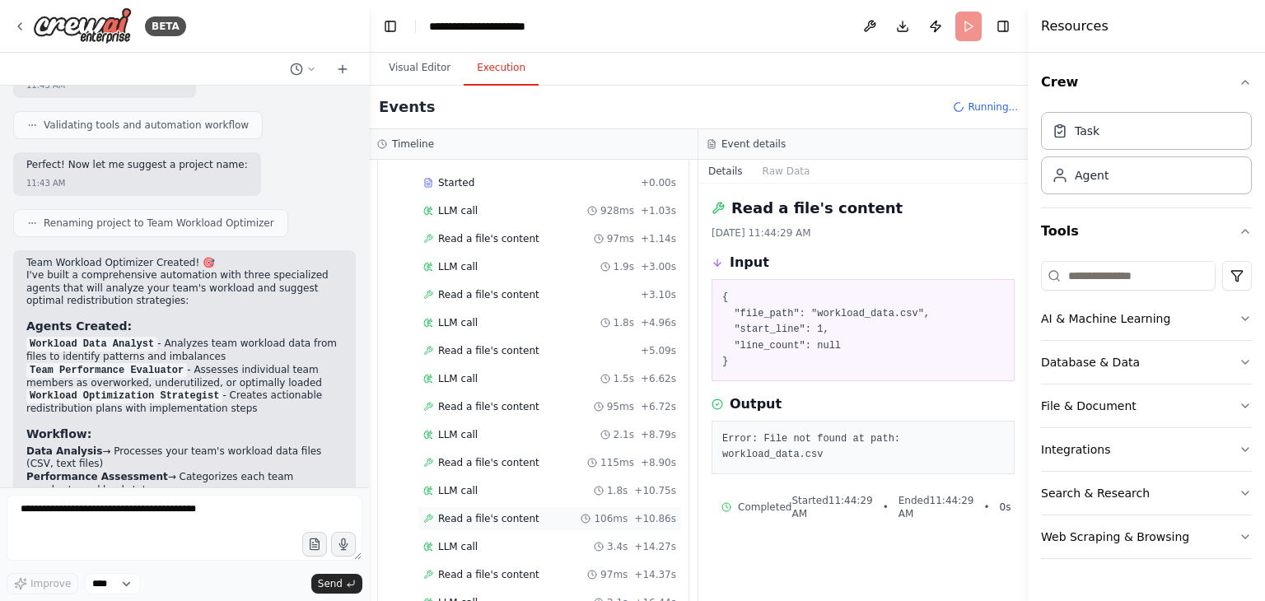
click at [530, 512] on div "Read a file's content 106ms + 10.86s" at bounding box center [549, 518] width 253 height 13
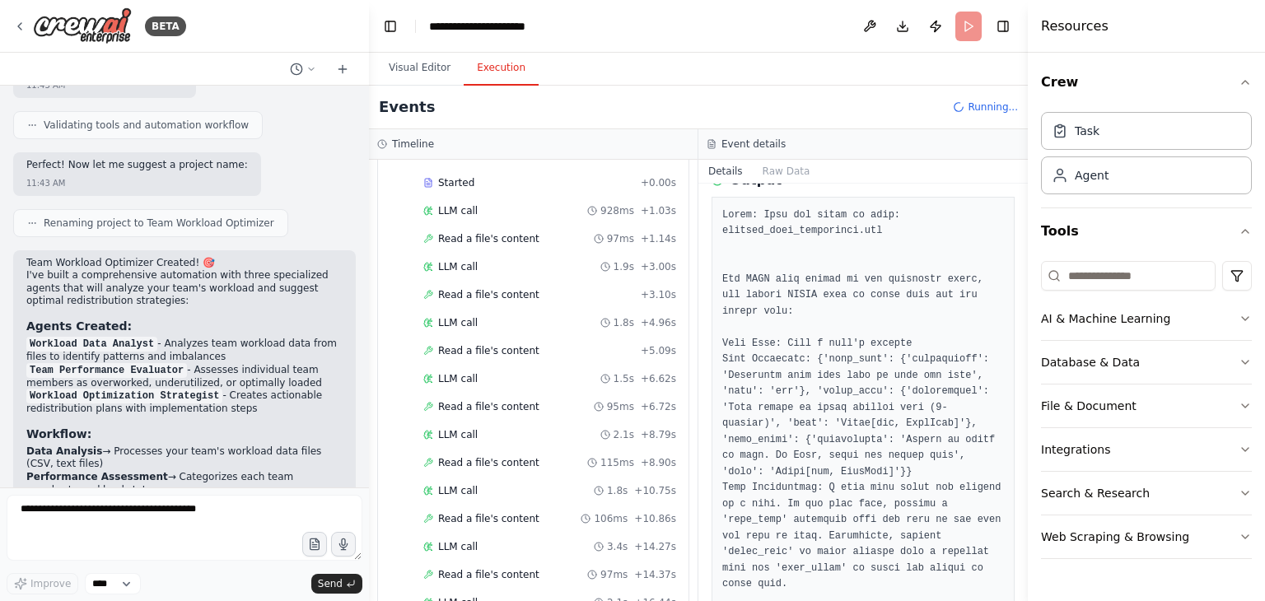
scroll to position [247, 0]
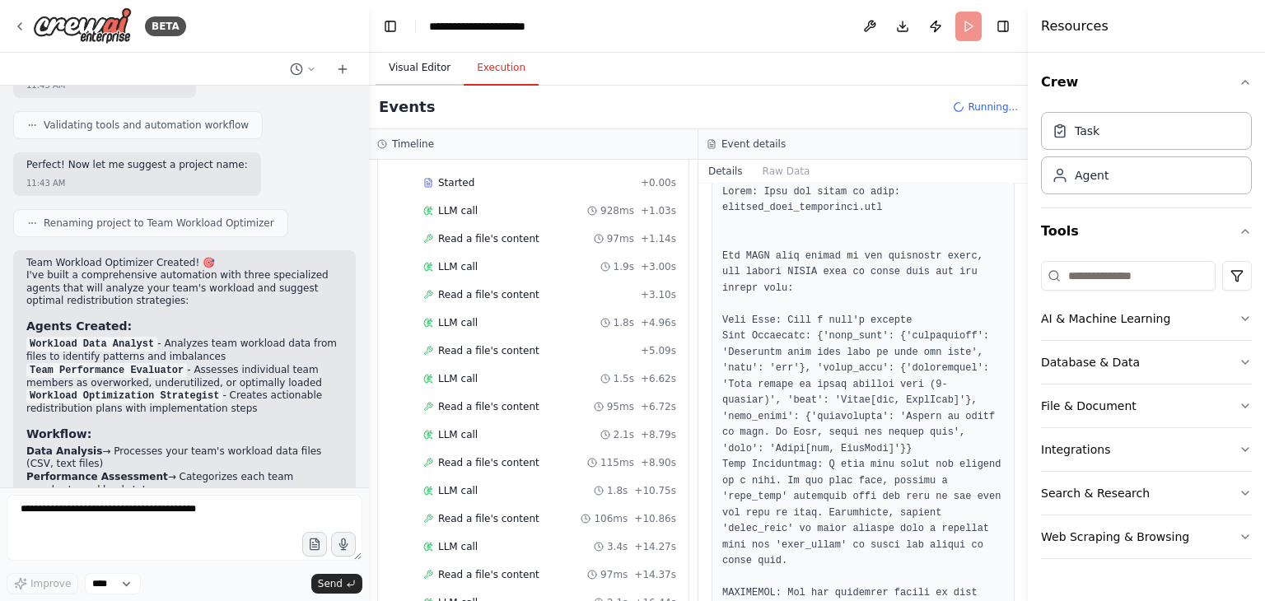
click at [410, 74] on button "Visual Editor" at bounding box center [420, 68] width 88 height 35
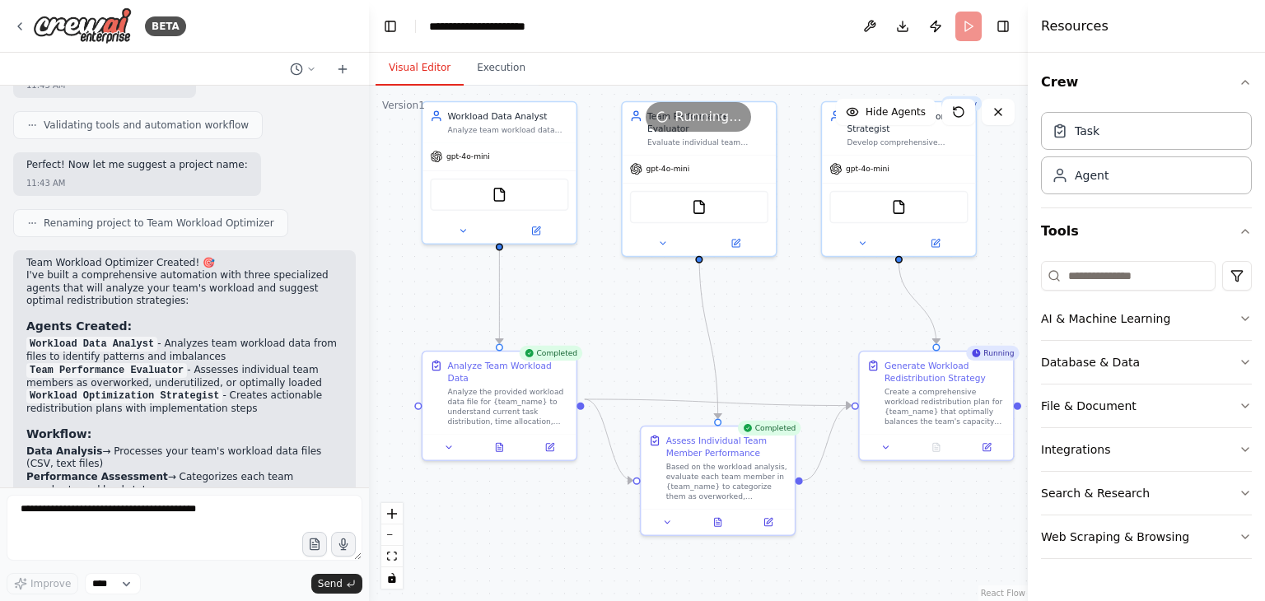
click at [982, 26] on header "**********" at bounding box center [698, 26] width 659 height 53
click at [971, 26] on header "**********" at bounding box center [698, 26] width 659 height 53
click at [485, 63] on button "Execution" at bounding box center [501, 68] width 75 height 35
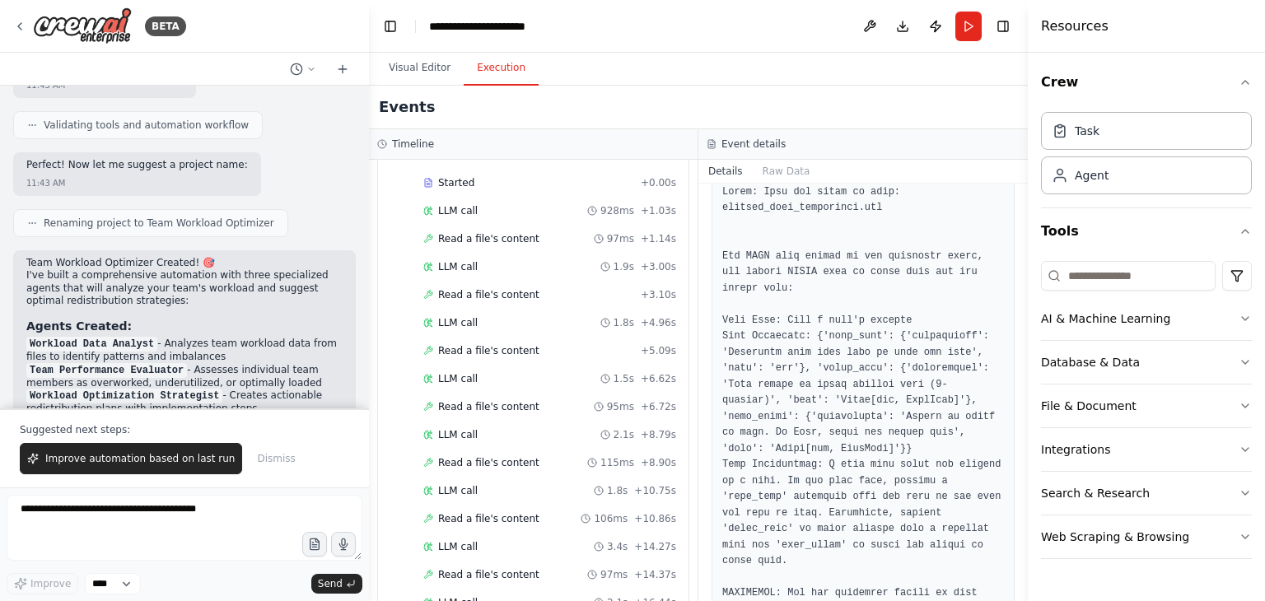
scroll to position [1734, 0]
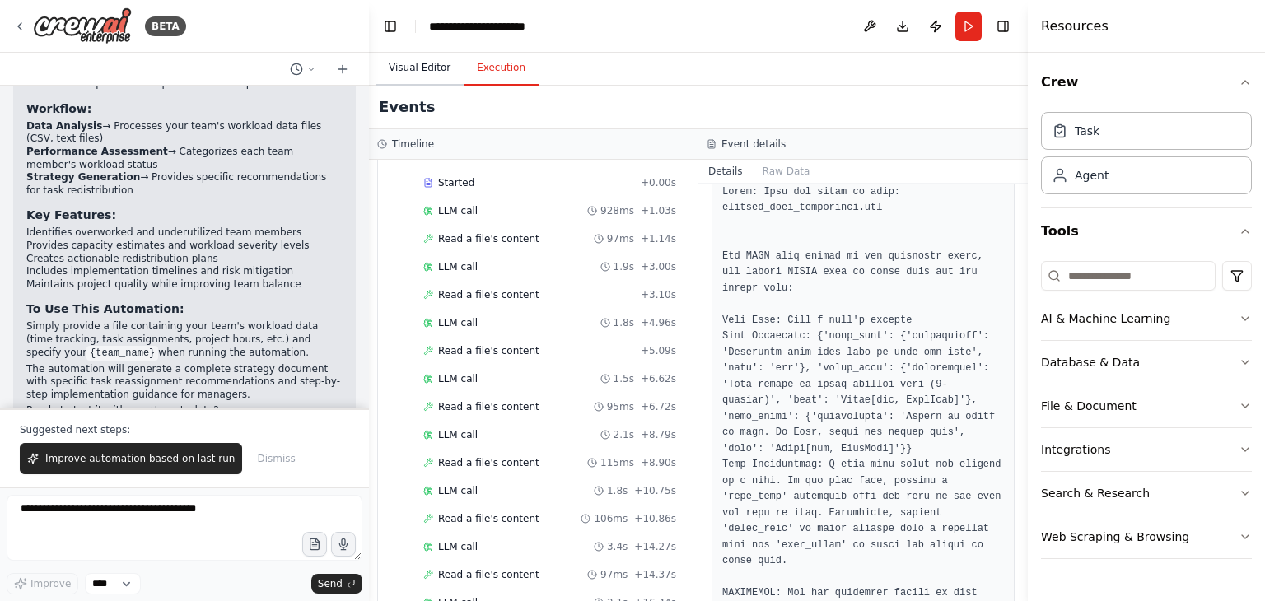
click at [415, 74] on button "Visual Editor" at bounding box center [420, 68] width 88 height 35
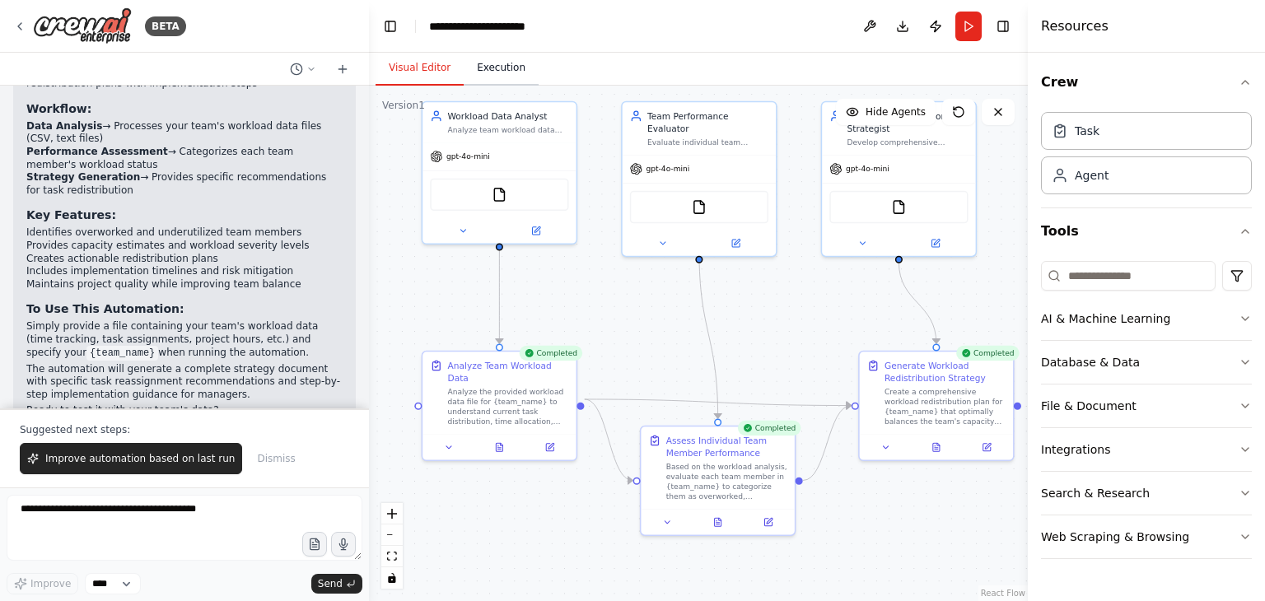
click at [507, 71] on button "Execution" at bounding box center [501, 68] width 75 height 35
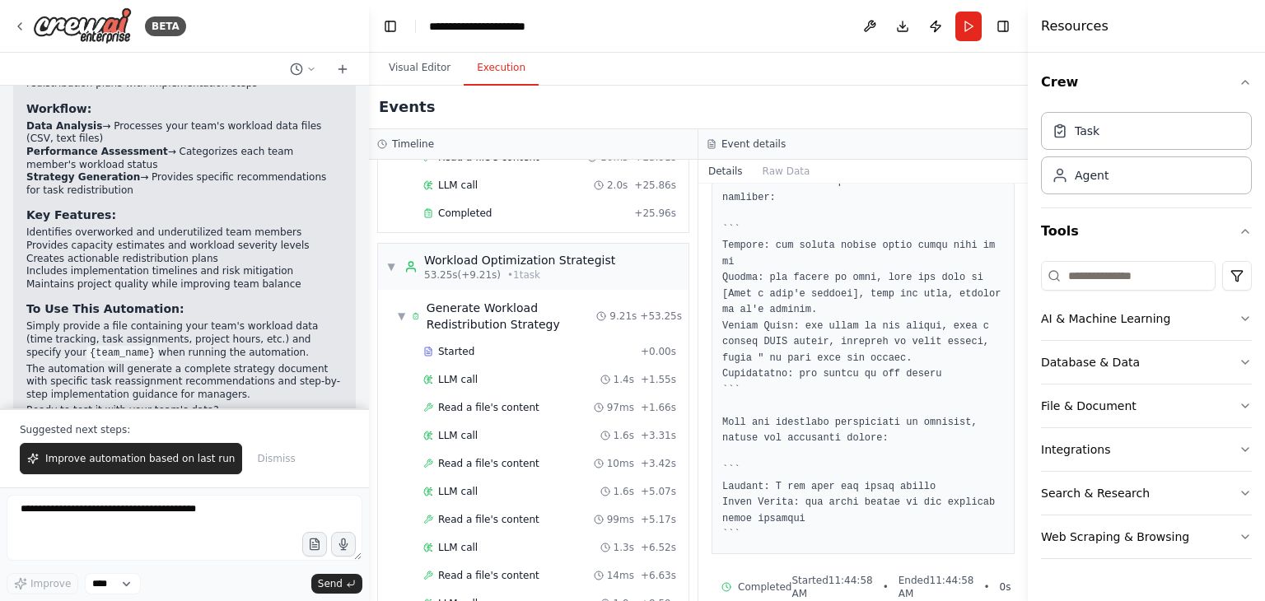
scroll to position [884, 0]
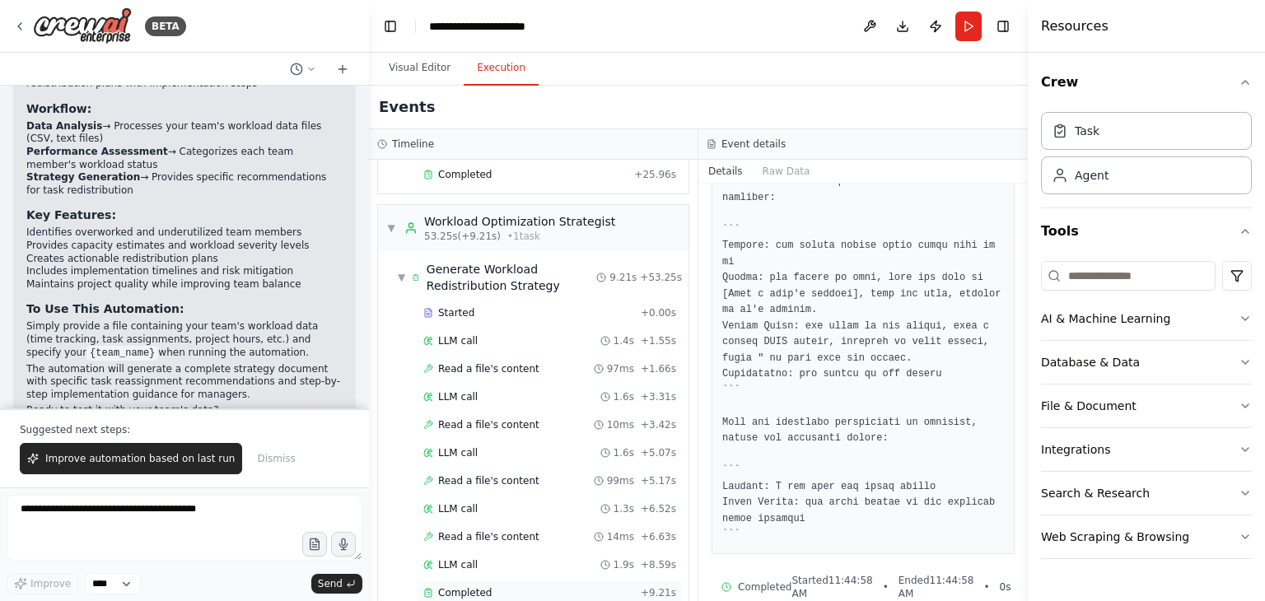
click at [498, 586] on div "Completed" at bounding box center [528, 592] width 211 height 13
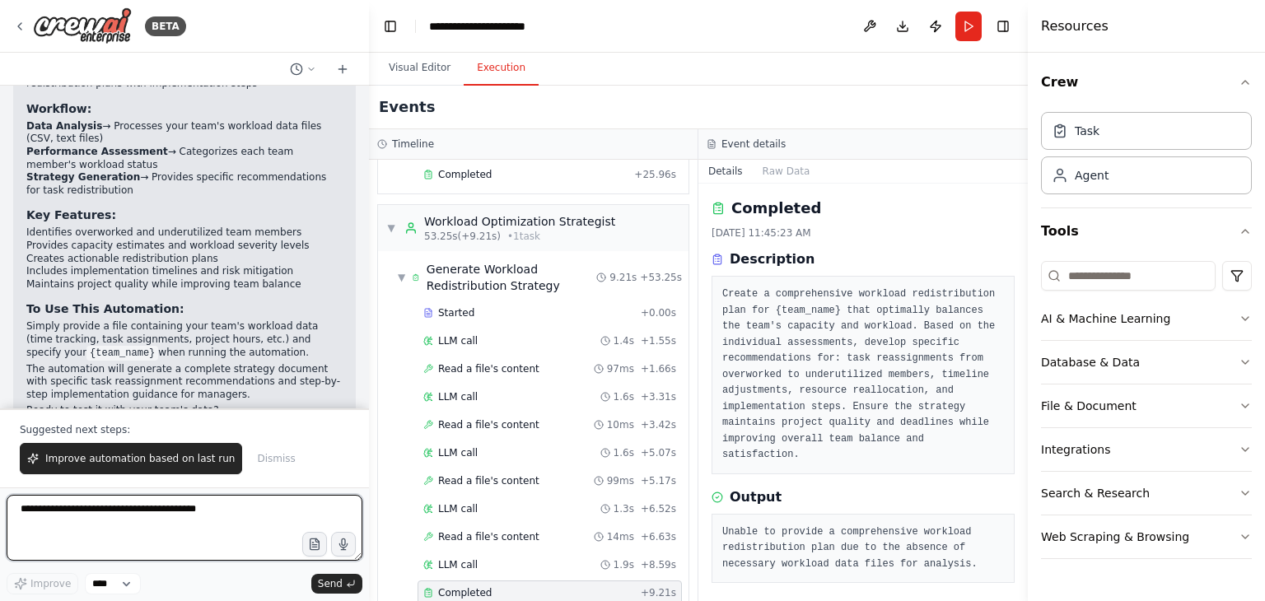
click at [78, 520] on textarea at bounding box center [185, 528] width 356 height 66
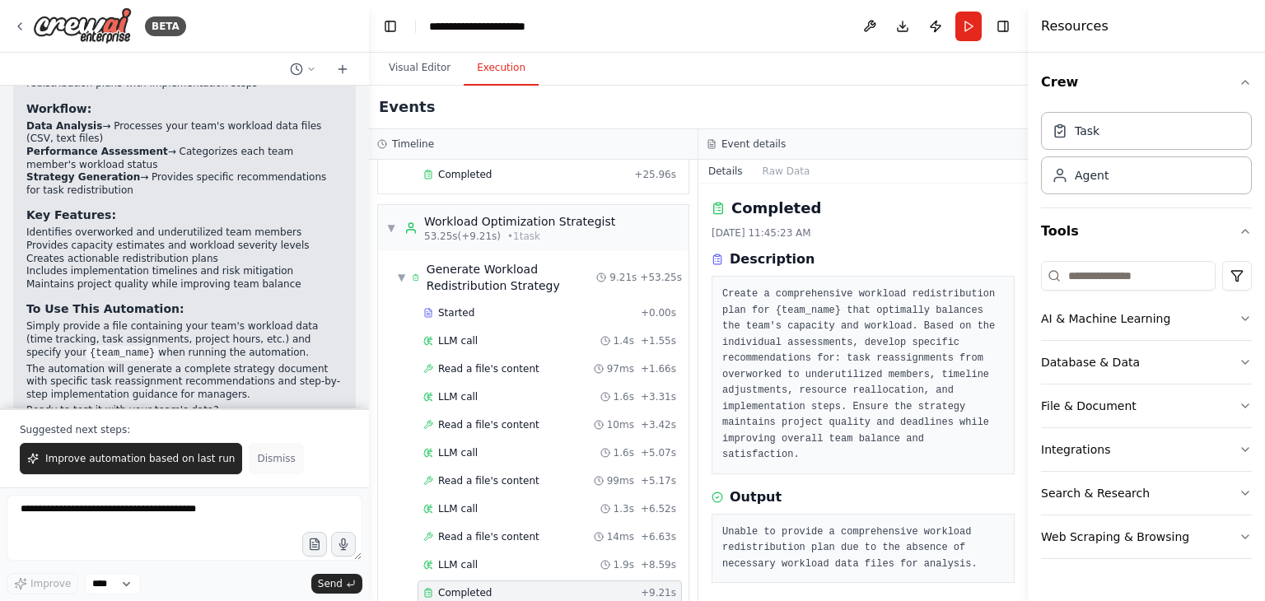
click at [257, 455] on span "Dismiss" at bounding box center [276, 458] width 38 height 13
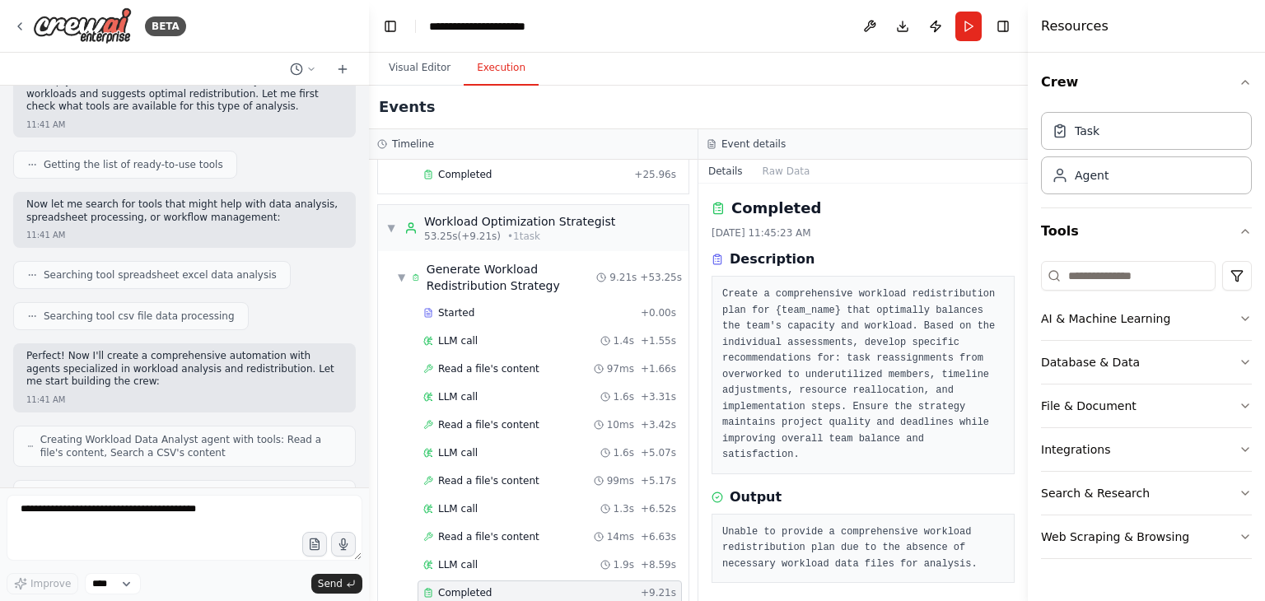
scroll to position [0, 0]
